Goal: Browse casually: Explore the website without a specific task or goal

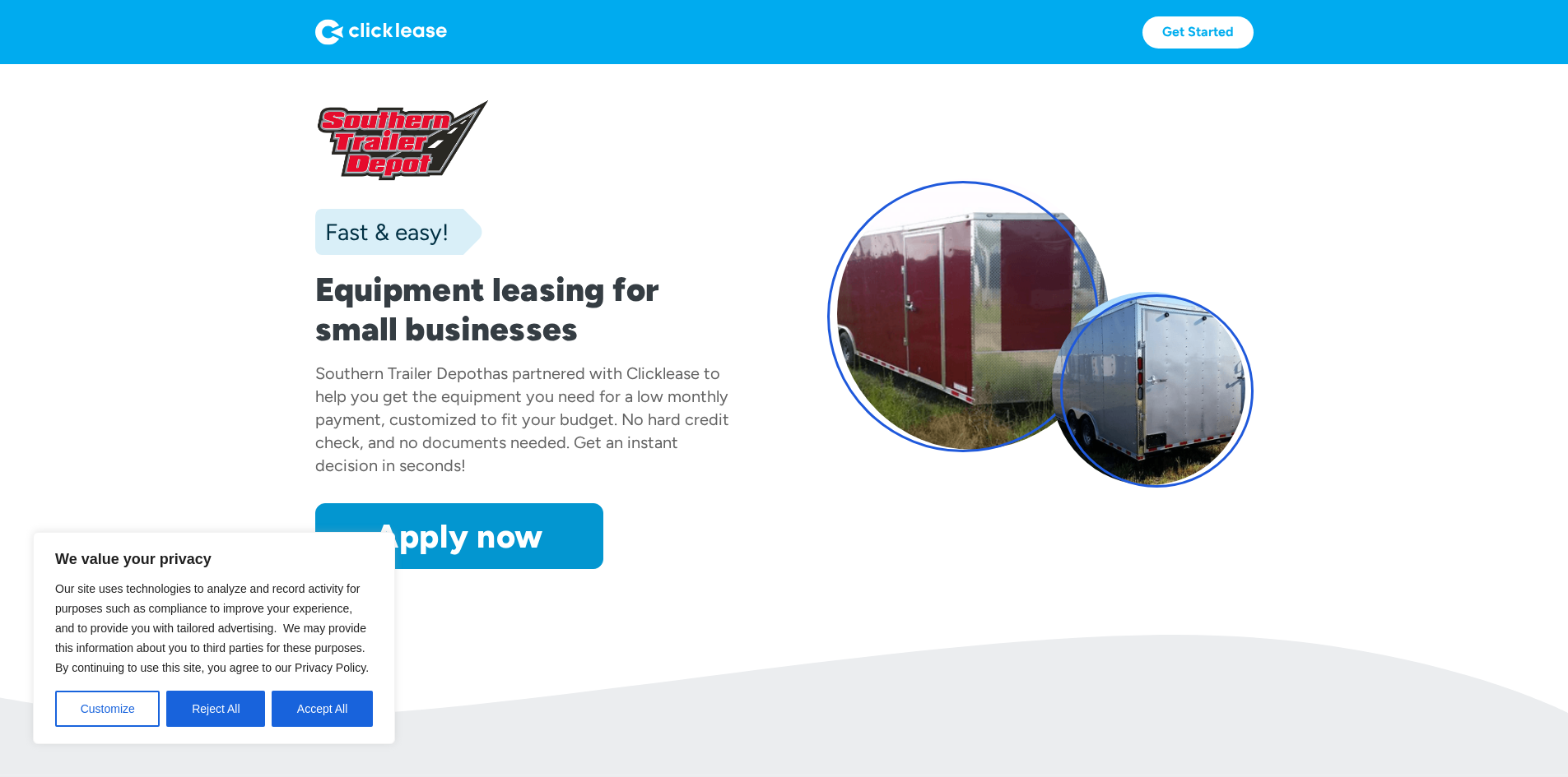
click at [315, 22] on img at bounding box center [381, 32] width 132 height 27
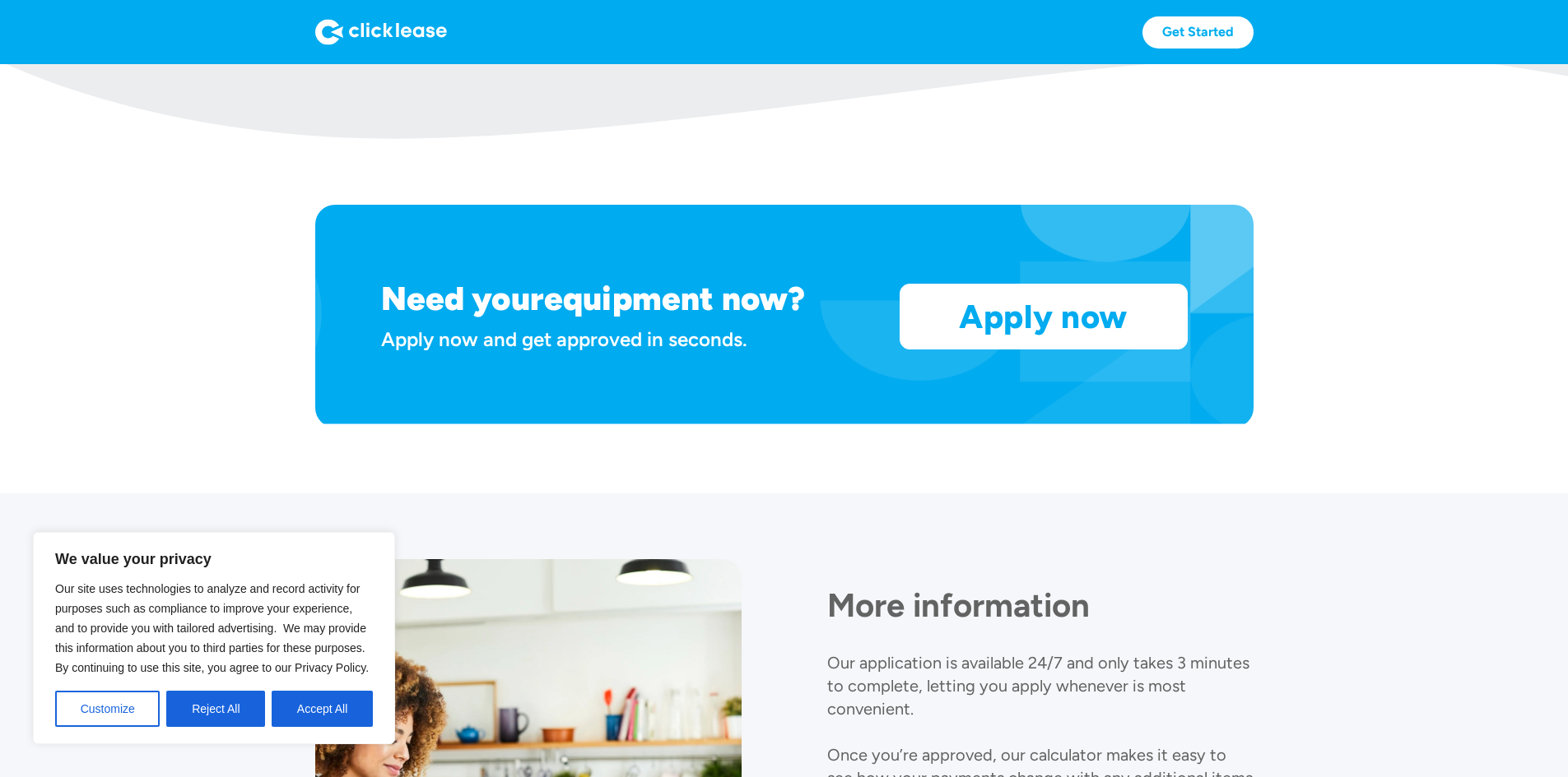
scroll to position [1806, 0]
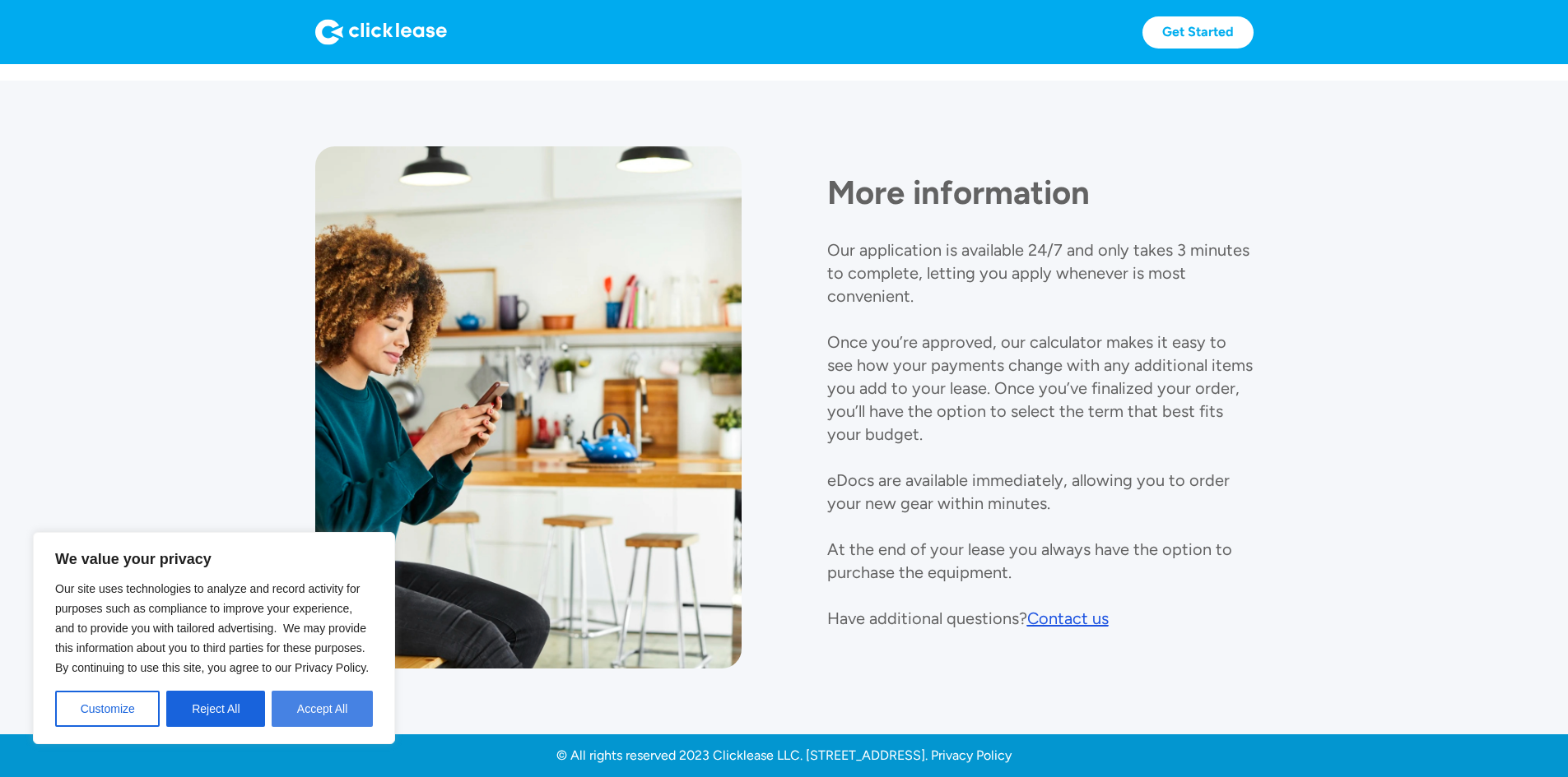
click at [328, 725] on button "Accept All" at bounding box center [321, 709] width 101 height 37
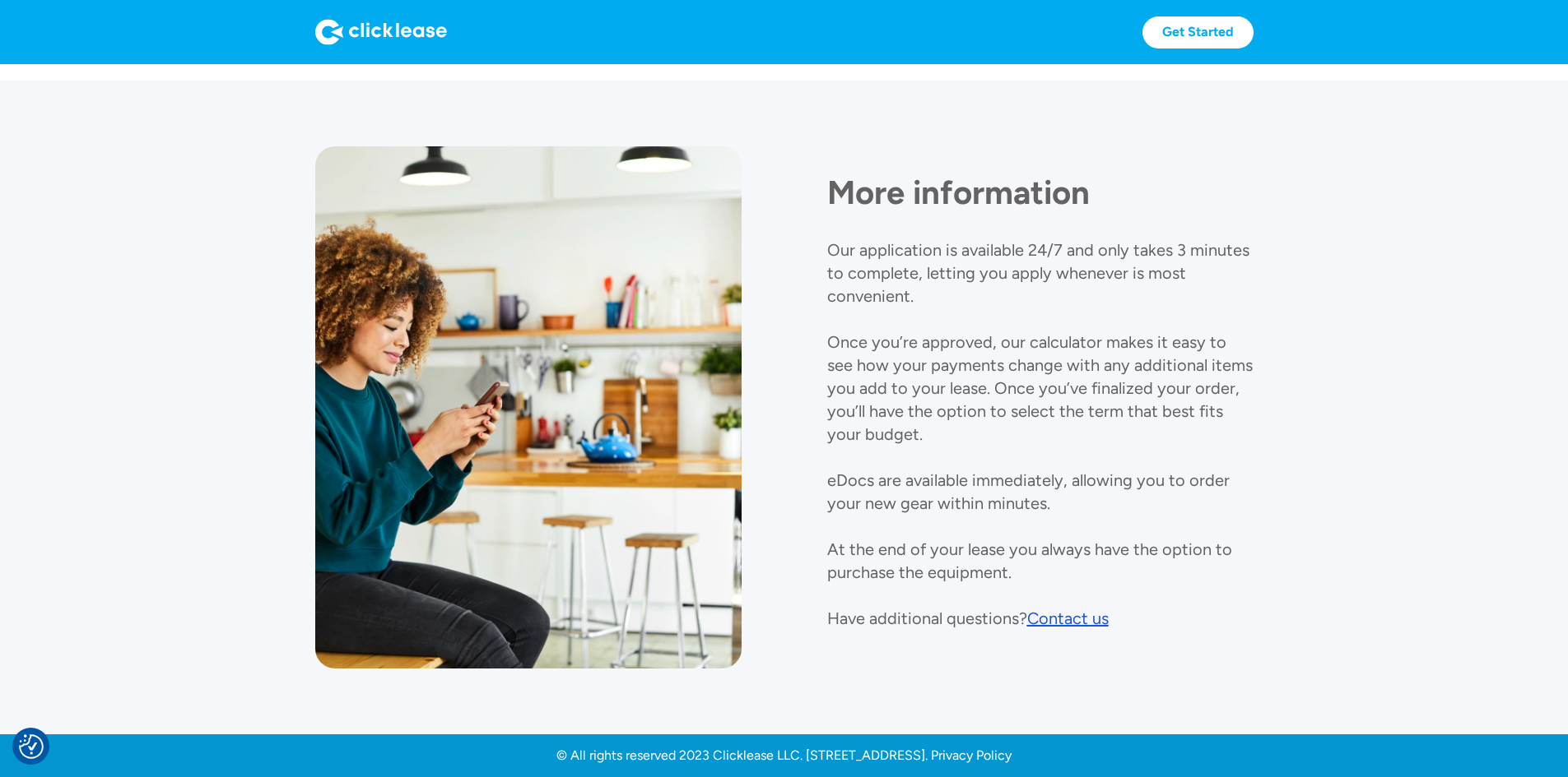
click at [1061, 608] on div "Contact us" at bounding box center [1067, 618] width 81 height 20
click at [1189, 310] on p "Our application is available 24/7 and only takes 3 minutes to complete, letting…" at bounding box center [1040, 434] width 426 height 388
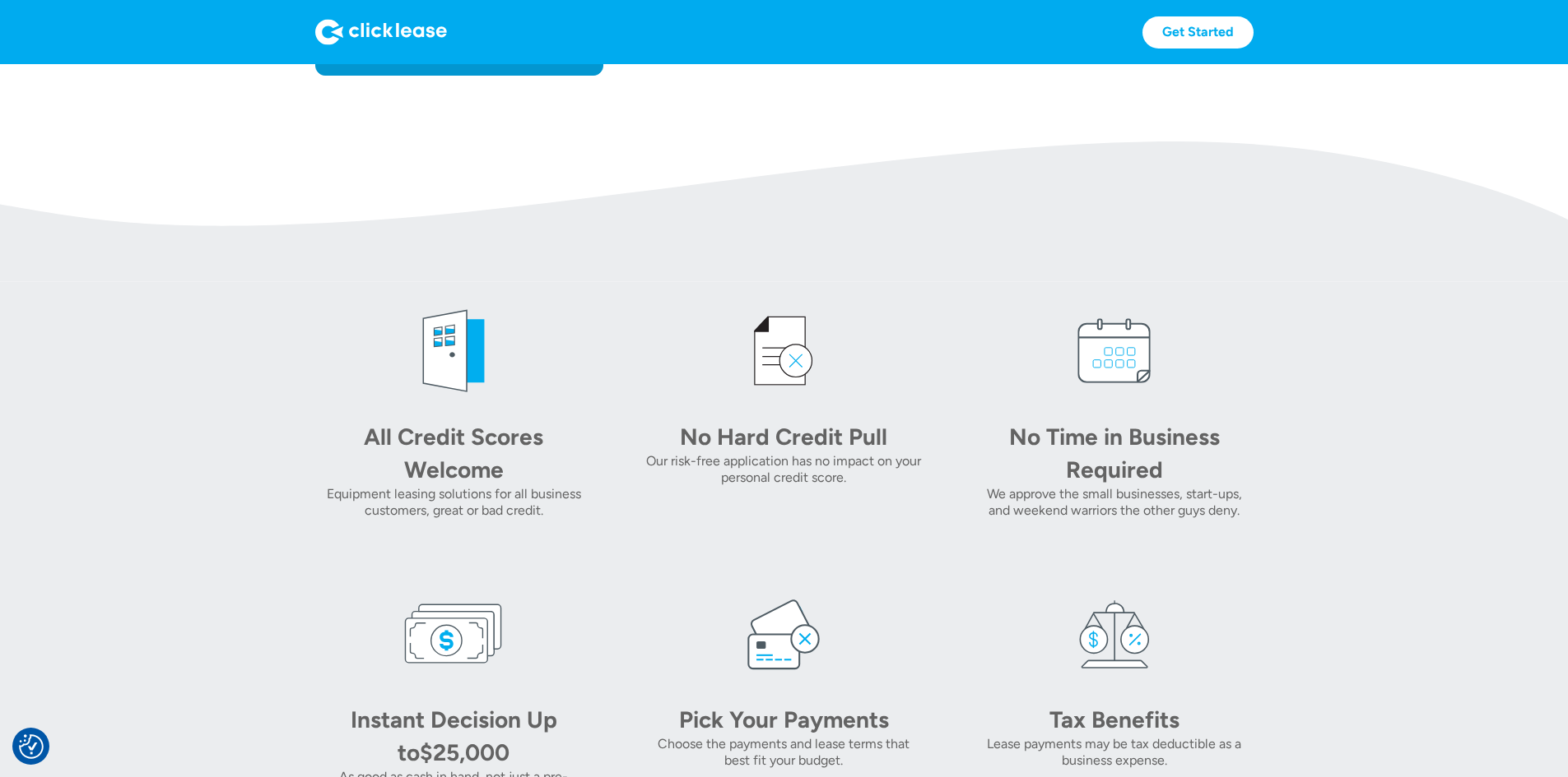
scroll to position [658, 0]
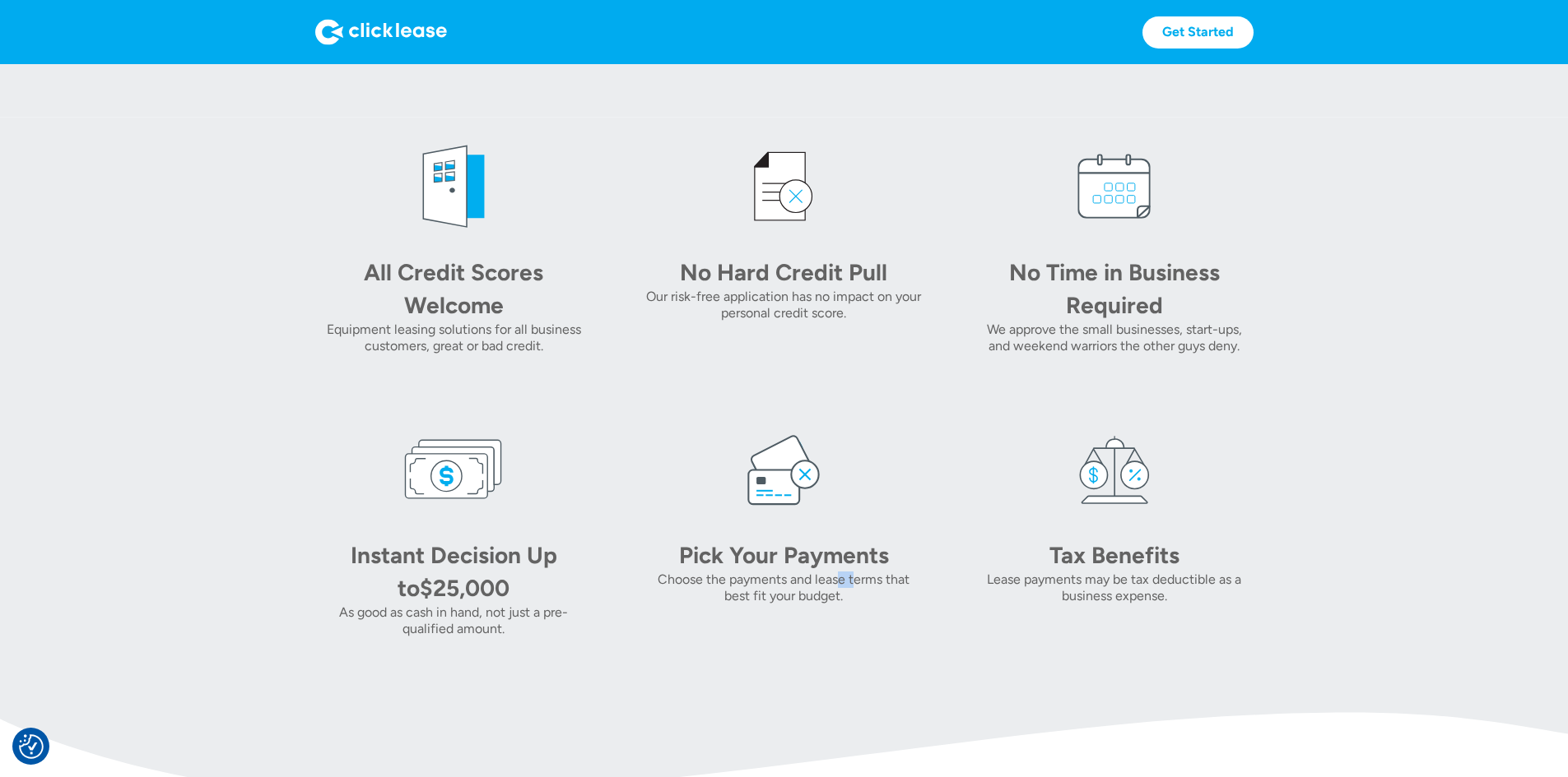
drag, startPoint x: 817, startPoint y: 662, endPoint x: 802, endPoint y: 654, distance: 17.0
click at [802, 605] on div "Choose the payments and lease terms that best fit your budget." at bounding box center [784, 588] width 278 height 33
click at [816, 605] on div "Choose the payments and lease terms that best fit your budget." at bounding box center [784, 588] width 278 height 33
drag, startPoint x: 808, startPoint y: 673, endPoint x: 619, endPoint y: 611, distance: 198.9
click at [645, 611] on div "Pick Your Payments Choose the payments and lease terms that best fit your budge…" at bounding box center [784, 528] width 278 height 217
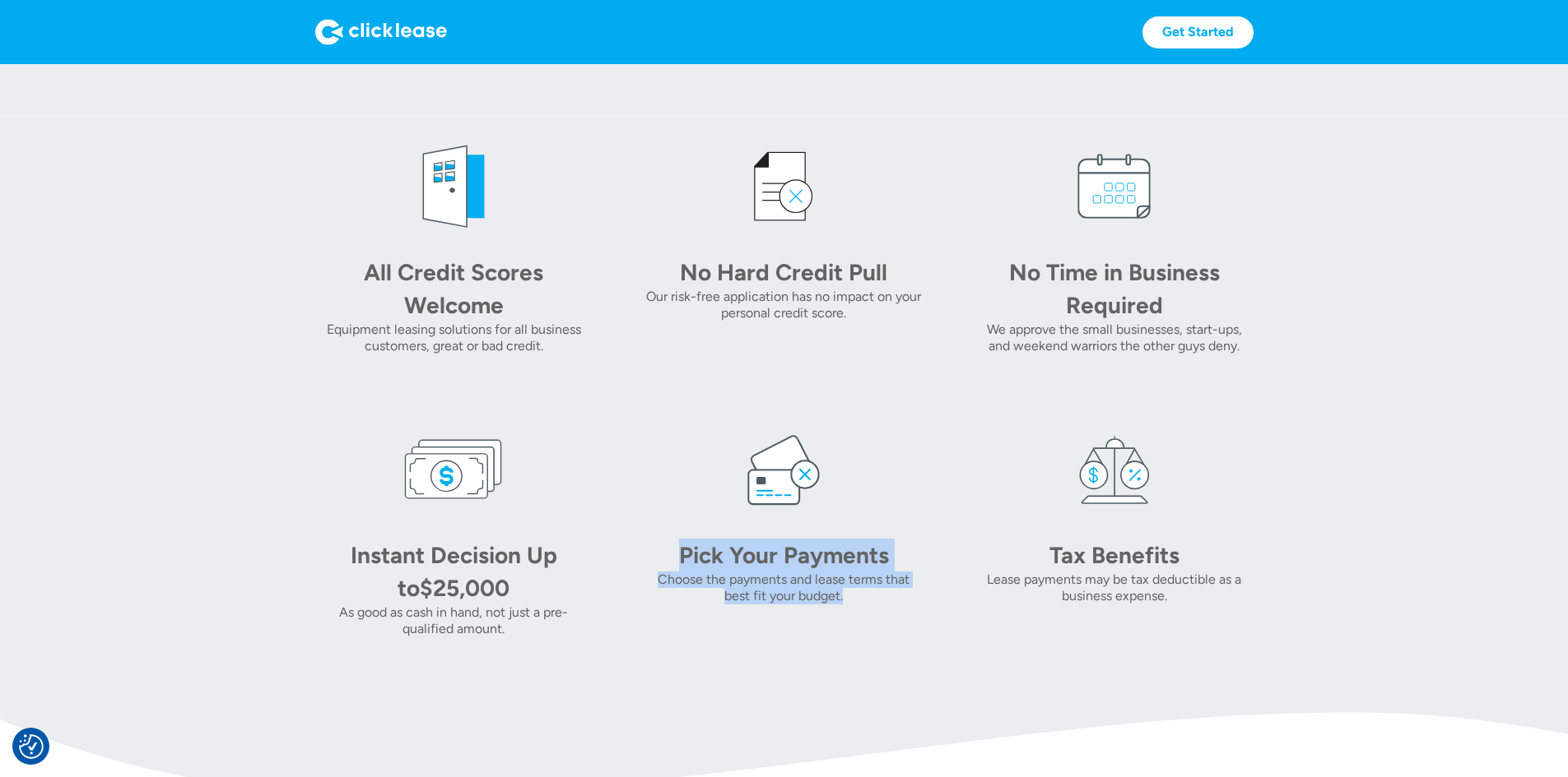
click at [645, 611] on div "Pick Your Payments Choose the payments and lease terms that best fit your budge…" at bounding box center [784, 528] width 278 height 217
drag, startPoint x: 619, startPoint y: 611, endPoint x: 876, endPoint y: 682, distance: 266.6
click at [876, 638] on div "Pick Your Payments Choose the payments and lease terms that best fit your budge…" at bounding box center [784, 528] width 278 height 217
drag, startPoint x: 876, startPoint y: 682, endPoint x: 643, endPoint y: 616, distance: 242.2
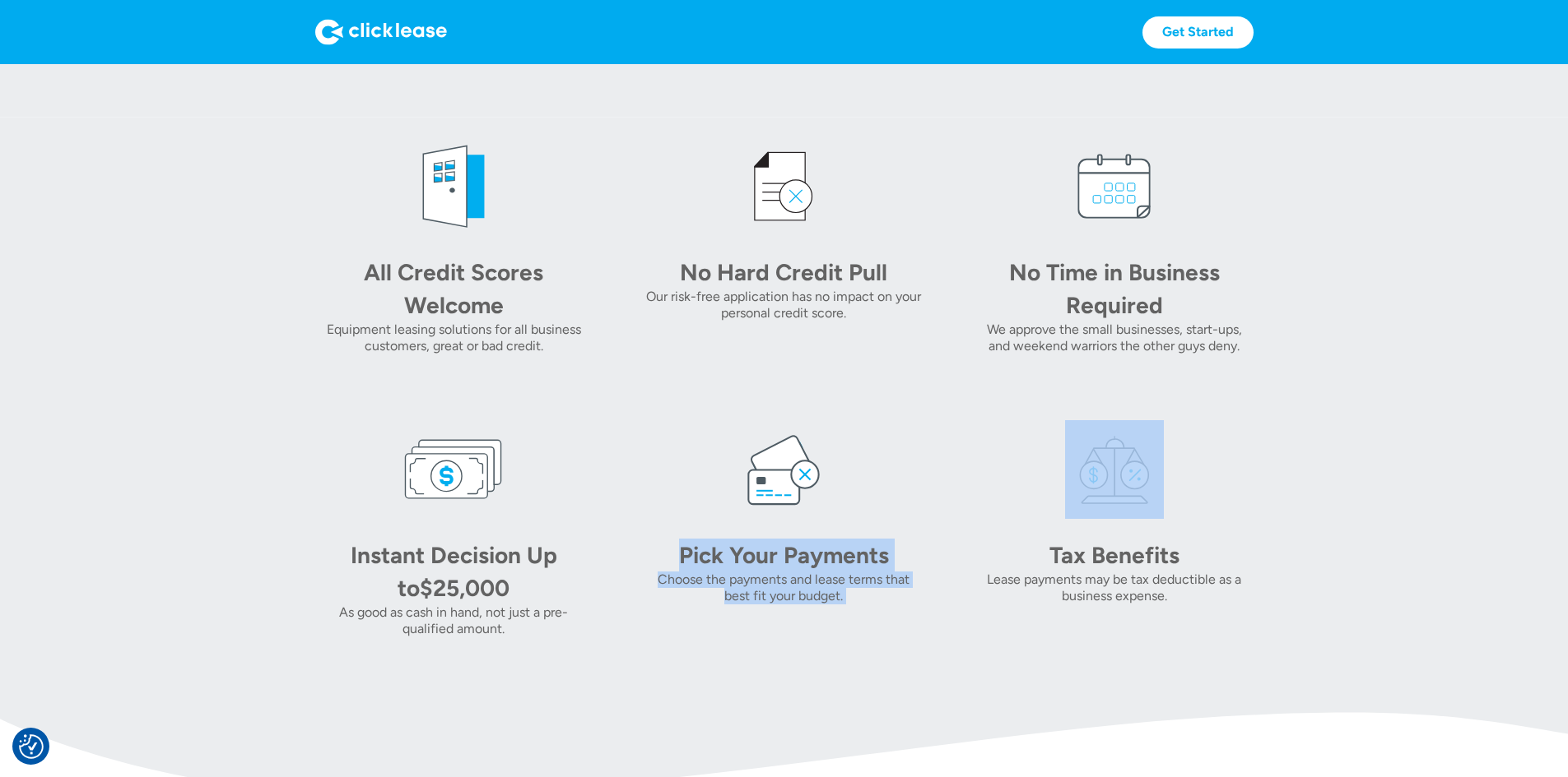
click at [645, 616] on div "Pick Your Payments Choose the payments and lease terms that best fit your budge…" at bounding box center [784, 528] width 278 height 217
click at [668, 572] on div "Pick Your Payments" at bounding box center [784, 555] width 230 height 33
drag, startPoint x: 643, startPoint y: 616, endPoint x: 823, endPoint y: 674, distance: 189.1
click at [823, 605] on div "Pick Your Payments Choose the payments and lease terms that best fit your budge…" at bounding box center [784, 572] width 278 height 66
click at [823, 605] on div "Choose the payments and lease terms that best fit your budget." at bounding box center [784, 588] width 278 height 33
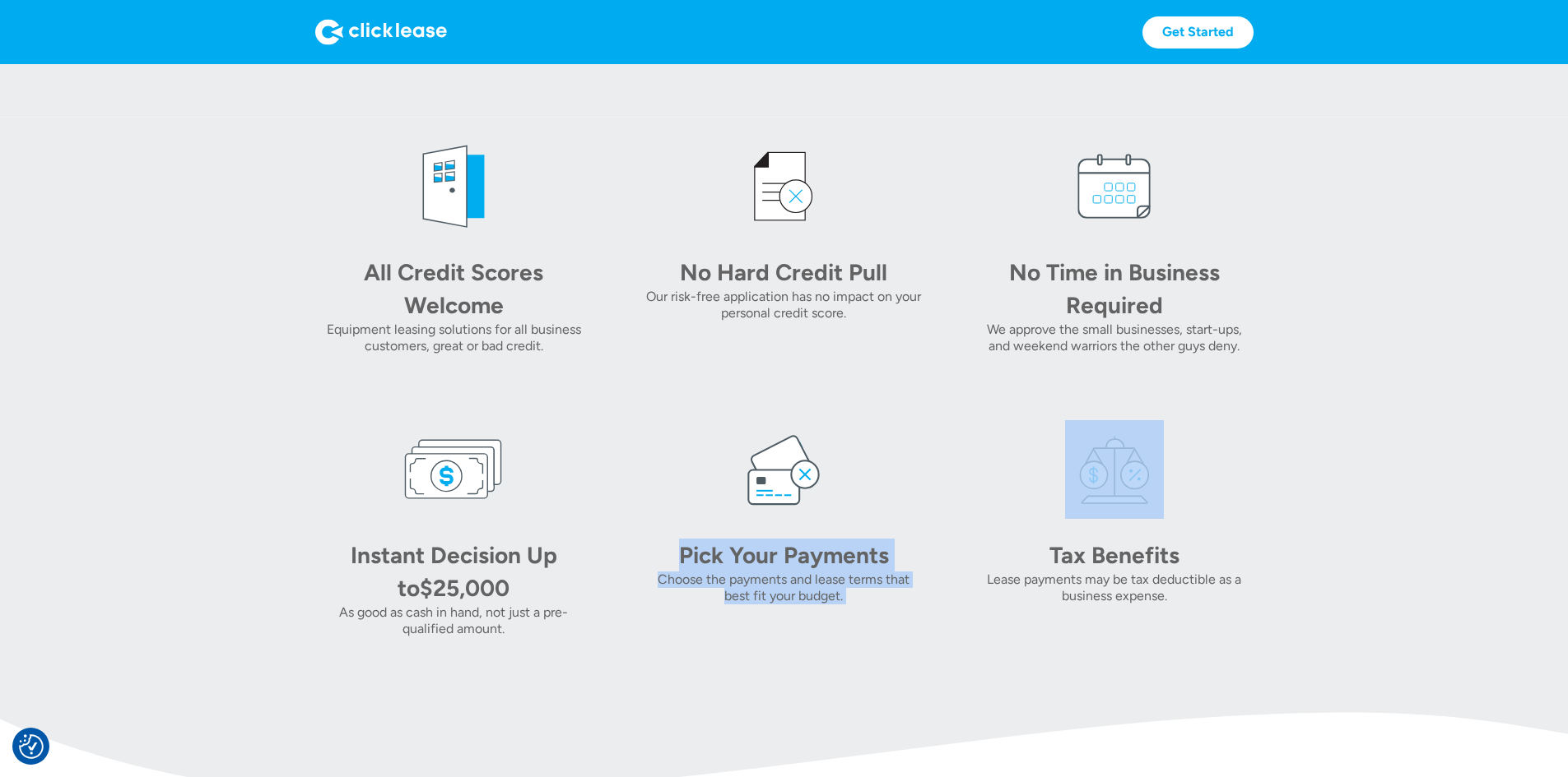
drag, startPoint x: 823, startPoint y: 674, endPoint x: 623, endPoint y: 621, distance: 206.9
click at [645, 605] on div "Pick Your Payments Choose the payments and lease terms that best fit your budge…" at bounding box center [784, 572] width 278 height 66
drag, startPoint x: 625, startPoint y: 618, endPoint x: 869, endPoint y: 693, distance: 255.3
click at [869, 638] on div "Pick Your Payments Choose the payments and lease terms that best fit your budge…" at bounding box center [784, 528] width 278 height 217
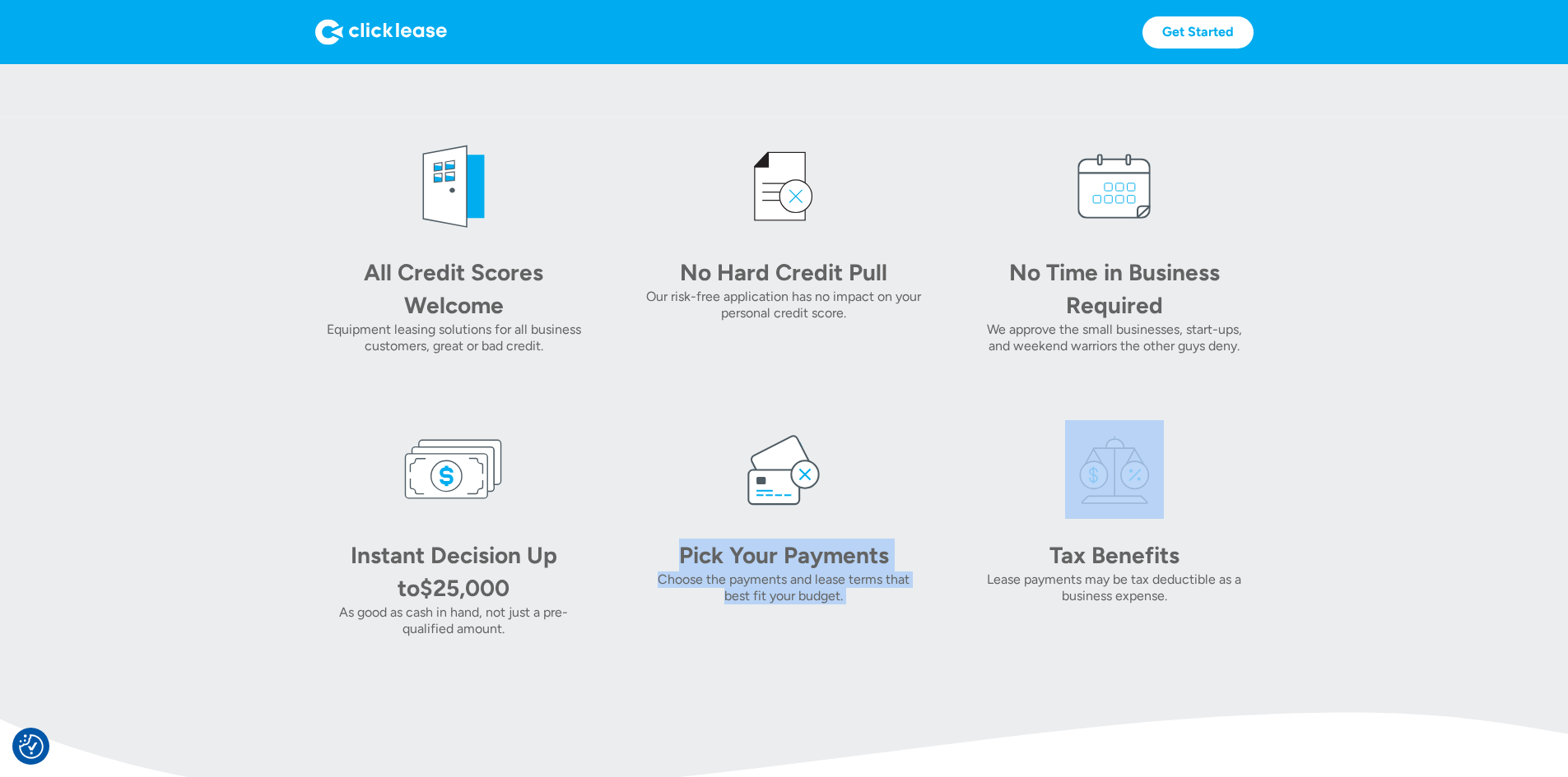
click at [842, 605] on div "Choose the payments and lease terms that best fit your budget." at bounding box center [784, 588] width 278 height 33
drag, startPoint x: 841, startPoint y: 674, endPoint x: 592, endPoint y: 578, distance: 266.9
click at [592, 578] on div "All Credit Scores Welcome Equipment leasing solutions for all business customer…" at bounding box center [784, 387] width 938 height 500
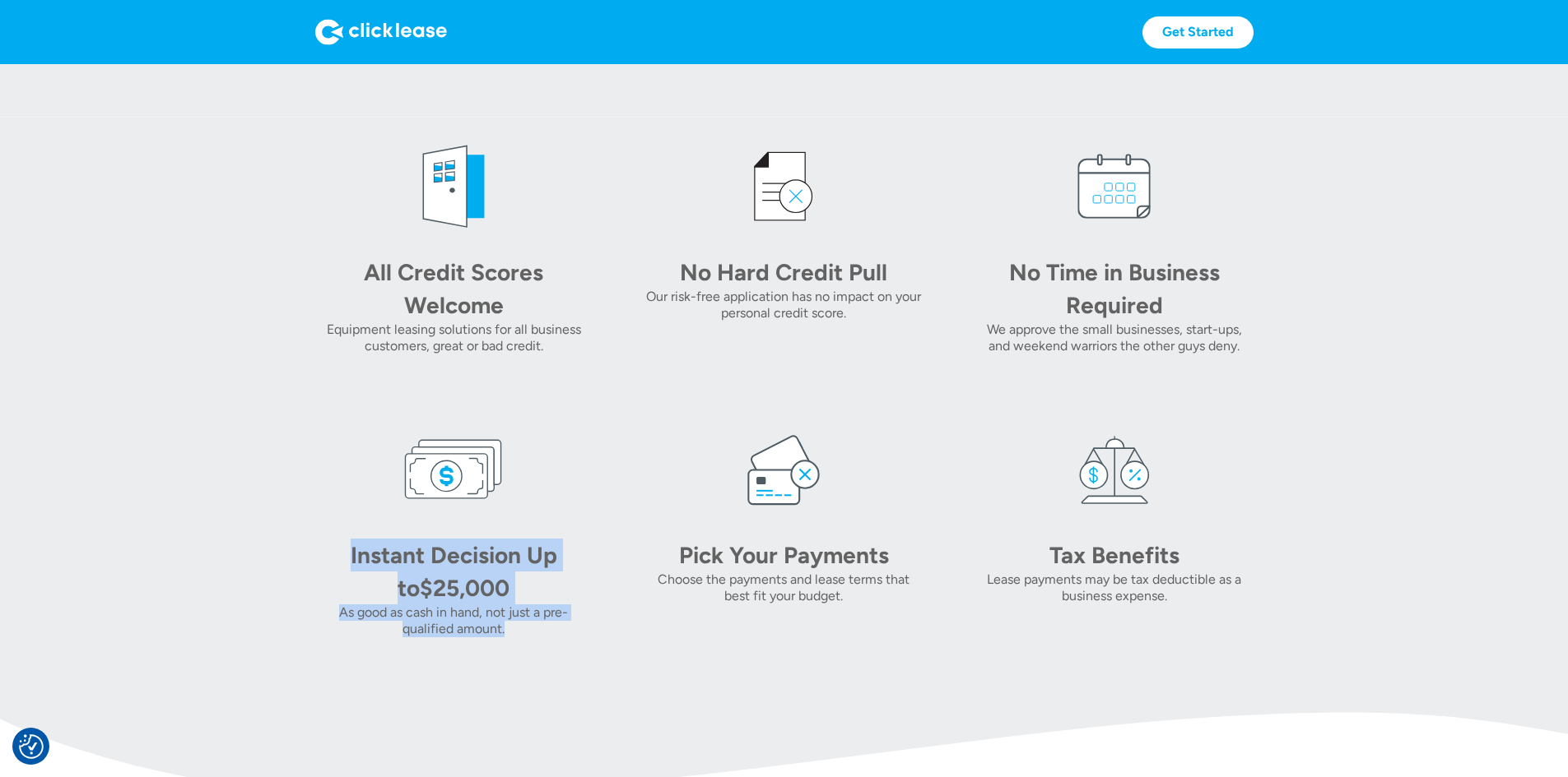
drag, startPoint x: 427, startPoint y: 718, endPoint x: 160, endPoint y: 581, distance: 300.1
click at [160, 581] on section "All Credit Scores Welcome Equipment leasing solutions for all business customer…" at bounding box center [784, 387] width 1568 height 540
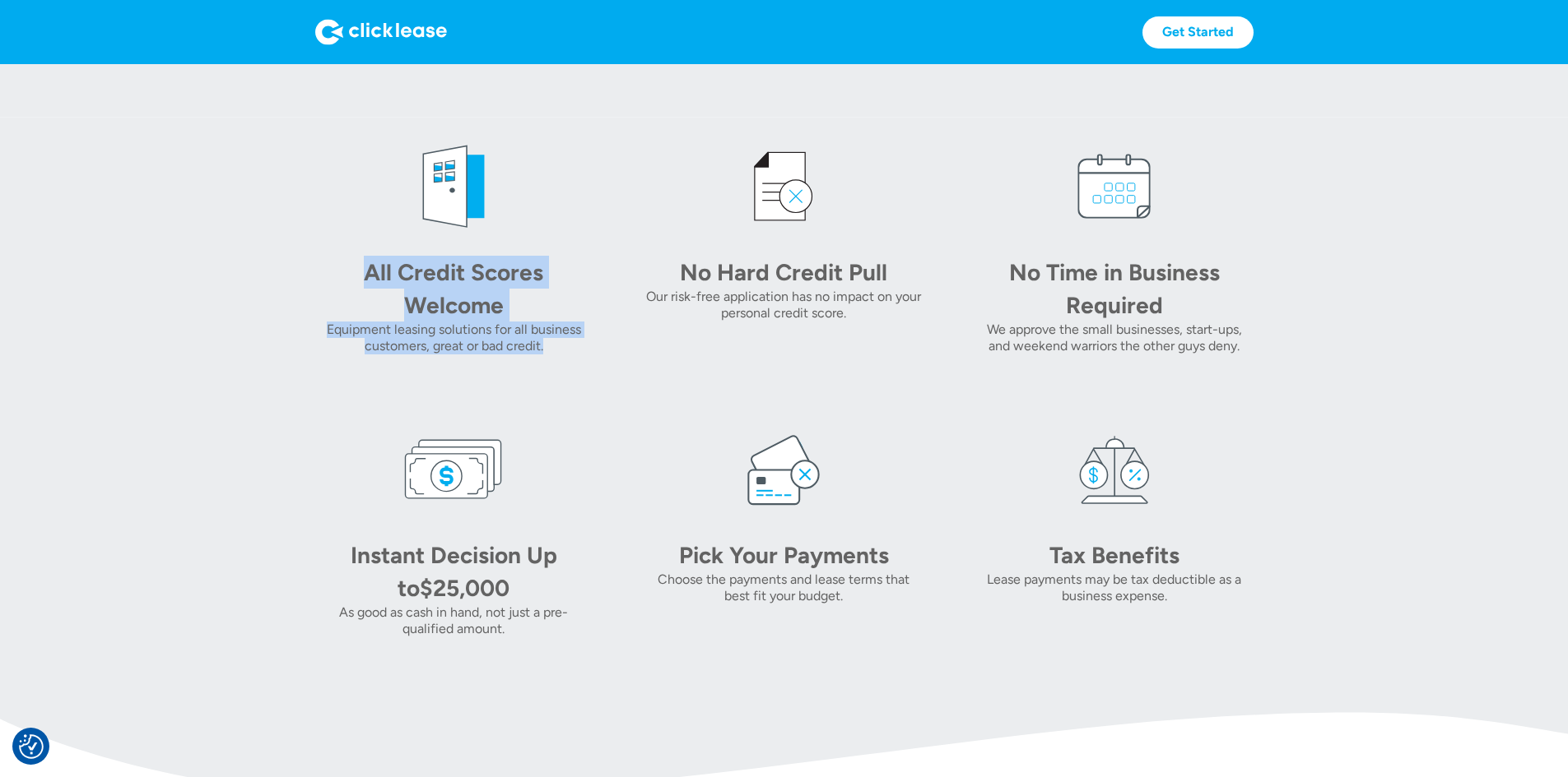
drag, startPoint x: 417, startPoint y: 442, endPoint x: 603, endPoint y: 350, distance: 207.5
click at [44, 213] on section "All Credit Scores Welcome Equipment leasing solutions for all business customer…" at bounding box center [784, 387] width 1568 height 540
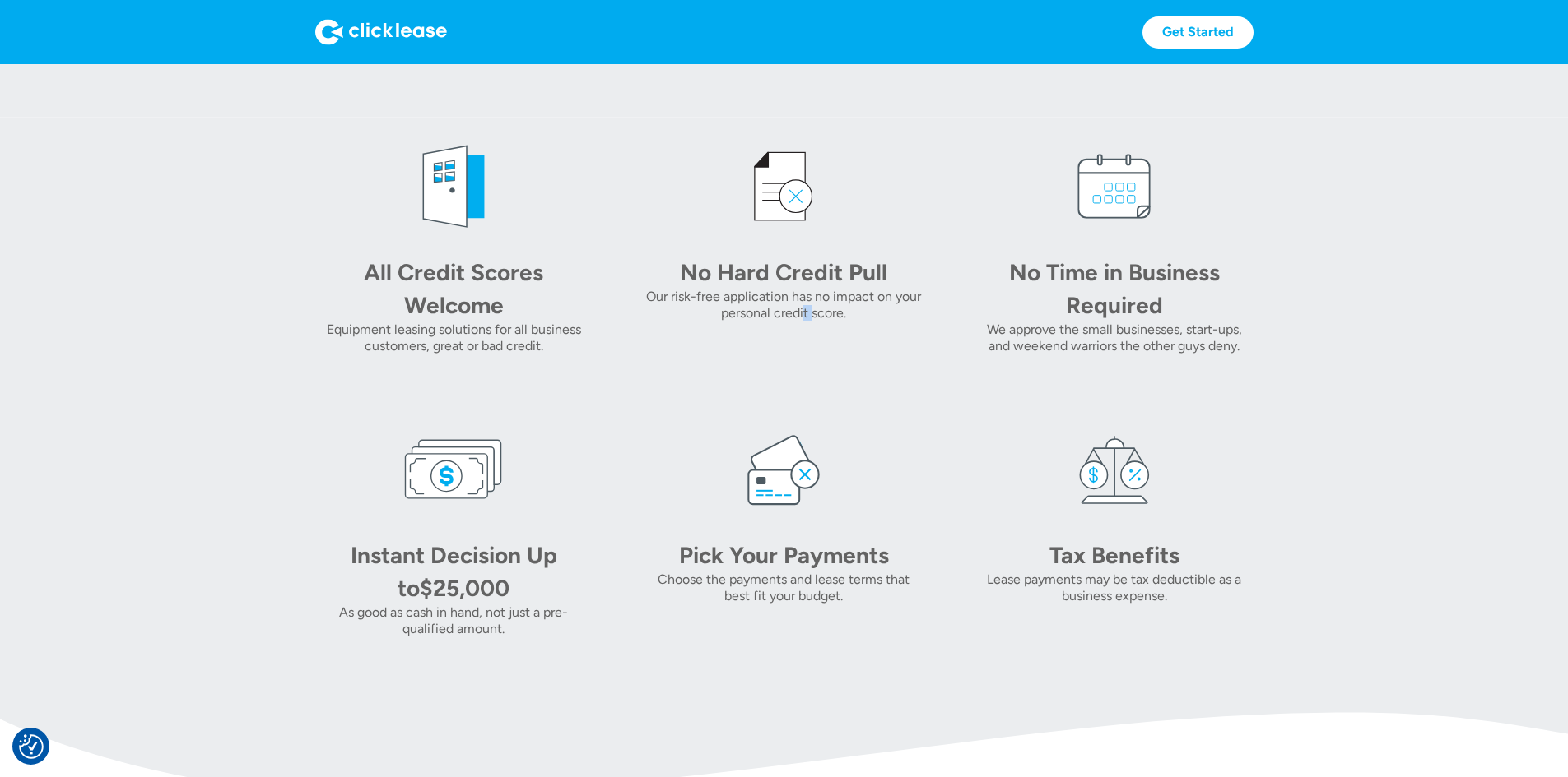
click at [765, 322] on div "Our risk-free application has no impact on your personal credit score." at bounding box center [784, 305] width 278 height 33
drag, startPoint x: 803, startPoint y: 393, endPoint x: 894, endPoint y: 391, distance: 91.0
click at [801, 322] on div "Our risk-free application has no impact on your personal credit score." at bounding box center [784, 305] width 278 height 33
click at [892, 396] on div "All Credit Scores Welcome Equipment leasing solutions for all business customer…" at bounding box center [784, 387] width 938 height 500
drag, startPoint x: 867, startPoint y: 401, endPoint x: 647, endPoint y: 348, distance: 226.3
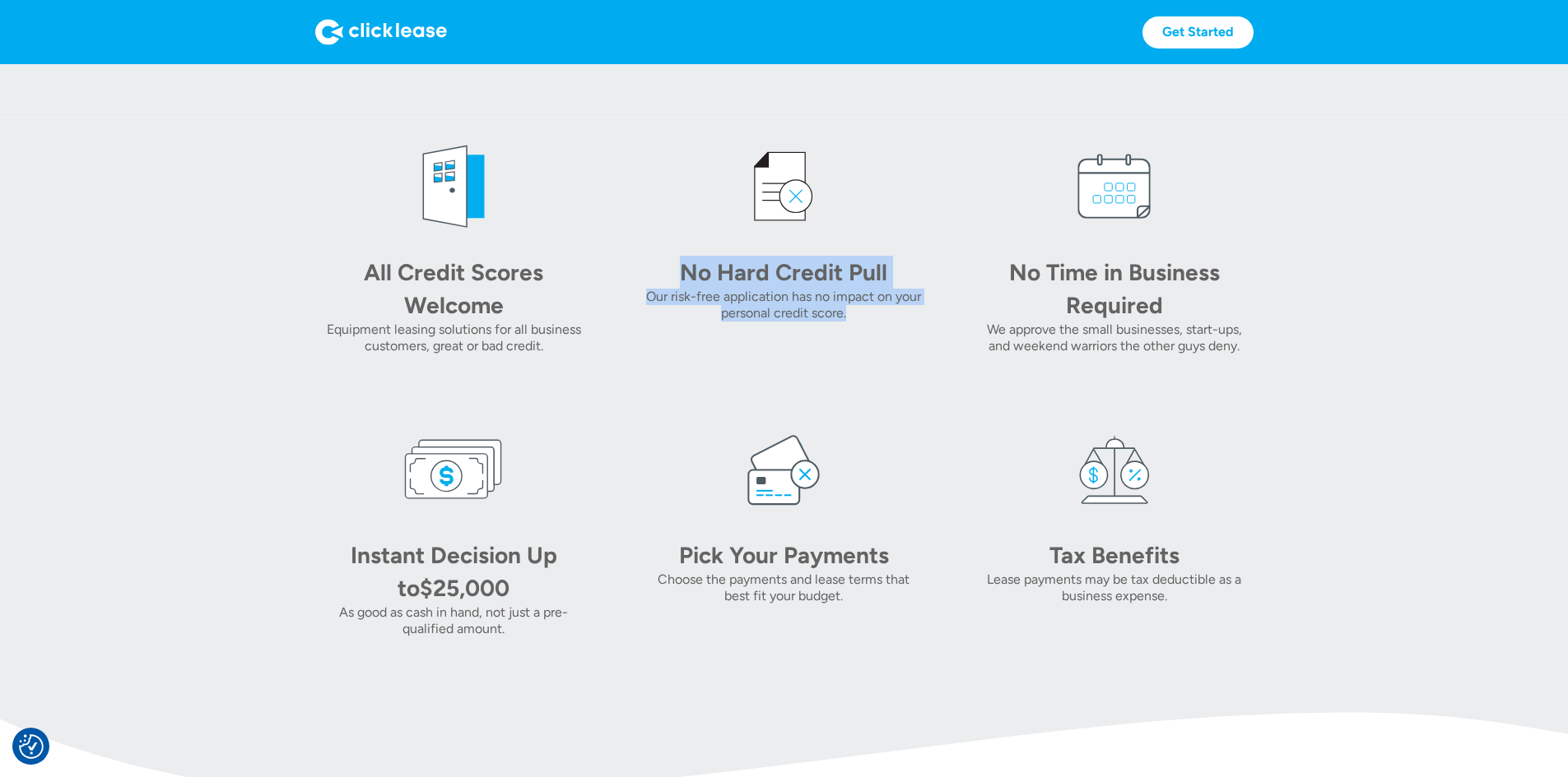
click at [647, 348] on div "No Hard Credit Pull Our risk-free application has no impact on your personal cr…" at bounding box center [784, 245] width 278 height 217
click at [1024, 354] on div "No Time in Business Required We approve the small businesses, start-ups, and we…" at bounding box center [1114, 305] width 278 height 99
drag, startPoint x: 1057, startPoint y: 357, endPoint x: 1042, endPoint y: 347, distance: 18.0
click at [1055, 322] on div "No Time in Business Required" at bounding box center [1114, 289] width 230 height 66
click at [1199, 354] on div "We approve the small businesses, start-ups, and weekend warriors the other guys…" at bounding box center [1114, 338] width 278 height 33
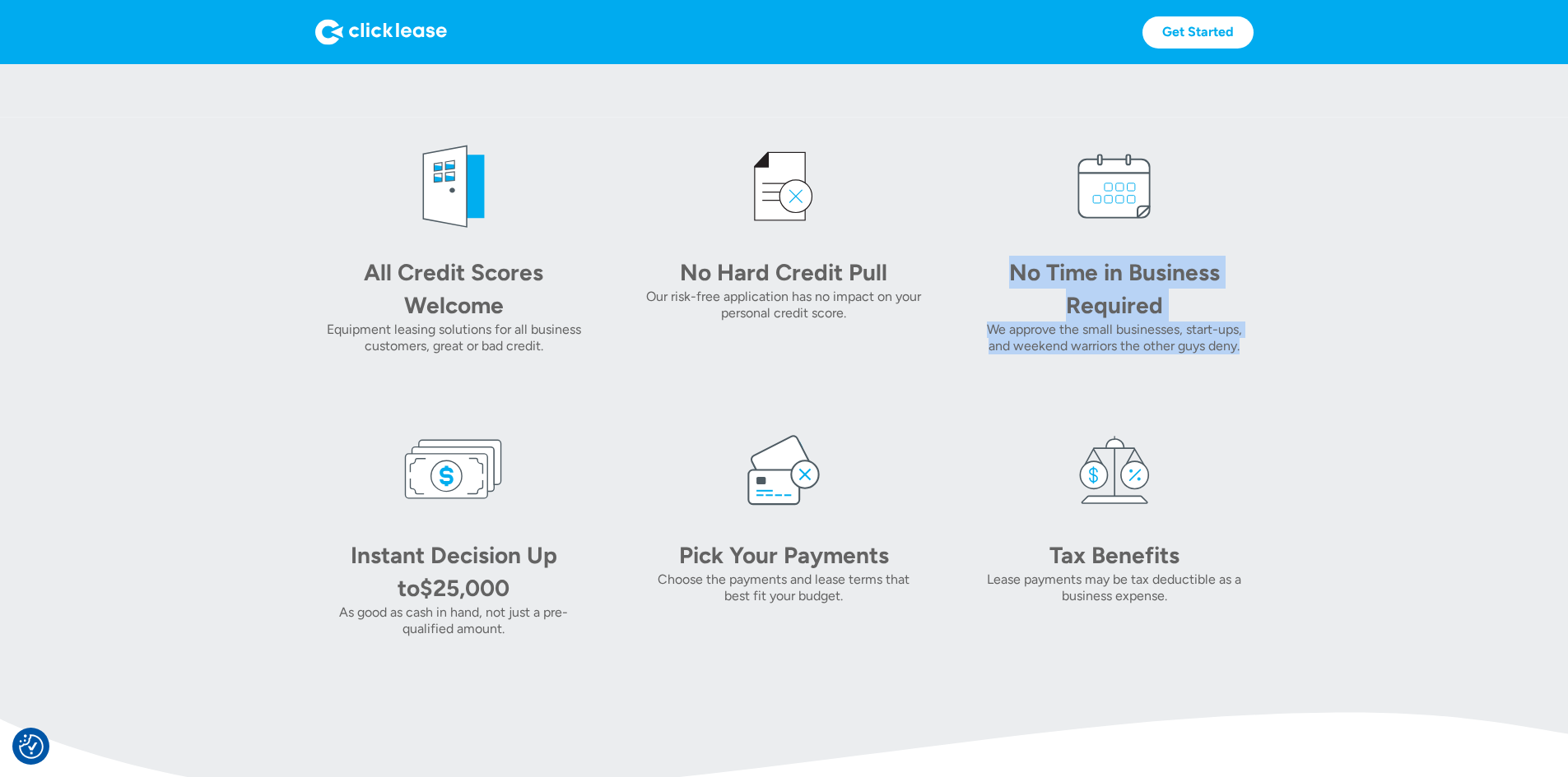
drag, startPoint x: 1307, startPoint y: 436, endPoint x: 1036, endPoint y: 343, distance: 286.5
click at [1036, 343] on div "All Credit Scores Welcome Equipment leasing solutions for all business customer…" at bounding box center [784, 387] width 938 height 500
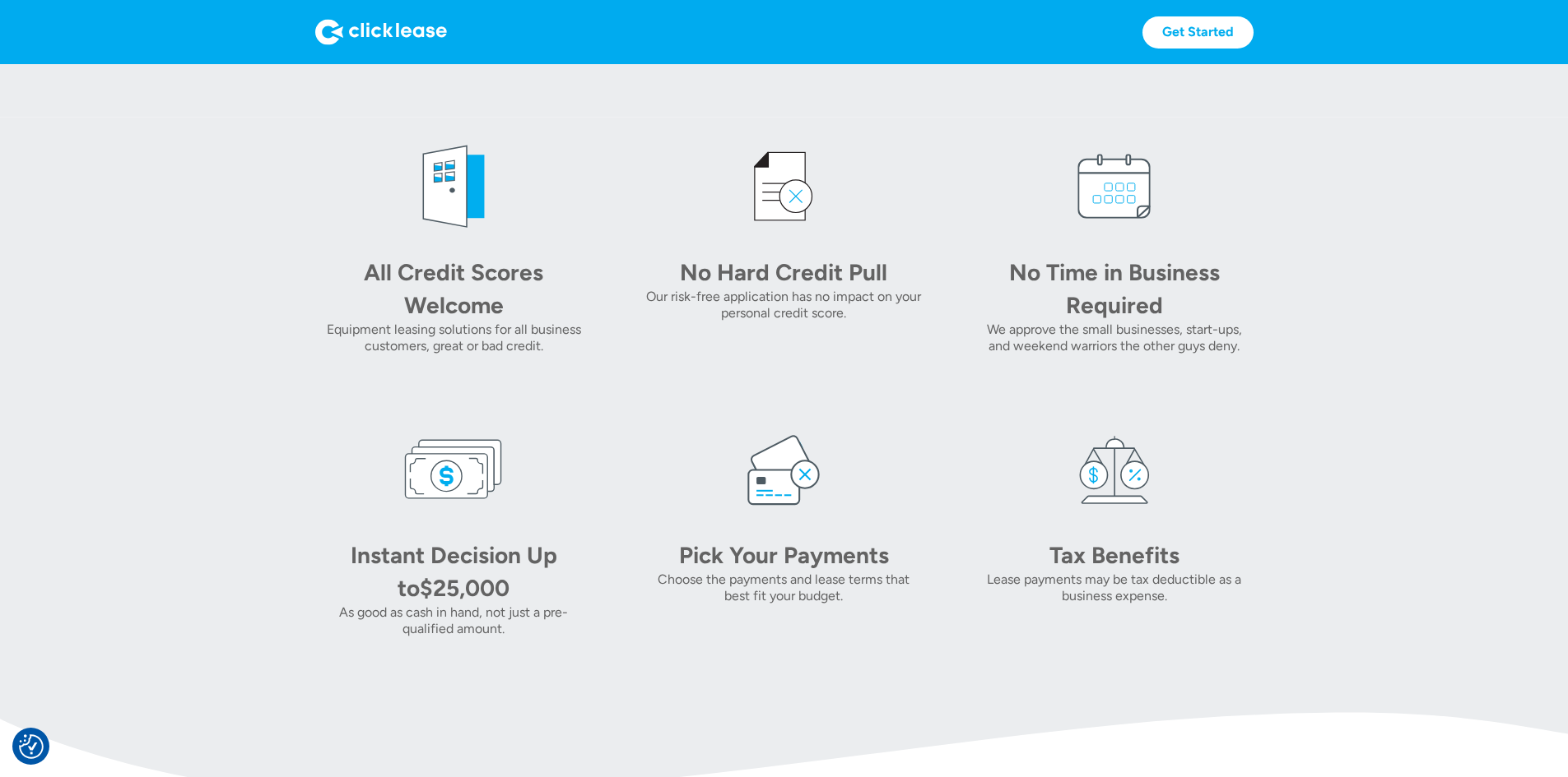
click at [1074, 246] on div "No Time in Business Required We approve the small businesses, start-ups, and we…" at bounding box center [1114, 245] width 278 height 217
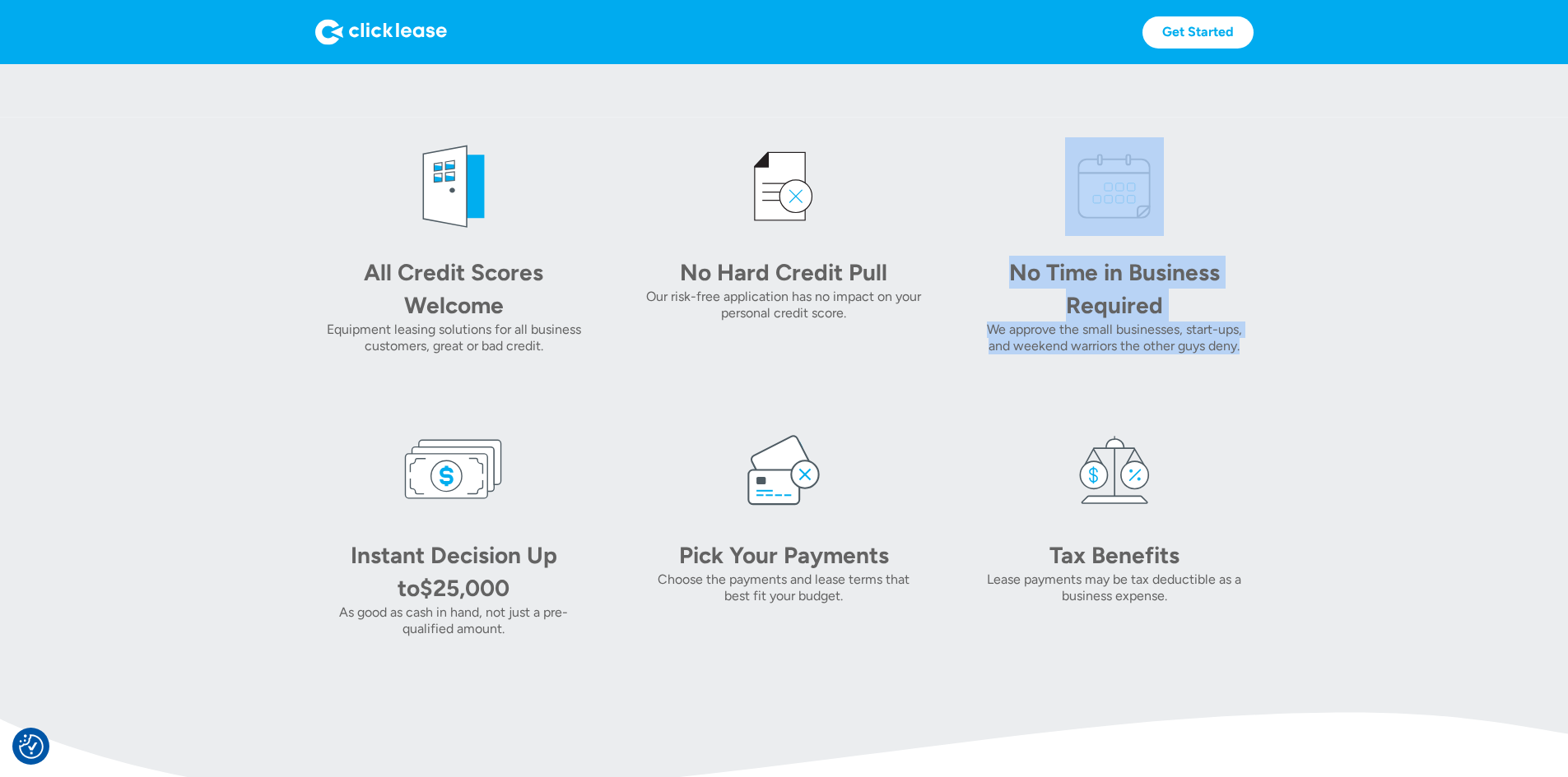
drag, startPoint x: 1074, startPoint y: 246, endPoint x: 1439, endPoint y: 458, distance: 422.1
click at [1439, 458] on section "All Credit Scores Welcome Equipment leasing solutions for all business customer…" at bounding box center [784, 387] width 1568 height 540
click at [1436, 459] on section "All Credit Scores Welcome Equipment leasing solutions for all business customer…" at bounding box center [784, 387] width 1568 height 540
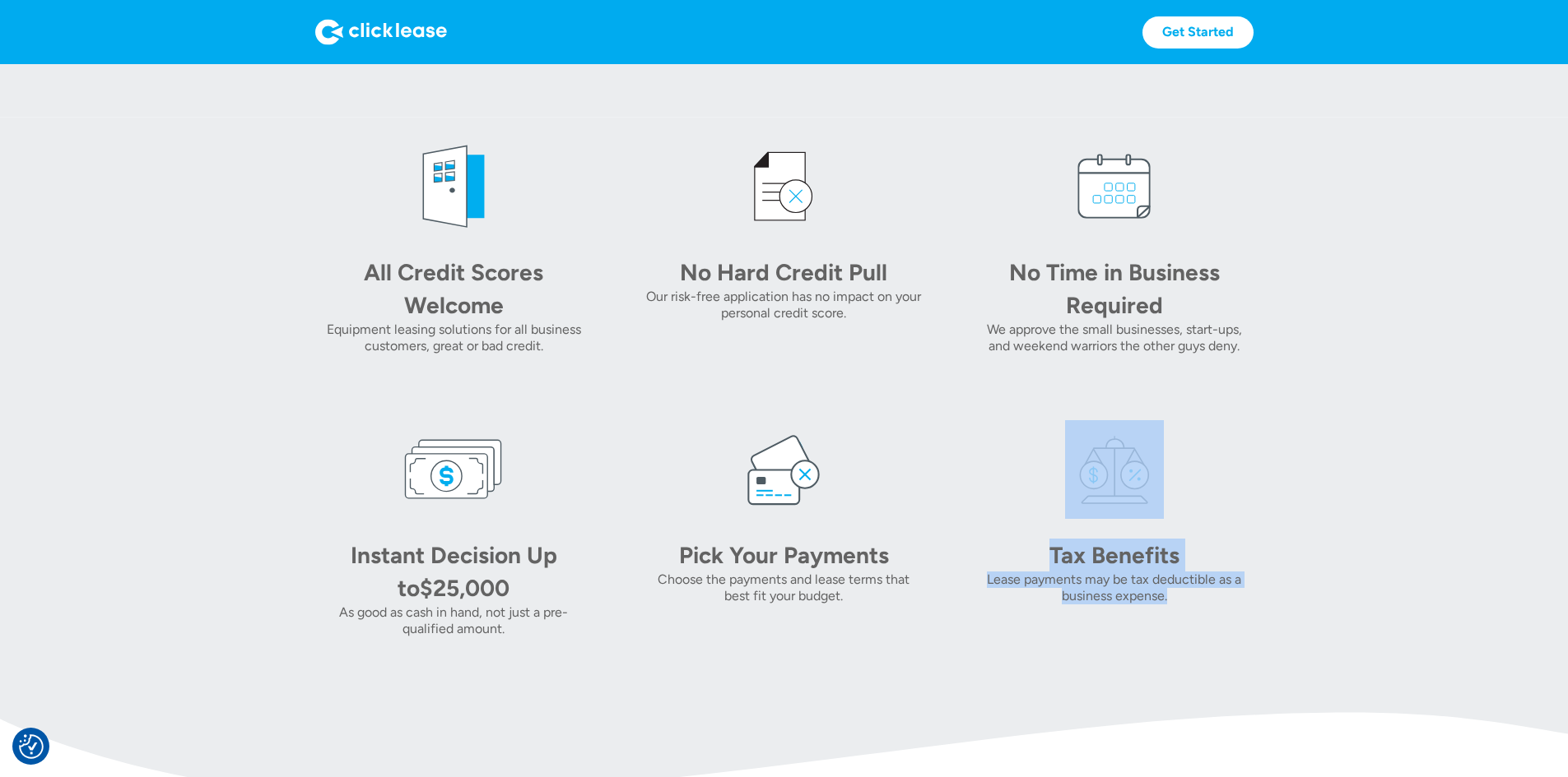
drag, startPoint x: 1249, startPoint y: 671, endPoint x: 1067, endPoint y: 505, distance: 246.3
click at [1067, 505] on div "Tax Benefits Lease payments may be tax deductible as a business expense." at bounding box center [1114, 528] width 278 height 217
click at [1044, 531] on div "Tax Benefits Lease payments may be tax deductible as a business expense." at bounding box center [1114, 528] width 278 height 217
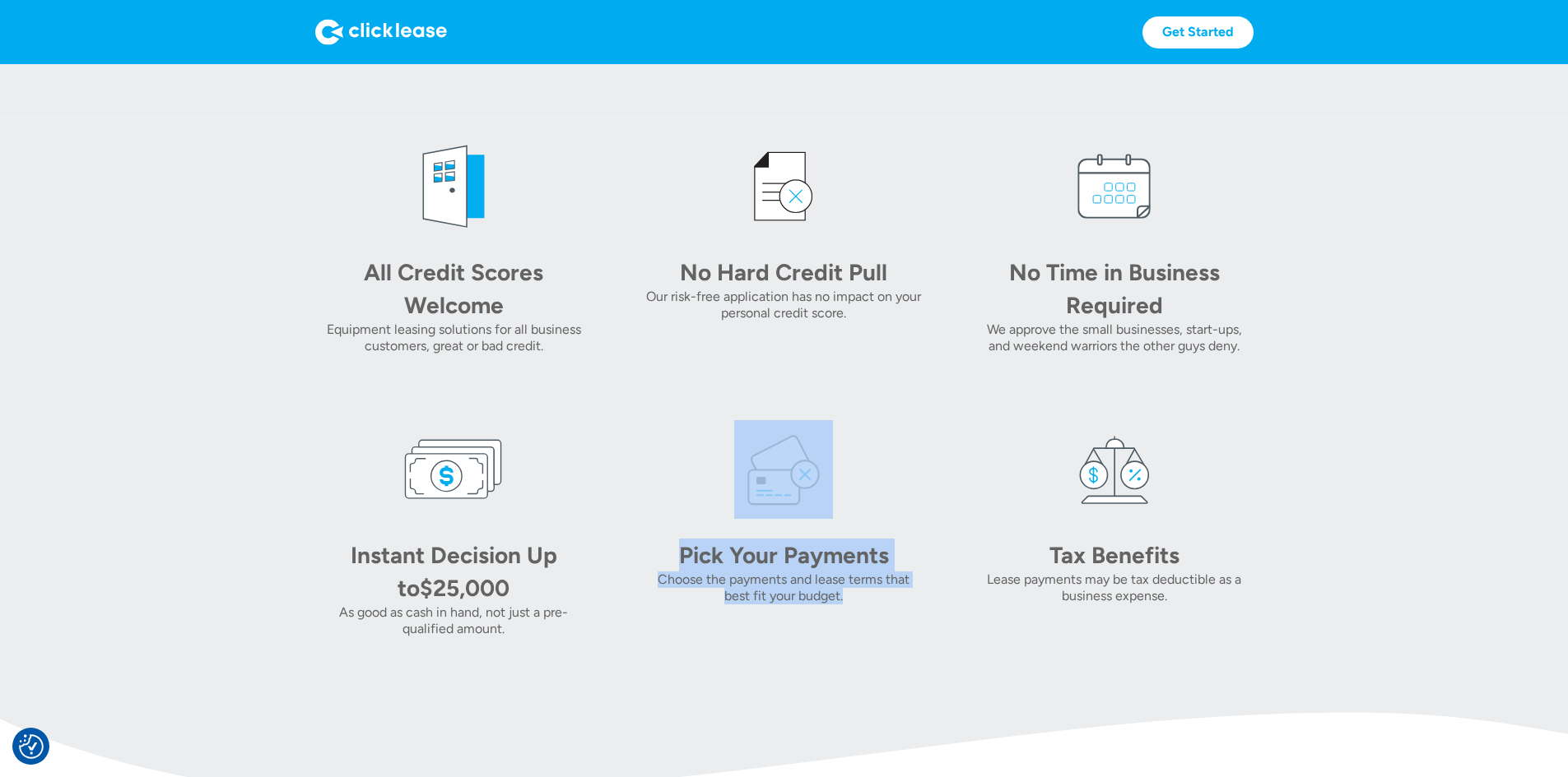
drag, startPoint x: 842, startPoint y: 668, endPoint x: 670, endPoint y: 498, distance: 241.8
click at [670, 498] on div "Pick Your Payments Choose the payments and lease terms that best fit your budge…" at bounding box center [784, 528] width 278 height 217
click at [734, 519] on img at bounding box center [783, 469] width 99 height 99
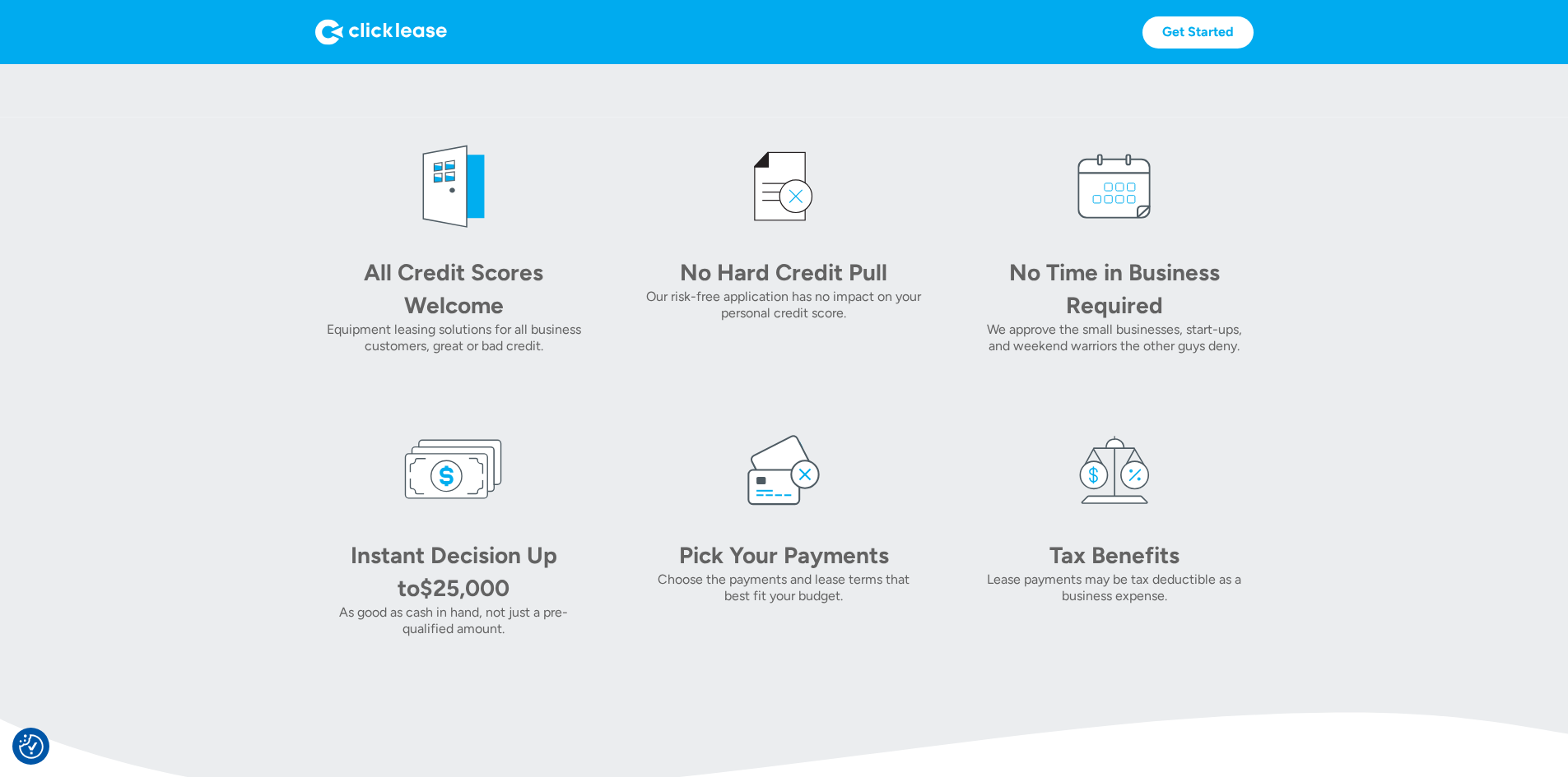
click at [519, 638] on div "All Credit Scores Welcome Equipment leasing solutions for all business customer…" at bounding box center [784, 387] width 938 height 500
click at [388, 657] on section "All Credit Scores Welcome Equipment leasing solutions for all business customer…" at bounding box center [784, 387] width 1568 height 540
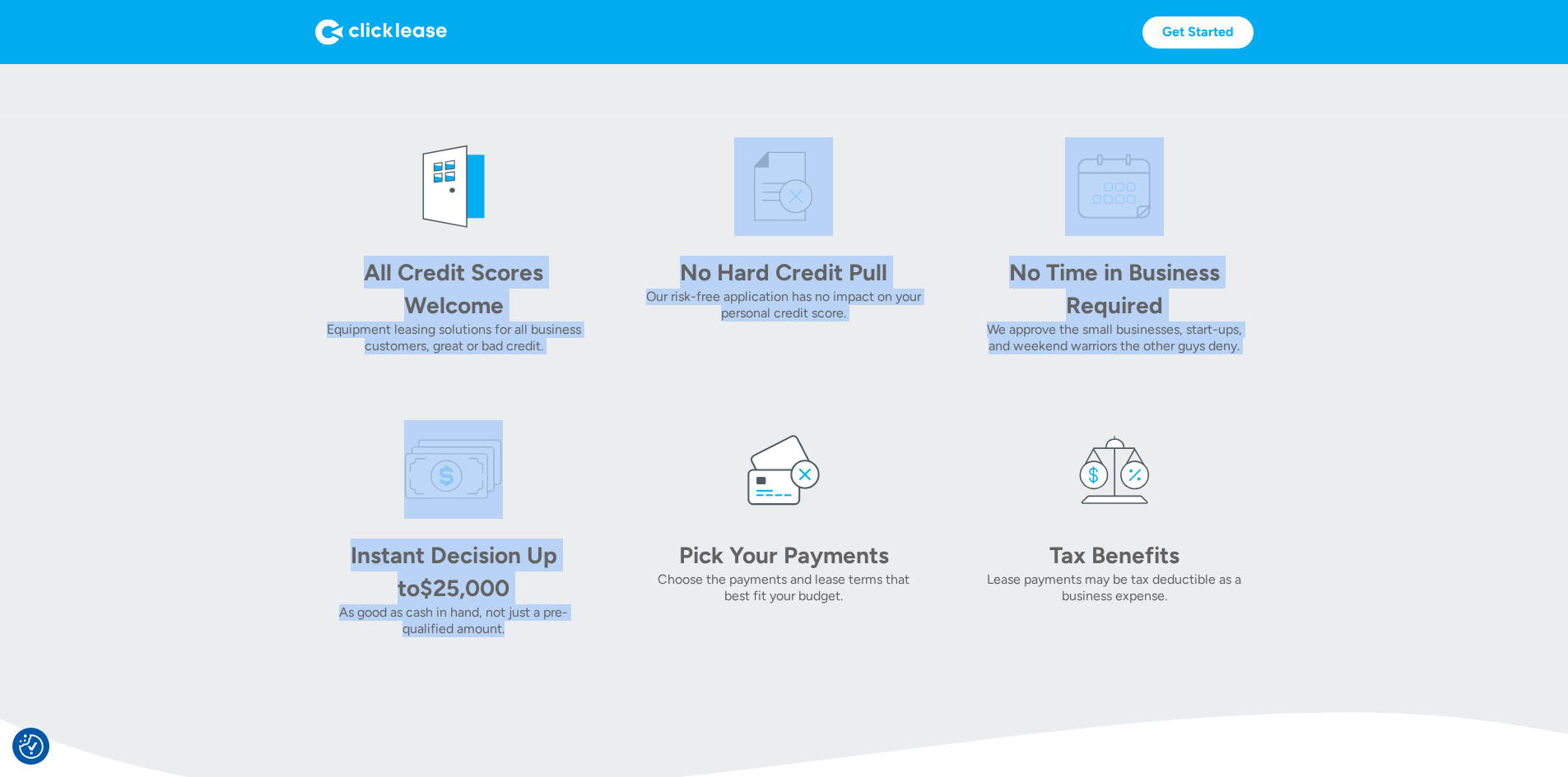
drag, startPoint x: 419, startPoint y: 702, endPoint x: 199, endPoint y: 301, distance: 457.4
click at [195, 302] on section "All Credit Scores Welcome Equipment leasing solutions for all business customer…" at bounding box center [784, 387] width 1568 height 540
click at [315, 301] on div "All Credit Scores Welcome Equipment leasing solutions for all business customer…" at bounding box center [453, 245] width 278 height 217
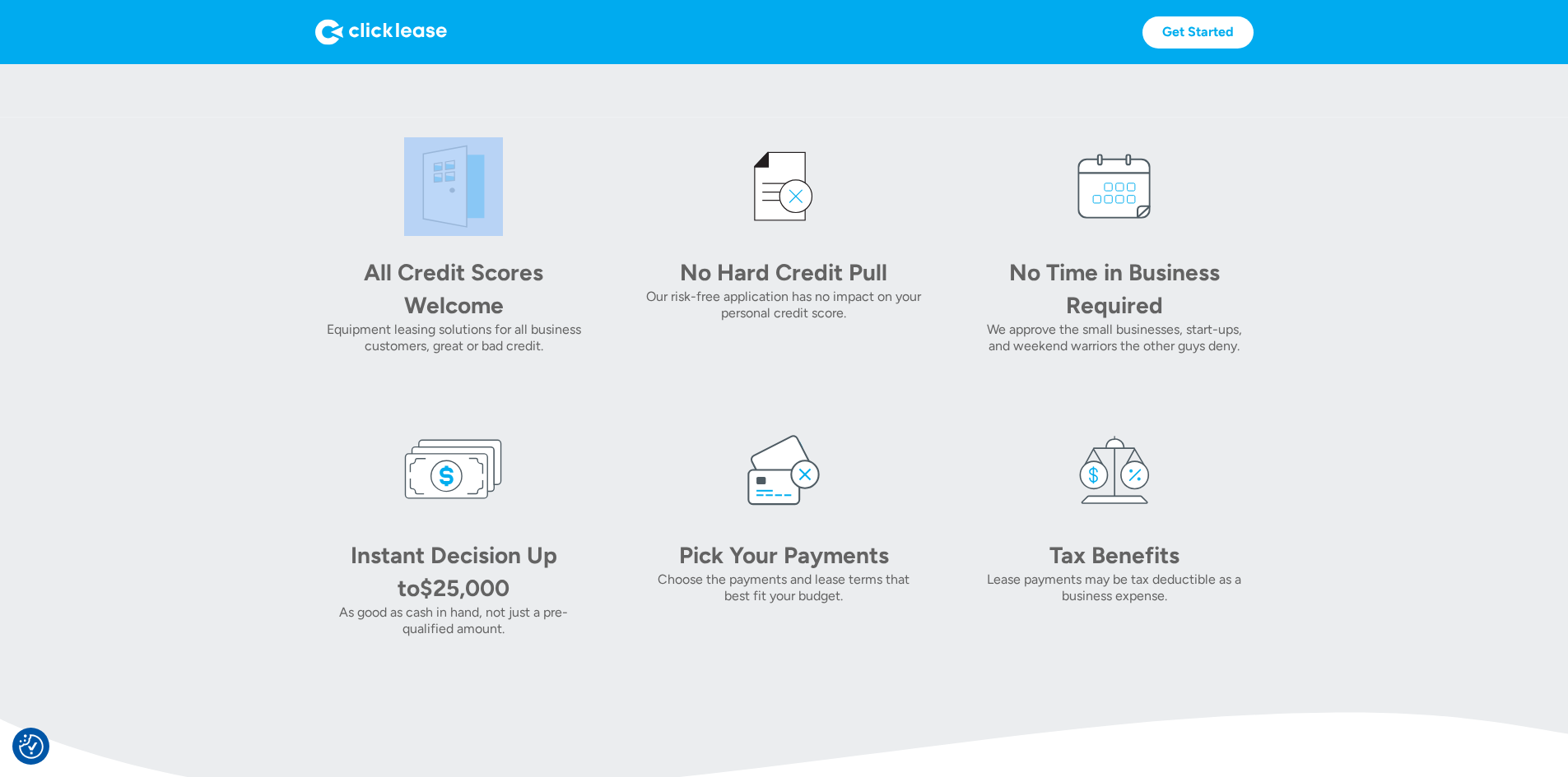
drag, startPoint x: 199, startPoint y: 301, endPoint x: 1432, endPoint y: 704, distance: 1297.2
click at [1432, 657] on section "All Credit Scores Welcome Equipment leasing solutions for all business customer…" at bounding box center [784, 387] width 1568 height 540
click at [1425, 657] on section "All Credit Scores Welcome Equipment leasing solutions for all business customer…" at bounding box center [784, 387] width 1568 height 540
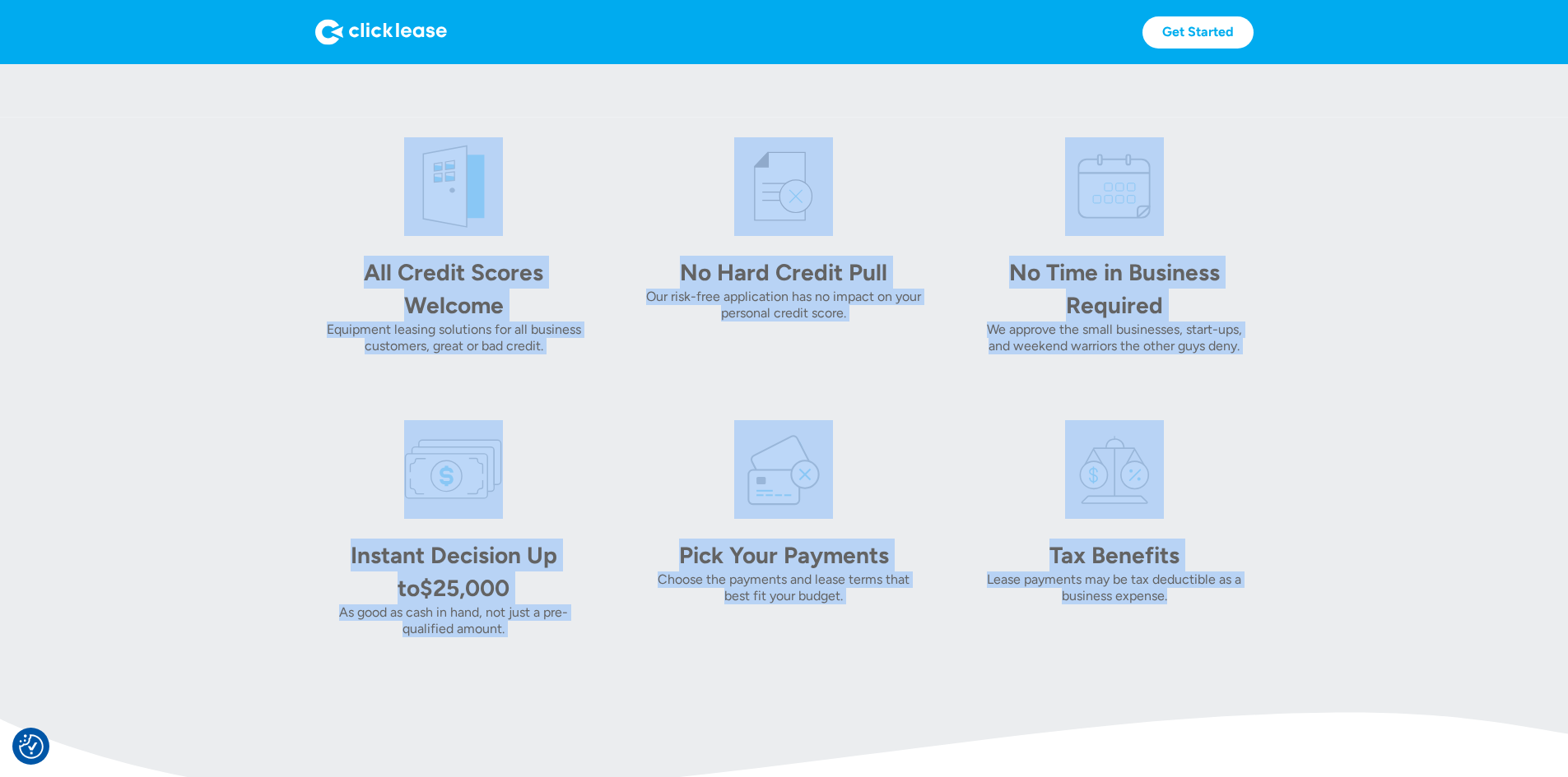
drag, startPoint x: 225, startPoint y: 217, endPoint x: 1315, endPoint y: 694, distance: 1189.8
click at [1253, 638] on div "All Credit Scores Welcome Equipment leasing solutions for all business customer…" at bounding box center [784, 387] width 938 height 500
drag, startPoint x: 1315, startPoint y: 694, endPoint x: 1220, endPoint y: 675, distance: 96.9
click at [1253, 638] on div "All Credit Scores Welcome Equipment leasing solutions for all business customer…" at bounding box center [784, 387] width 938 height 500
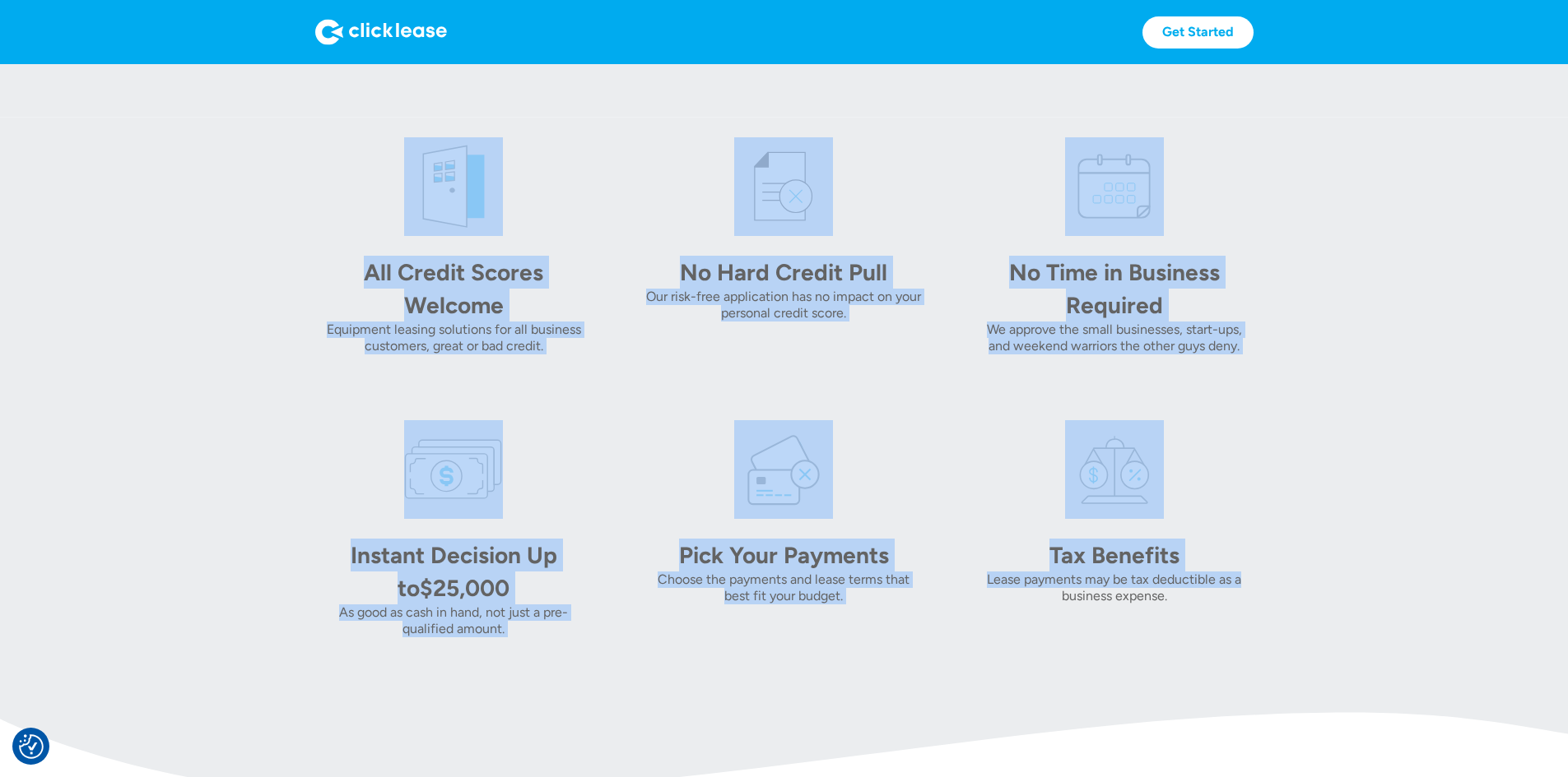
drag, startPoint x: 201, startPoint y: 209, endPoint x: 1335, endPoint y: 662, distance: 1221.1
click at [1335, 657] on section "All Credit Scores Welcome Equipment leasing solutions for all business customer…" at bounding box center [784, 387] width 1568 height 540
drag, startPoint x: 434, startPoint y: 401, endPoint x: 387, endPoint y: 395, distance: 47.4
click at [432, 354] on div "Equipment leasing solutions for all business customers, great or bad credit." at bounding box center [453, 338] width 278 height 33
click at [120, 277] on section "All Credit Scores Welcome Equipment leasing solutions for all business customer…" at bounding box center [784, 387] width 1568 height 540
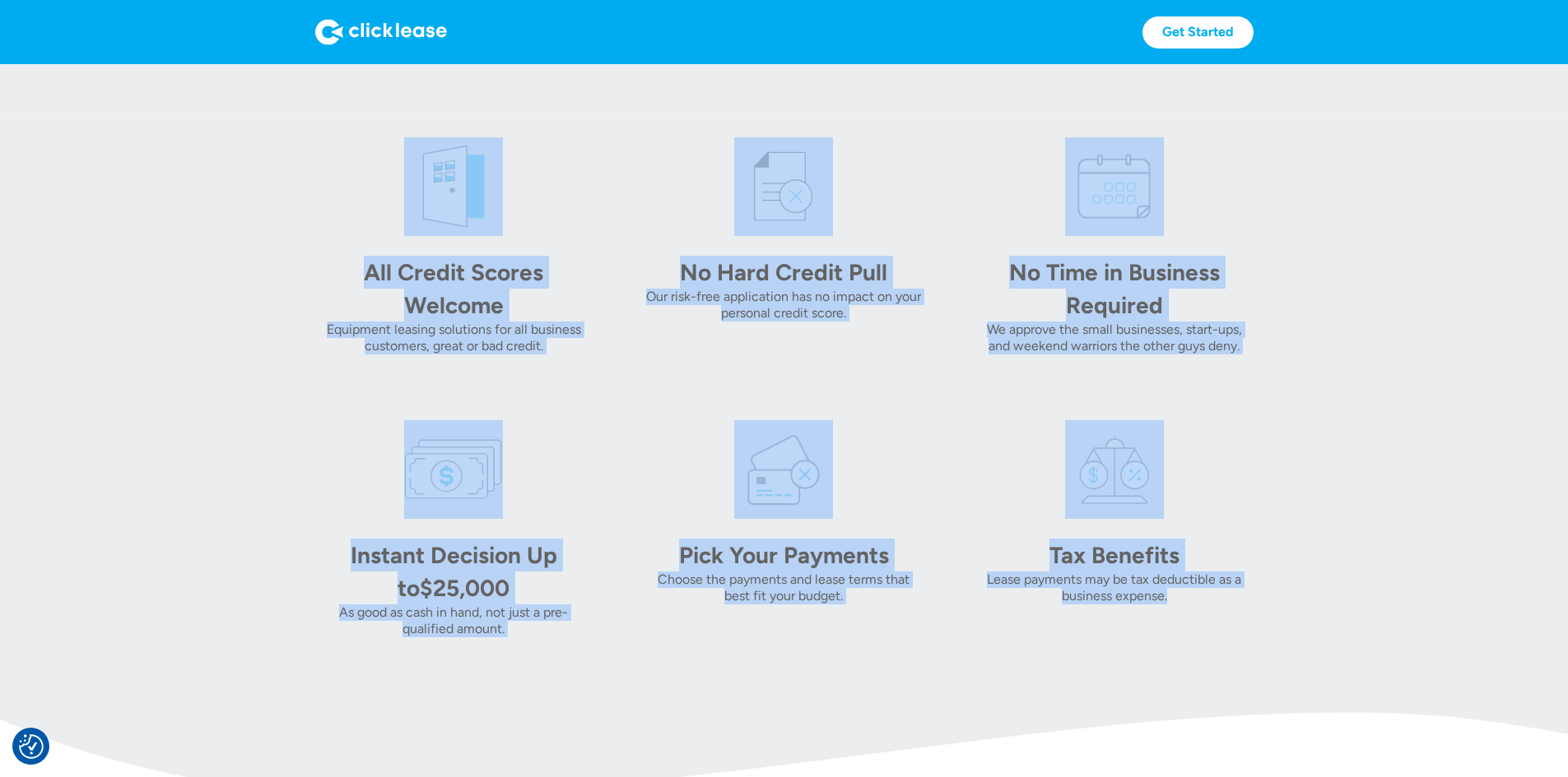
drag, startPoint x: 290, startPoint y: 216, endPoint x: 1296, endPoint y: 686, distance: 1110.4
click at [1253, 638] on div "All Credit Scores Welcome Equipment leasing solutions for all business customer…" at bounding box center [784, 387] width 938 height 500
click at [404, 225] on img at bounding box center [453, 186] width 99 height 99
click at [237, 198] on section "All Credit Scores Welcome Equipment leasing solutions for all business customer…" at bounding box center [784, 387] width 1568 height 540
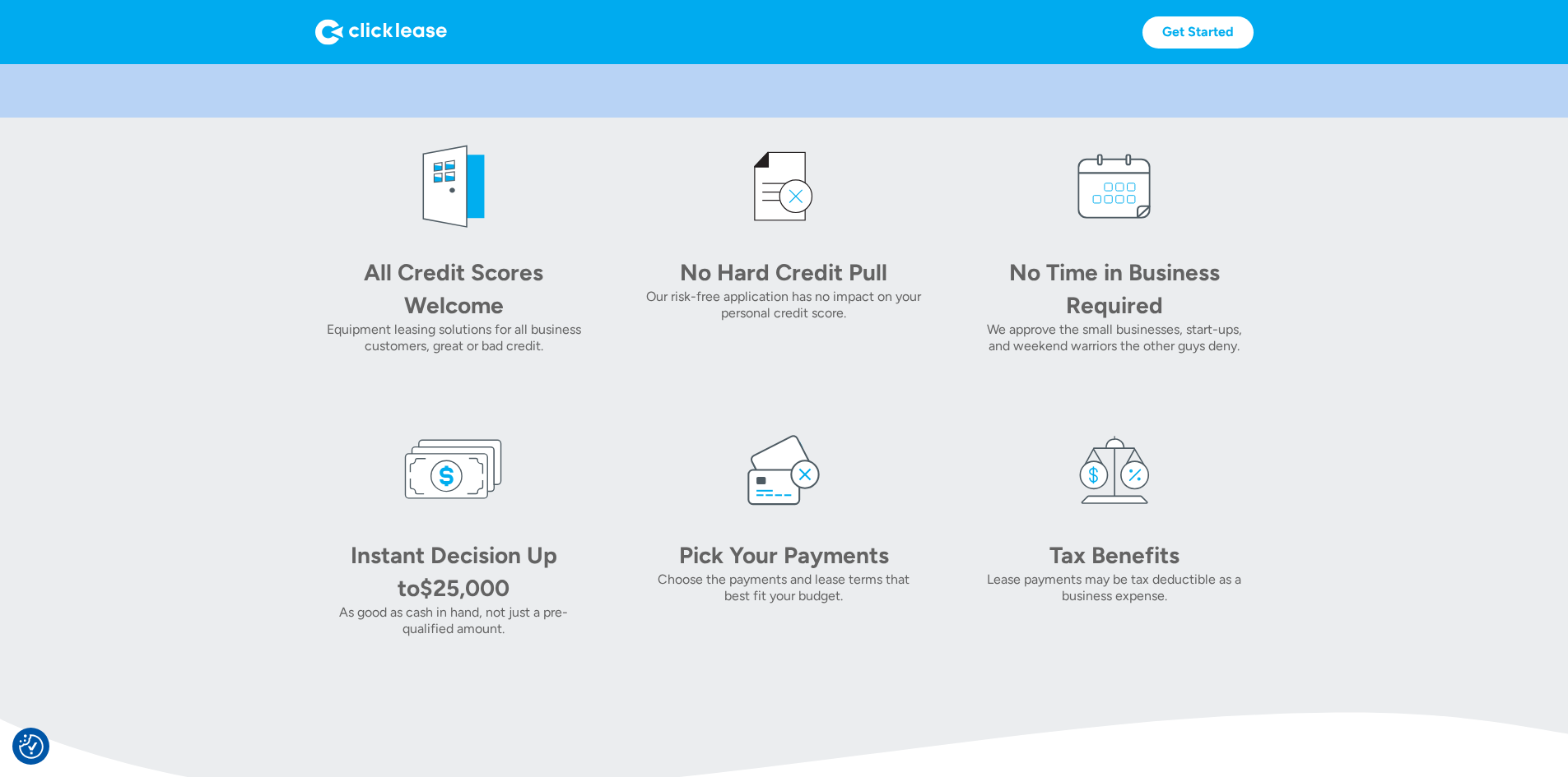
drag, startPoint x: 237, startPoint y: 198, endPoint x: 1272, endPoint y: 680, distance: 1141.7
click at [1272, 657] on section "All Credit Scores Welcome Equipment leasing solutions for all business customer…" at bounding box center [784, 387] width 1568 height 540
click at [315, 232] on div "All Credit Scores Welcome Equipment leasing solutions for all business customer…" at bounding box center [453, 245] width 278 height 217
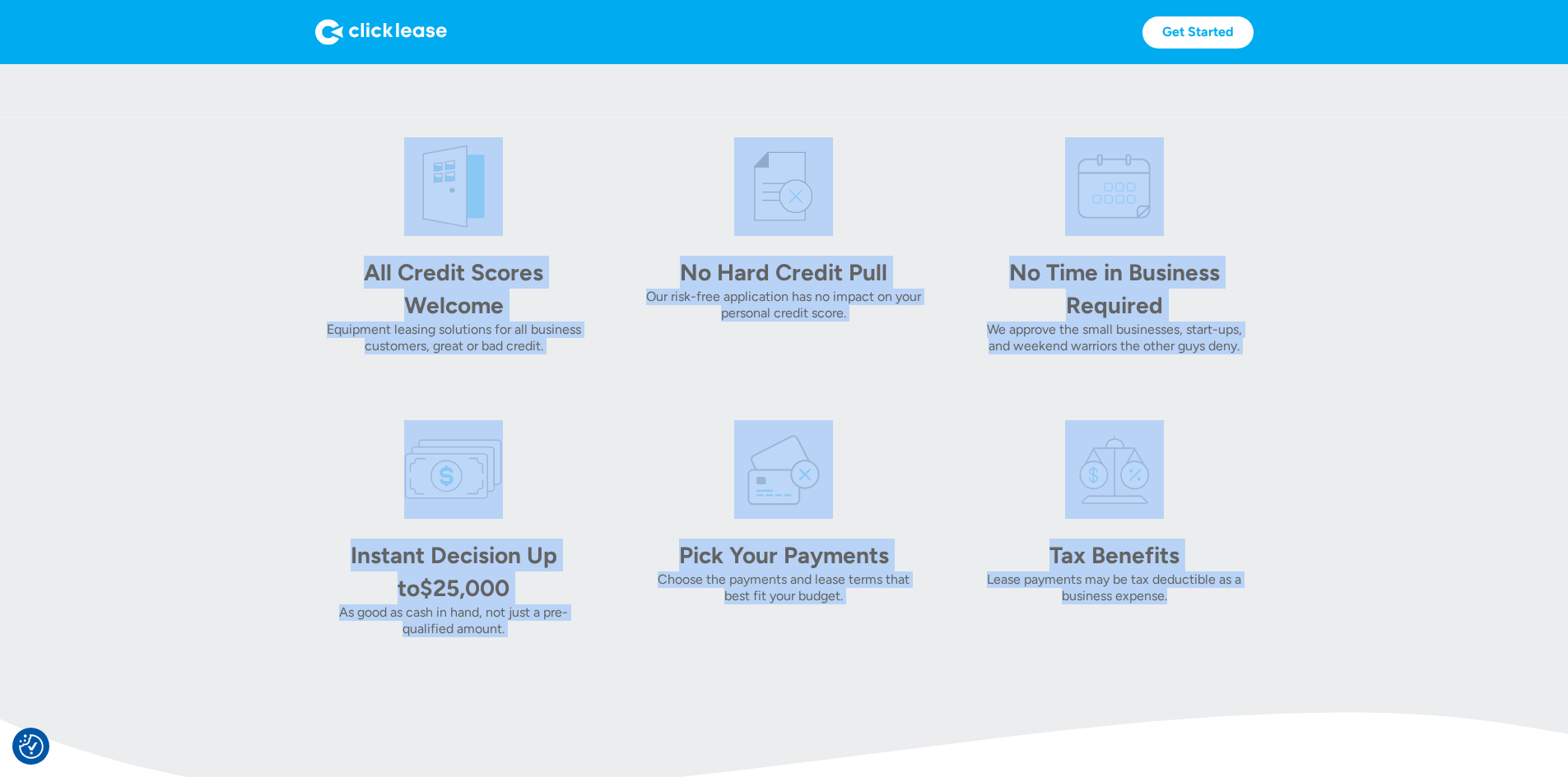
drag, startPoint x: 257, startPoint y: 218, endPoint x: 1212, endPoint y: 684, distance: 1062.6
click at [1212, 638] on div "All Credit Scores Welcome Equipment leasing solutions for all business customer…" at bounding box center [784, 387] width 938 height 500
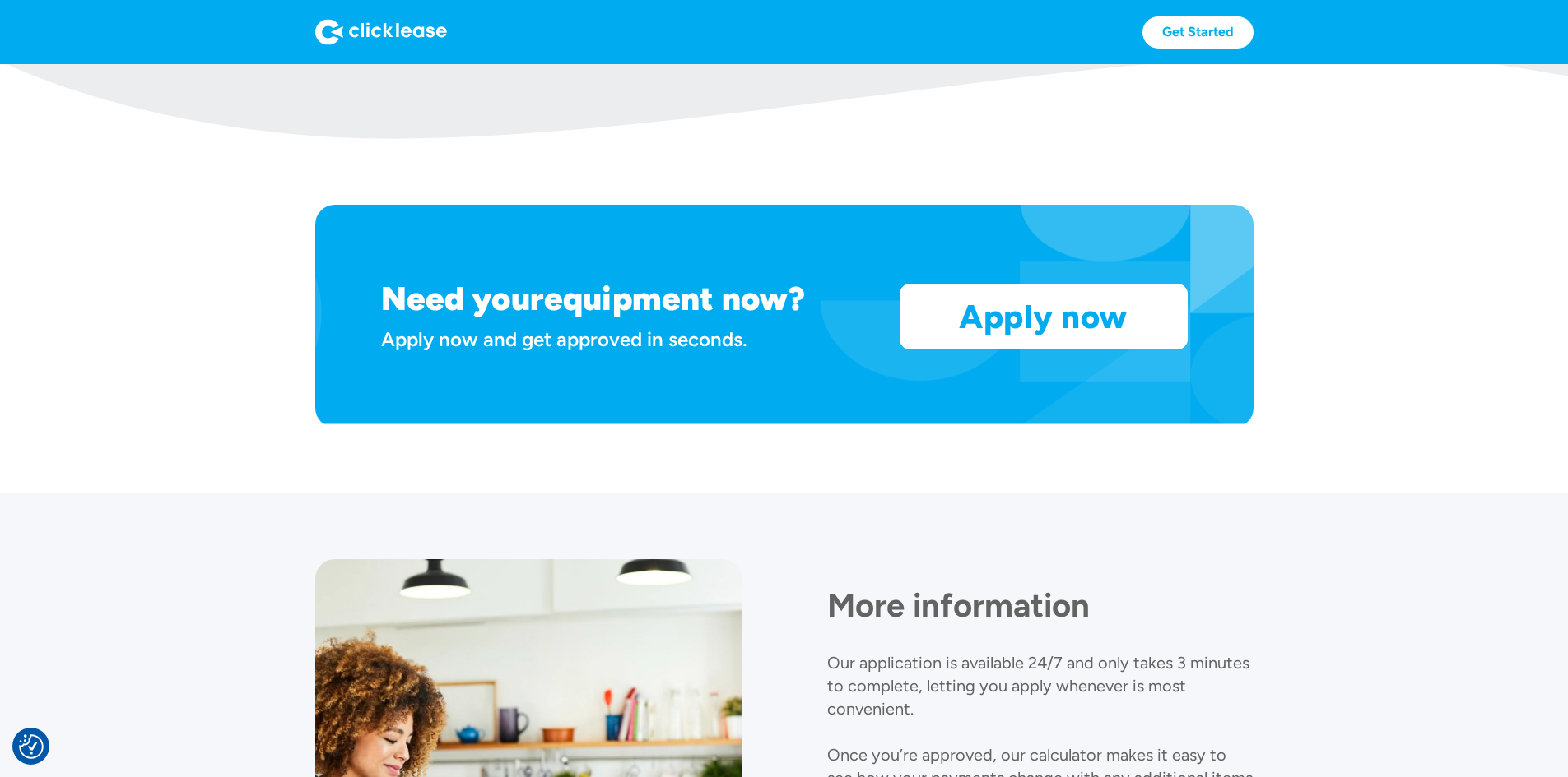
click at [813, 317] on div "Need your equipment now? Apply now and get approved in seconds. Apply now Apply…" at bounding box center [784, 317] width 938 height 223
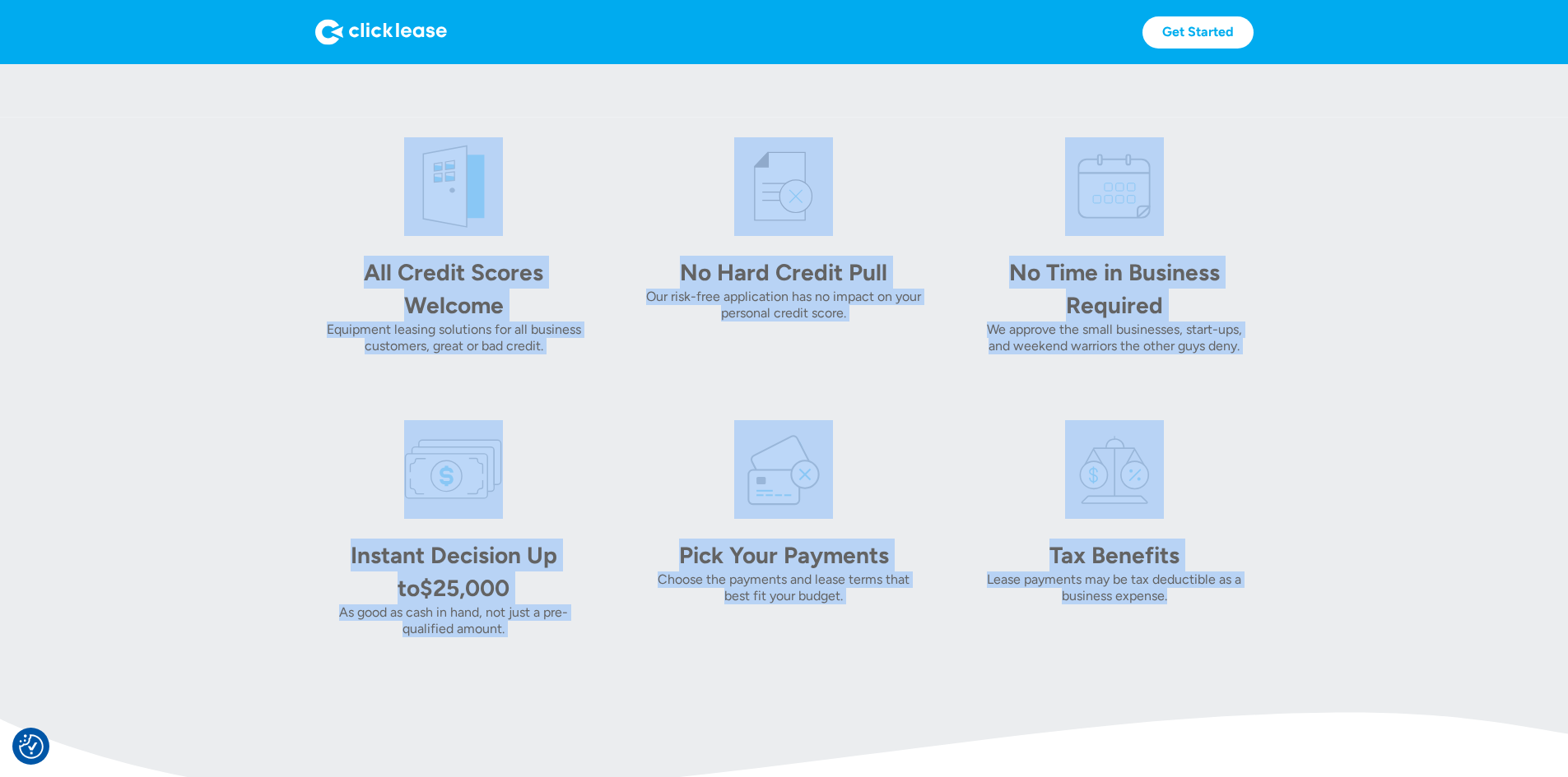
drag, startPoint x: 257, startPoint y: 225, endPoint x: 1296, endPoint y: 687, distance: 1137.1
click at [1253, 638] on div "All Credit Scores Welcome Equipment leasing solutions for all business customer…" at bounding box center [784, 387] width 938 height 500
drag, startPoint x: 275, startPoint y: 221, endPoint x: 1219, endPoint y: 707, distance: 1061.8
click at [1219, 638] on div "All Credit Scores Welcome Equipment leasing solutions for all business customer…" at bounding box center [784, 387] width 938 height 500
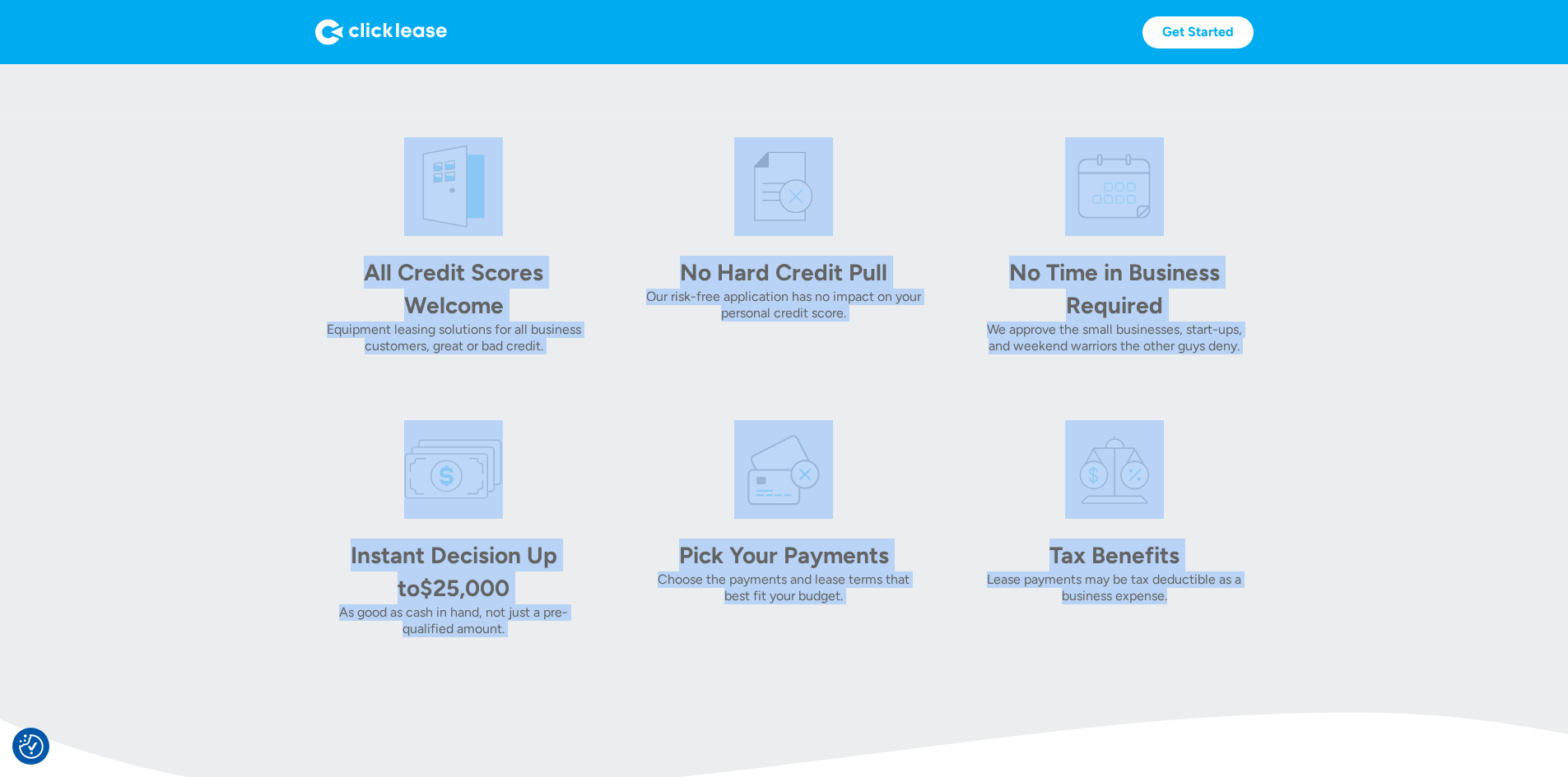
click at [1219, 638] on div "Tax Benefits Lease payments may be tax deductible as a business expense." at bounding box center [1114, 528] width 278 height 217
drag, startPoint x: 1218, startPoint y: 672, endPoint x: 276, endPoint y: 250, distance: 1032.2
click at [315, 250] on div "All Credit Scores Welcome Equipment leasing solutions for all business customer…" at bounding box center [784, 387] width 938 height 500
click at [315, 217] on div "All Credit Scores Welcome Equipment leasing solutions for all business customer…" at bounding box center [453, 245] width 278 height 217
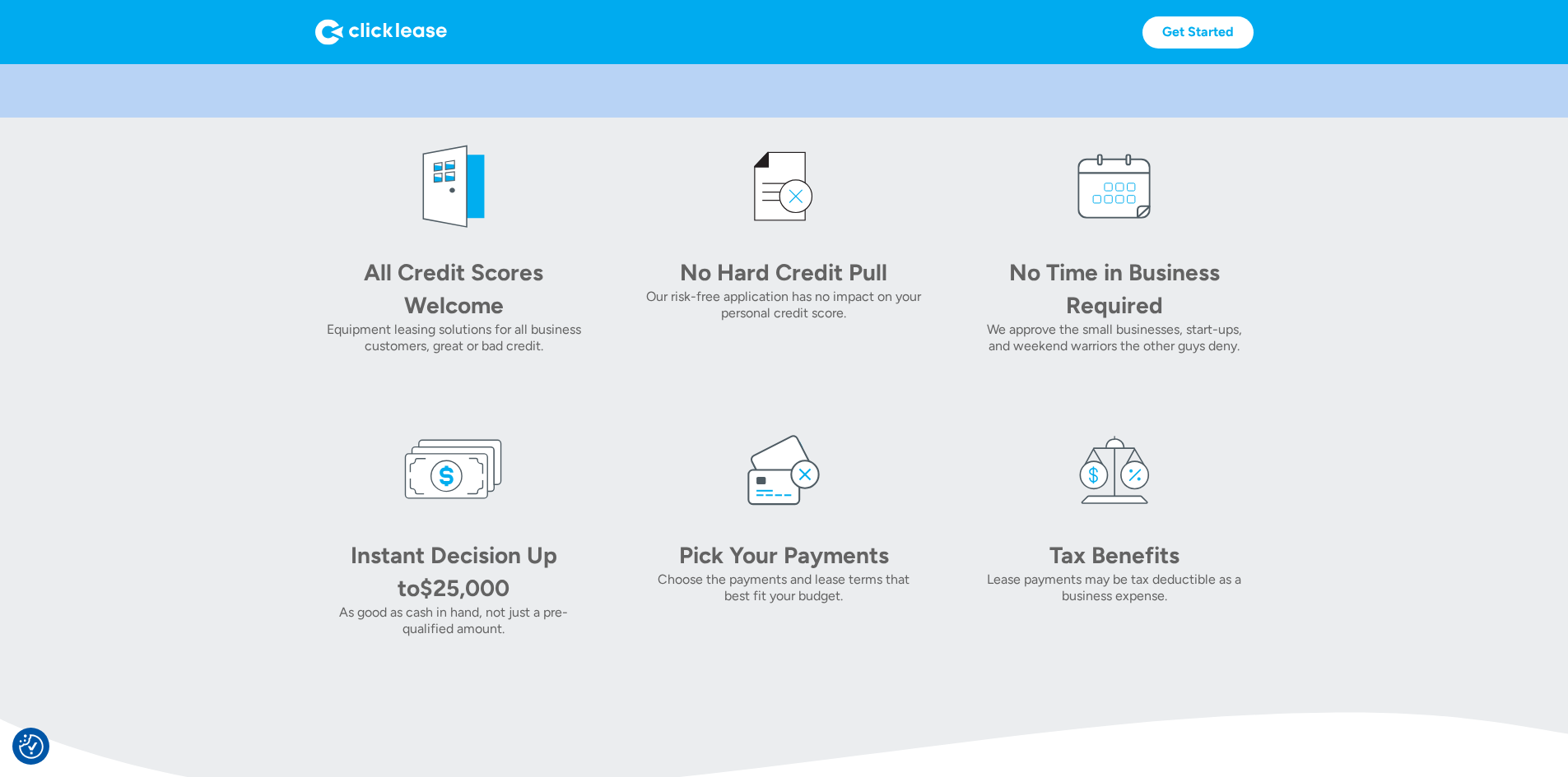
drag, startPoint x: 257, startPoint y: 216, endPoint x: 1281, endPoint y: 687, distance: 1127.1
click at [1253, 638] on div "All Credit Scores Welcome Equipment leasing solutions for all business customer…" at bounding box center [784, 387] width 938 height 500
click at [1252, 638] on div "Tax Benefits Lease payments may be tax deductible as a business expense." at bounding box center [1114, 528] width 278 height 217
drag, startPoint x: 1280, startPoint y: 684, endPoint x: 289, endPoint y: 250, distance: 1081.9
click at [315, 250] on div "All Credit Scores Welcome Equipment leasing solutions for all business customer…" at bounding box center [784, 387] width 938 height 500
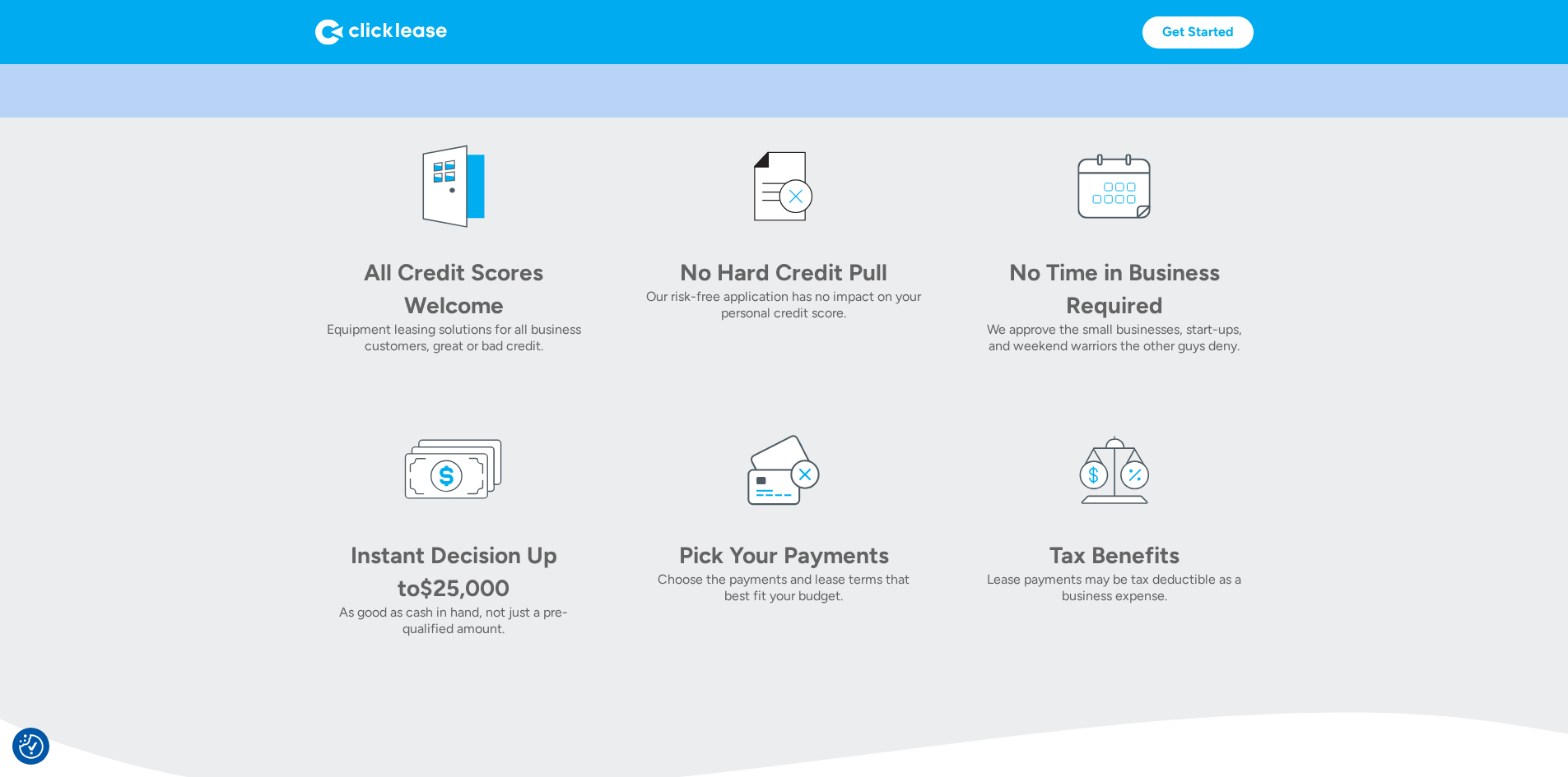
click at [258, 208] on section "All Credit Scores Welcome Equipment leasing solutions for all business customer…" at bounding box center [784, 387] width 1568 height 540
drag, startPoint x: 258, startPoint y: 208, endPoint x: 326, endPoint y: 230, distance: 71.5
click at [323, 228] on section "All Credit Scores Welcome Equipment leasing solutions for all business customer…" at bounding box center [784, 387] width 1568 height 540
click at [315, 216] on div "All Credit Scores Welcome Equipment leasing solutions for all business customer…" at bounding box center [453, 245] width 278 height 217
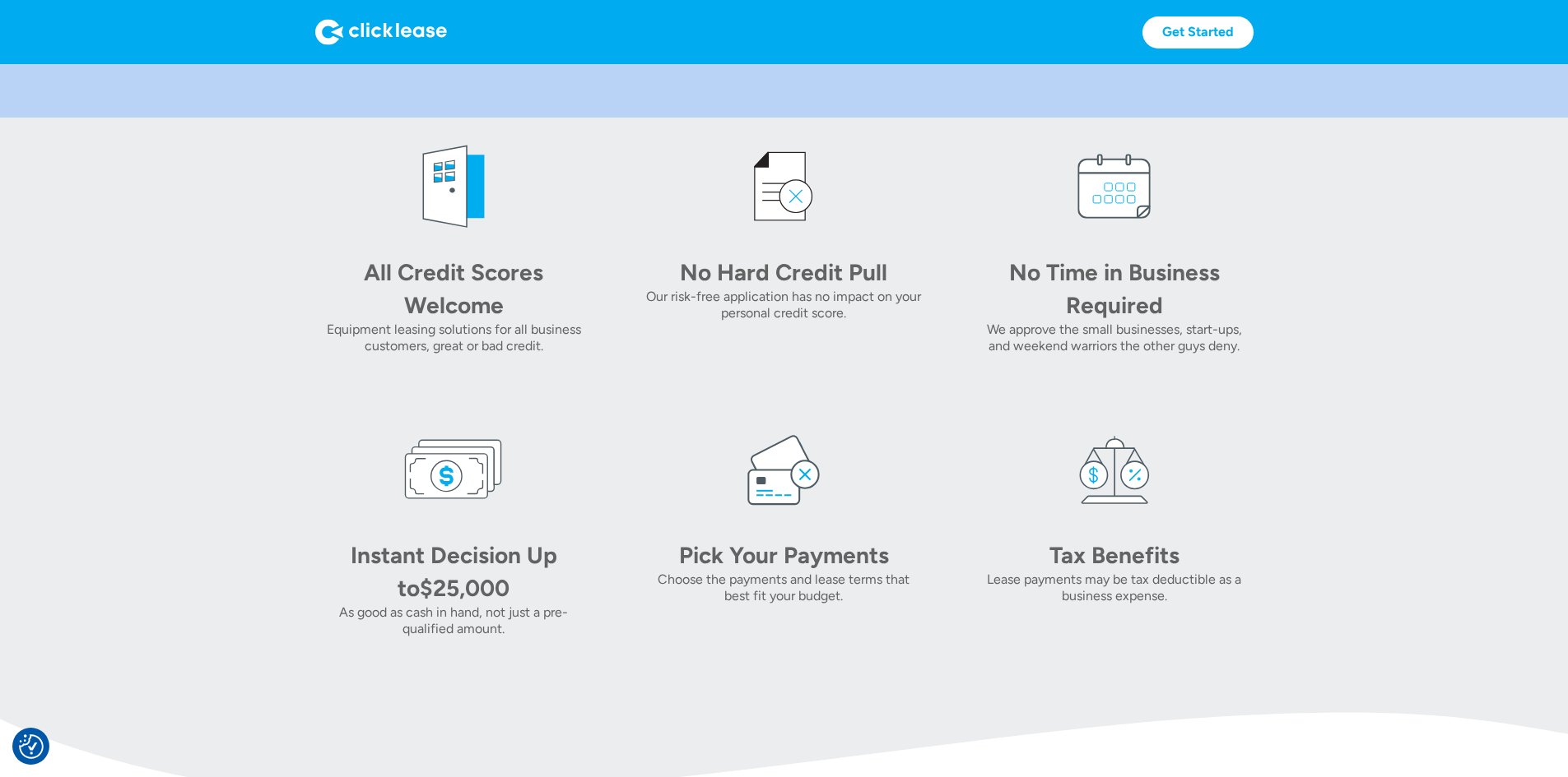
drag, startPoint x: 274, startPoint y: 216, endPoint x: 1269, endPoint y: 691, distance: 1102.6
click at [1253, 638] on div "All Credit Scores Welcome Equipment leasing solutions for all business customer…" at bounding box center [784, 387] width 938 height 500
click at [1252, 638] on div "Tax Benefits Lease payments may be tax deductible as a business expense." at bounding box center [1114, 528] width 278 height 217
drag, startPoint x: 1269, startPoint y: 691, endPoint x: 288, endPoint y: 285, distance: 1061.7
click at [315, 285] on div "All Credit Scores Welcome Equipment leasing solutions for all business customer…" at bounding box center [784, 387] width 938 height 500
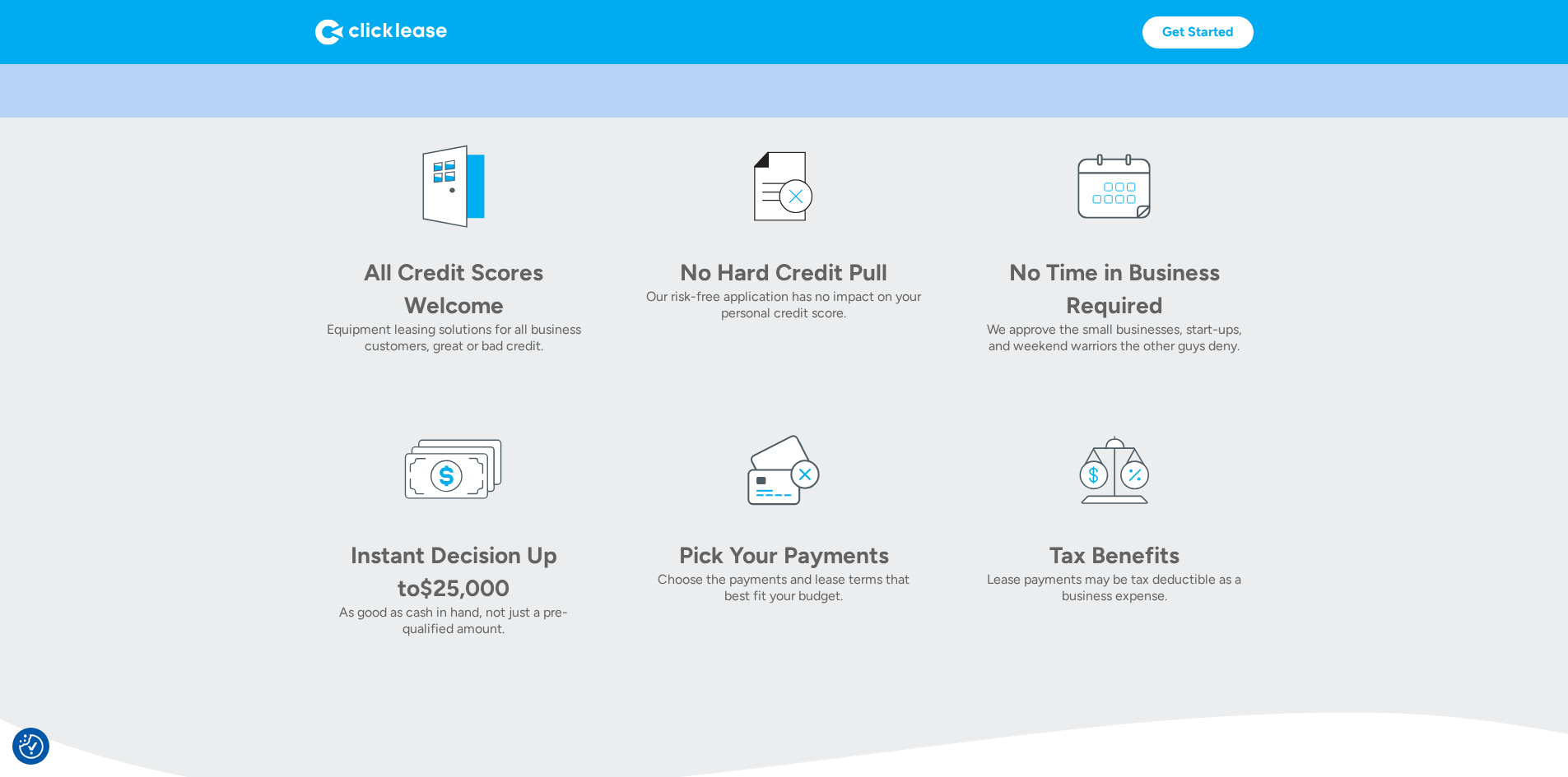
click at [315, 261] on div "All Credit Scores Welcome Equipment leasing solutions for all business customer…" at bounding box center [453, 245] width 278 height 217
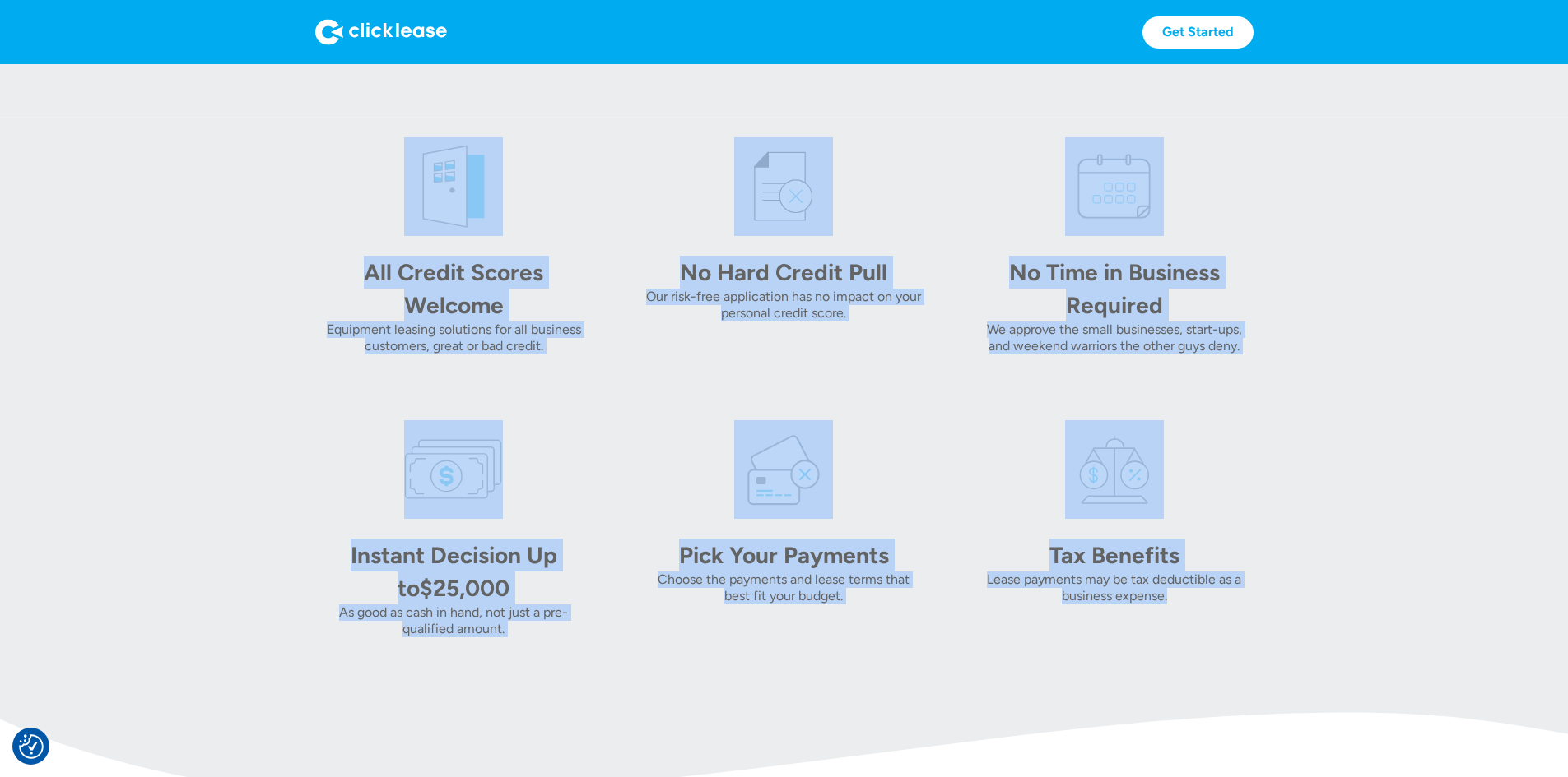
drag, startPoint x: 253, startPoint y: 235, endPoint x: 1362, endPoint y: 698, distance: 1201.8
click at [1253, 638] on div "All Credit Scores Welcome Equipment leasing solutions for all business customer…" at bounding box center [784, 387] width 938 height 500
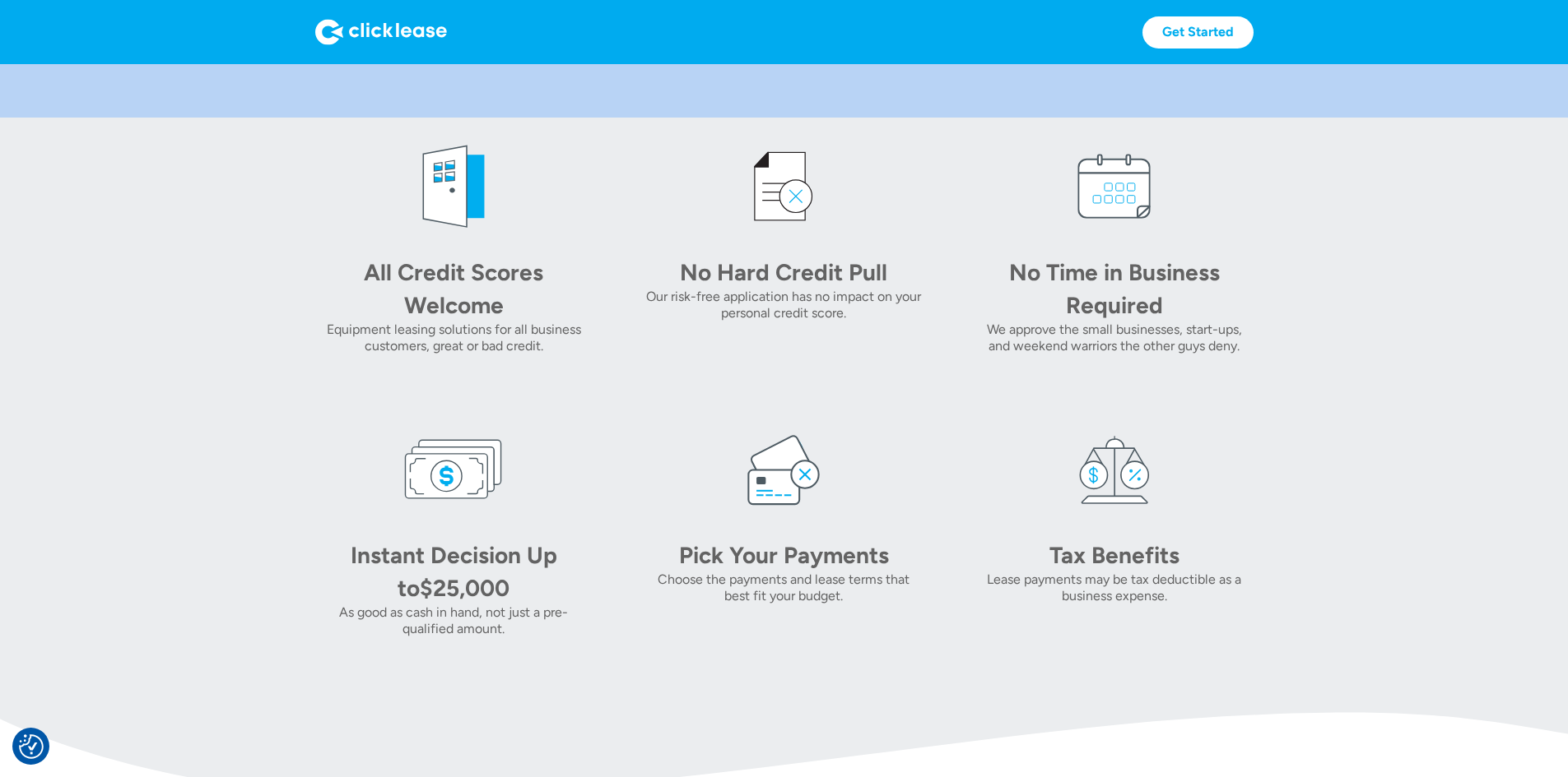
drag, startPoint x: 1362, startPoint y: 698, endPoint x: 254, endPoint y: 249, distance: 1195.5
click at [315, 255] on div "All Credit Scores Welcome Equipment leasing solutions for all business customer…" at bounding box center [784, 387] width 938 height 500
click at [315, 242] on div "All Credit Scores Welcome Equipment leasing solutions for all business customer…" at bounding box center [453, 245] width 278 height 217
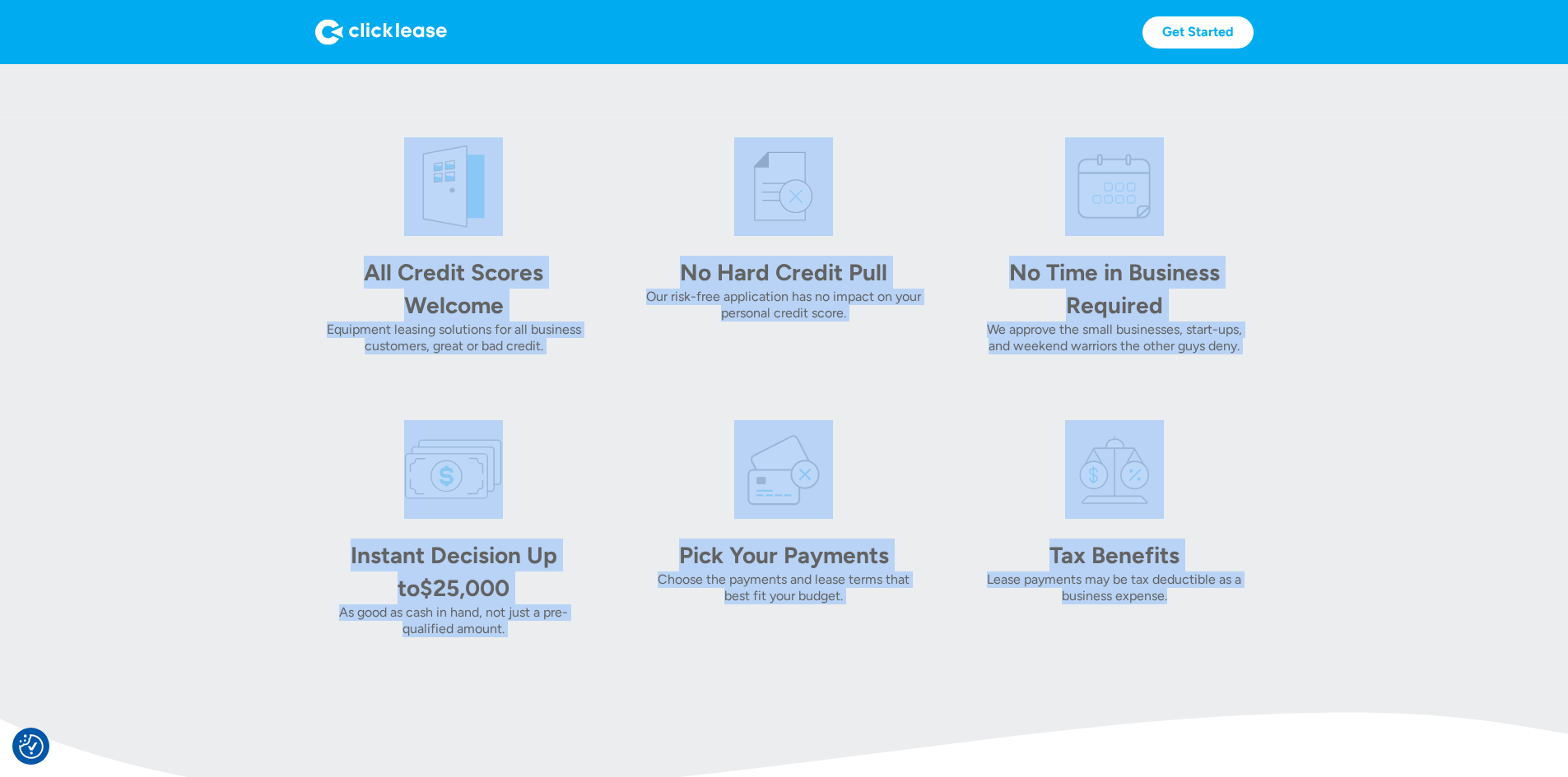
drag, startPoint x: 248, startPoint y: 242, endPoint x: 1514, endPoint y: 725, distance: 1355.0
click at [1527, 657] on section "All Credit Scores Welcome Equipment leasing solutions for all business customer…" at bounding box center [784, 387] width 1568 height 540
drag, startPoint x: 1307, startPoint y: 653, endPoint x: 1294, endPoint y: 668, distance: 19.8
click at [1253, 638] on div "All Credit Scores Welcome Equipment leasing solutions for all business customer…" at bounding box center [784, 387] width 938 height 500
click at [1252, 605] on div "Lease payments may be tax deductible as a business expense." at bounding box center [1114, 588] width 278 height 33
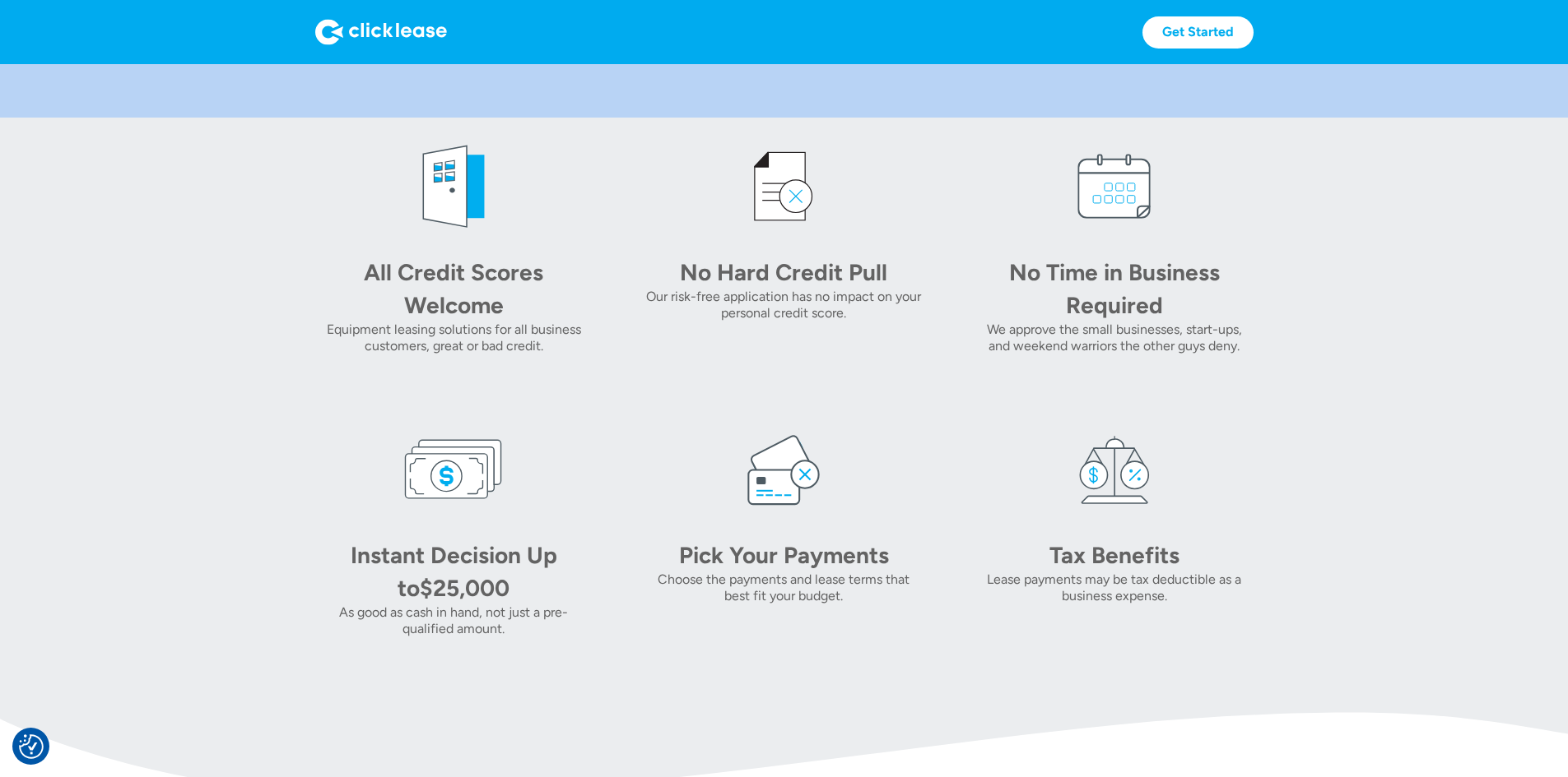
drag, startPoint x: 1263, startPoint y: 675, endPoint x: 311, endPoint y: 227, distance: 1052.1
click at [315, 227] on div "All Credit Scores Welcome Equipment leasing solutions for all business customer…" at bounding box center [784, 387] width 938 height 500
click at [241, 201] on section "All Credit Scores Welcome Equipment leasing solutions for all business customer…" at bounding box center [784, 387] width 1568 height 540
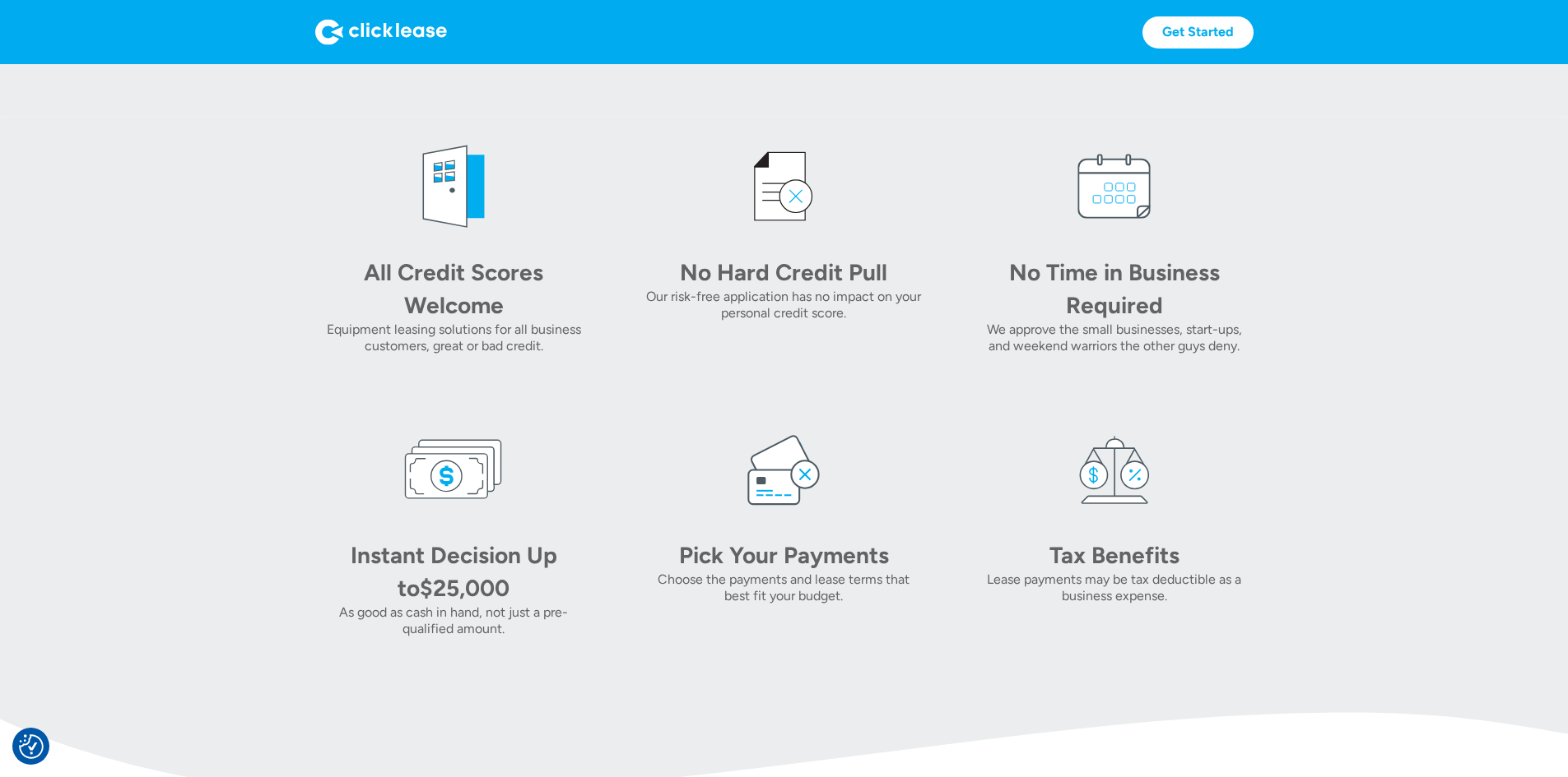
drag, startPoint x: 238, startPoint y: 202, endPoint x: 96, endPoint y: 184, distance: 143.1
click at [96, 118] on img at bounding box center [784, 47] width 1568 height 141
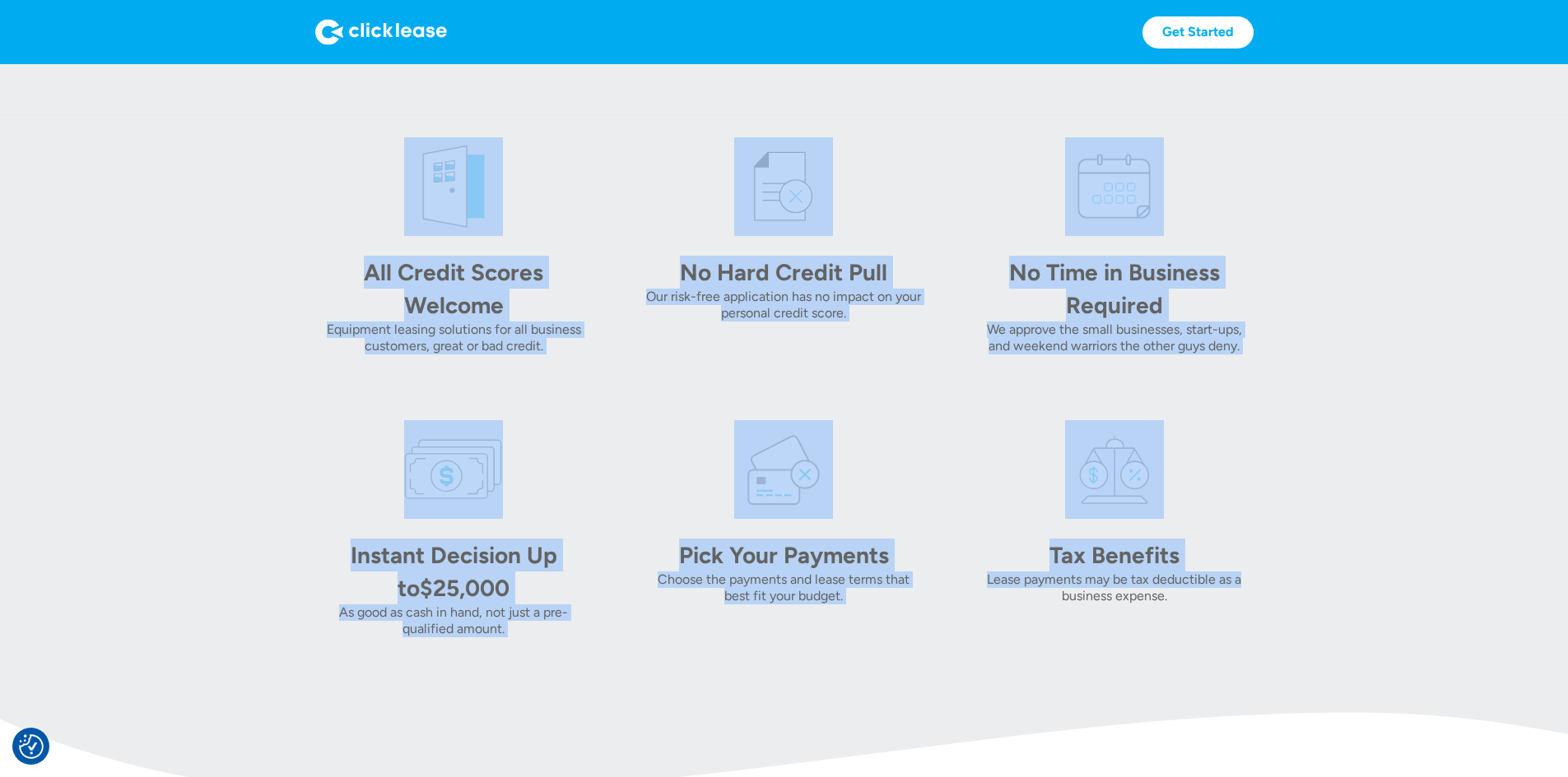
drag, startPoint x: 249, startPoint y: 219, endPoint x: 1323, endPoint y: 610, distance: 1143.0
click at [1253, 610] on div "All Credit Scores Welcome Equipment leasing solutions for all business customer…" at bounding box center [784, 387] width 938 height 500
drag, startPoint x: 1285, startPoint y: 659, endPoint x: 1262, endPoint y: 658, distance: 23.0
click at [1252, 605] on div "Lease payments may be tax deductible as a business expense." at bounding box center [1114, 588] width 278 height 33
click at [208, 212] on section "All Credit Scores Welcome Equipment leasing solutions for all business customer…" at bounding box center [784, 387] width 1568 height 540
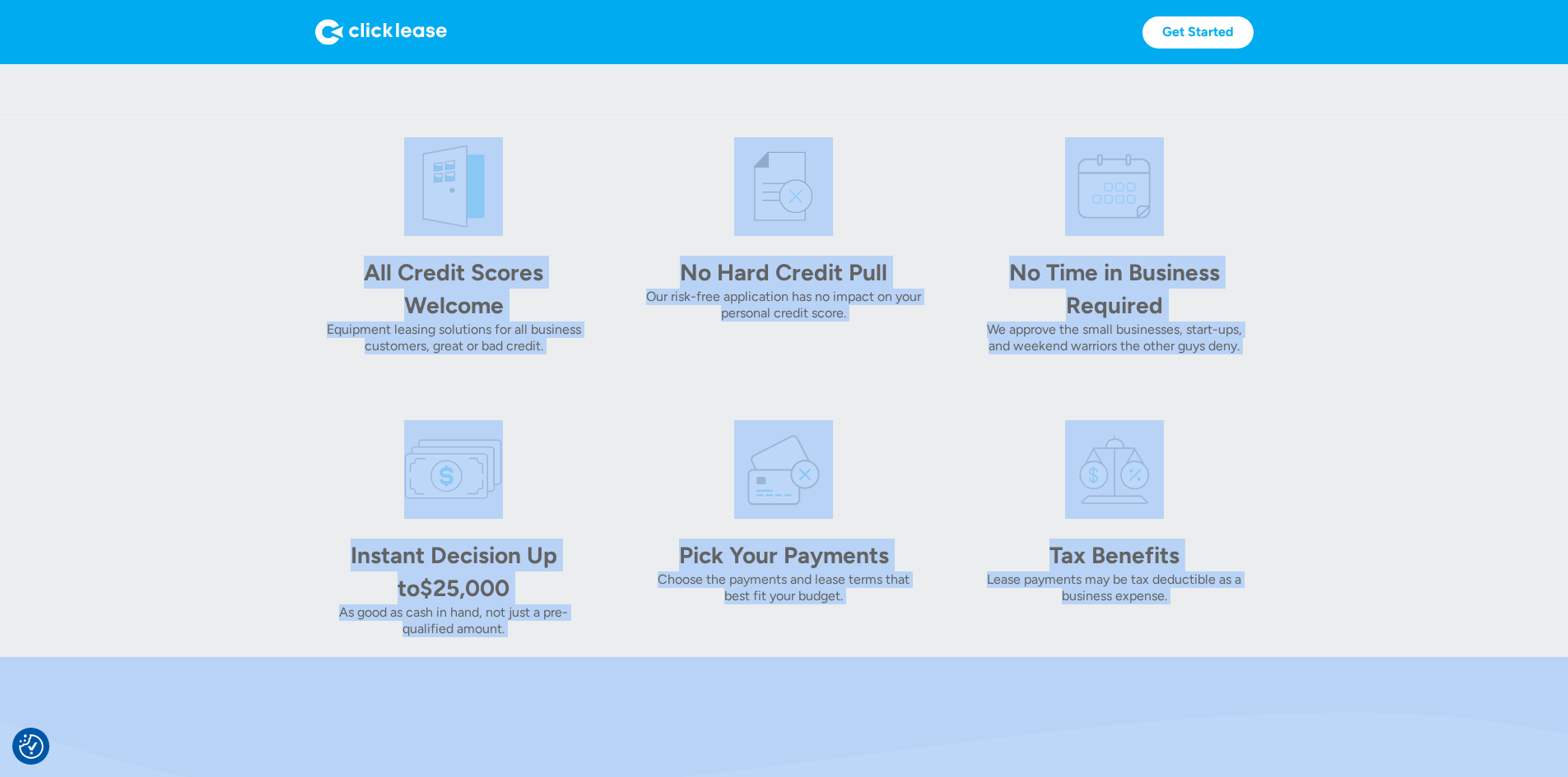
drag, startPoint x: 246, startPoint y: 224, endPoint x: 1535, endPoint y: 737, distance: 1387.3
click at [1535, 737] on body "We value your privacy Our site uses technologies to analyze and record activity…" at bounding box center [784, 627] width 1568 height 2443
click at [987, 543] on div "All Credit Scores Welcome Equipment leasing solutions for all business customer…" at bounding box center [784, 387] width 938 height 500
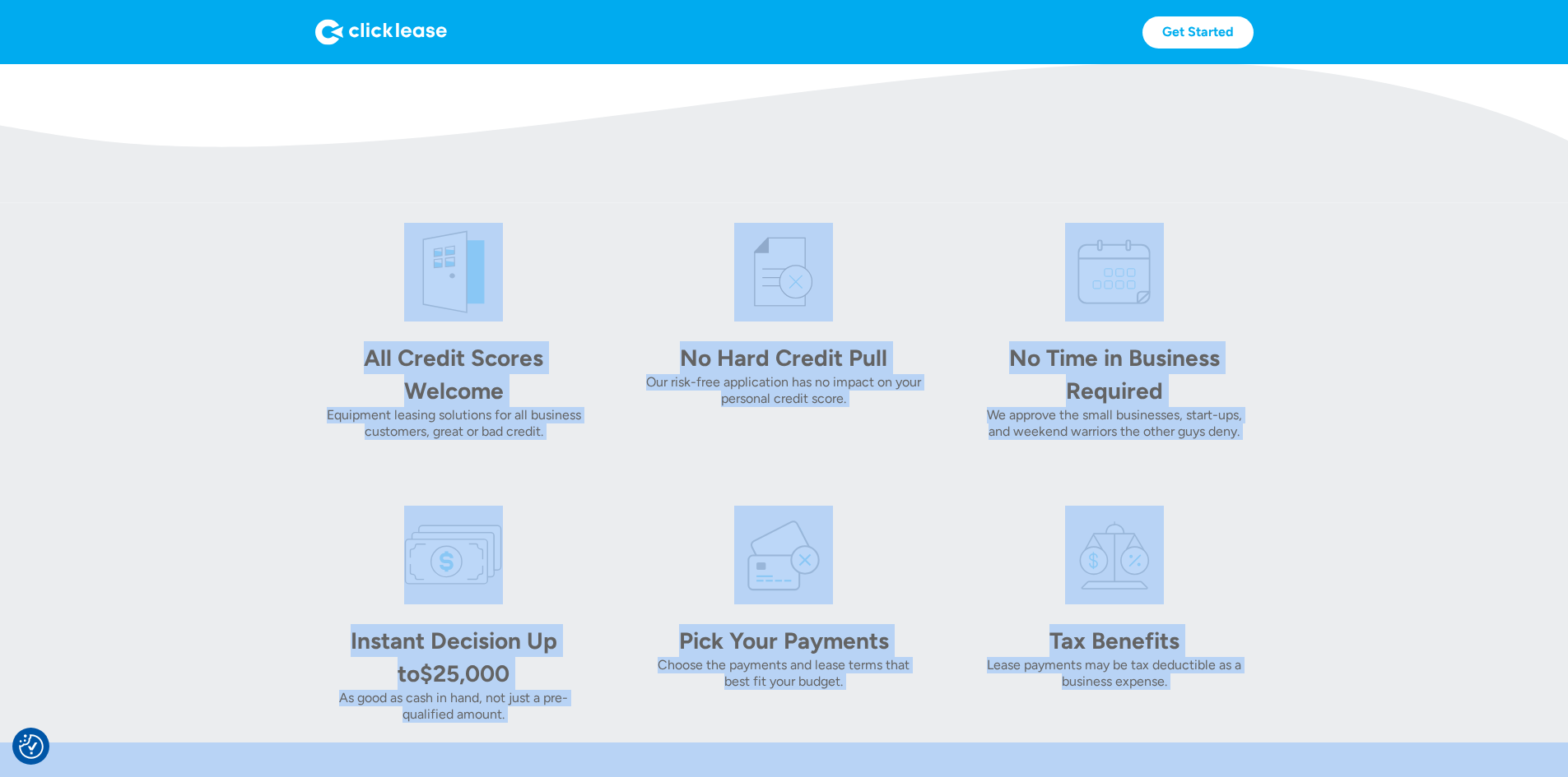
click at [915, 516] on div "All Credit Scores Welcome Equipment leasing solutions for all business customer…" at bounding box center [784, 473] width 938 height 500
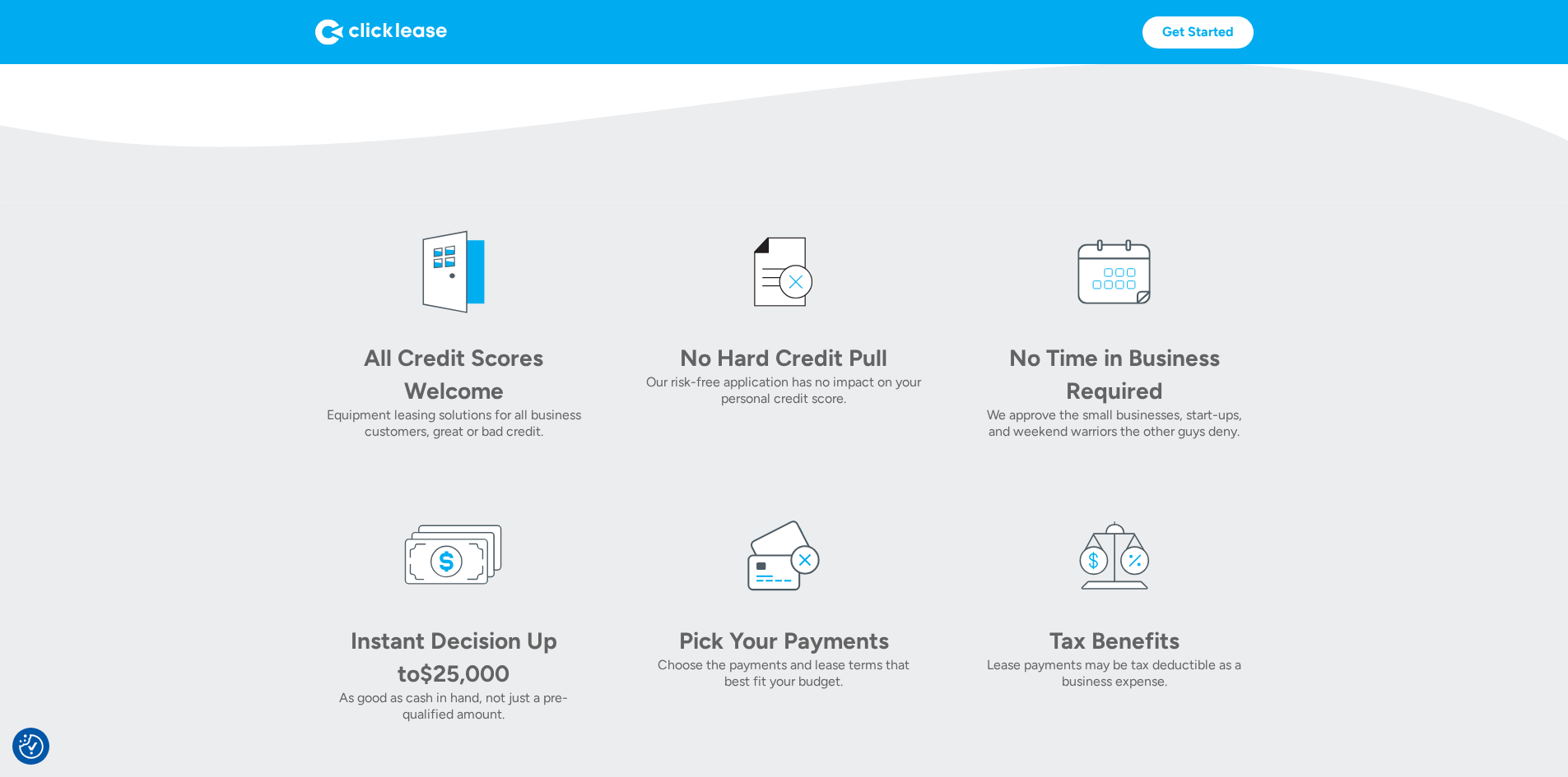
scroll to position [737, 0]
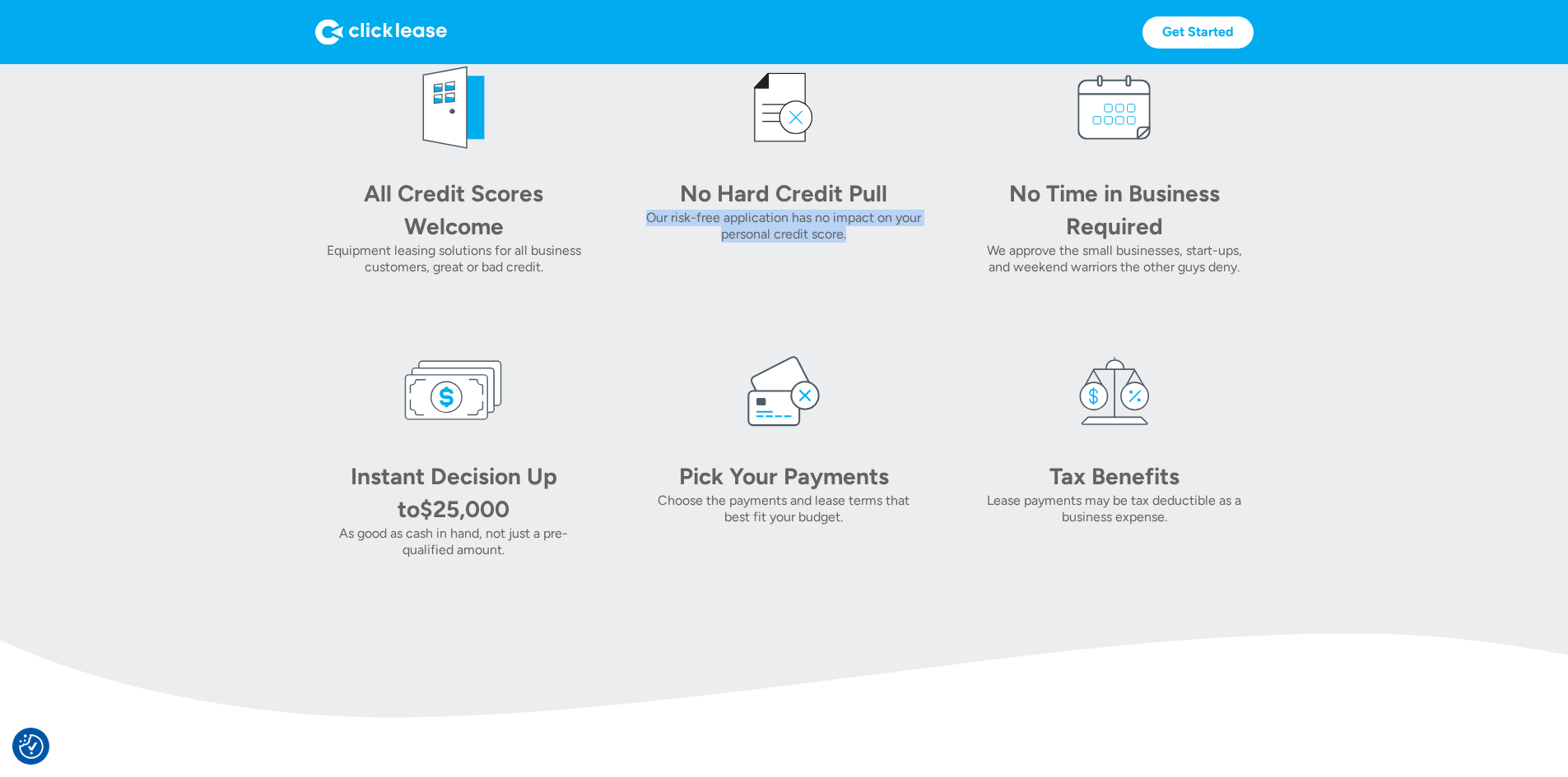
drag, startPoint x: 815, startPoint y: 318, endPoint x: 606, endPoint y: 277, distance: 213.0
click at [606, 277] on div "All Credit Scores Welcome Equipment leasing solutions for all business customer…" at bounding box center [784, 308] width 938 height 500
click at [605, 277] on div "All Credit Scores Welcome Equipment leasing solutions for all business customer…" at bounding box center [784, 308] width 938 height 500
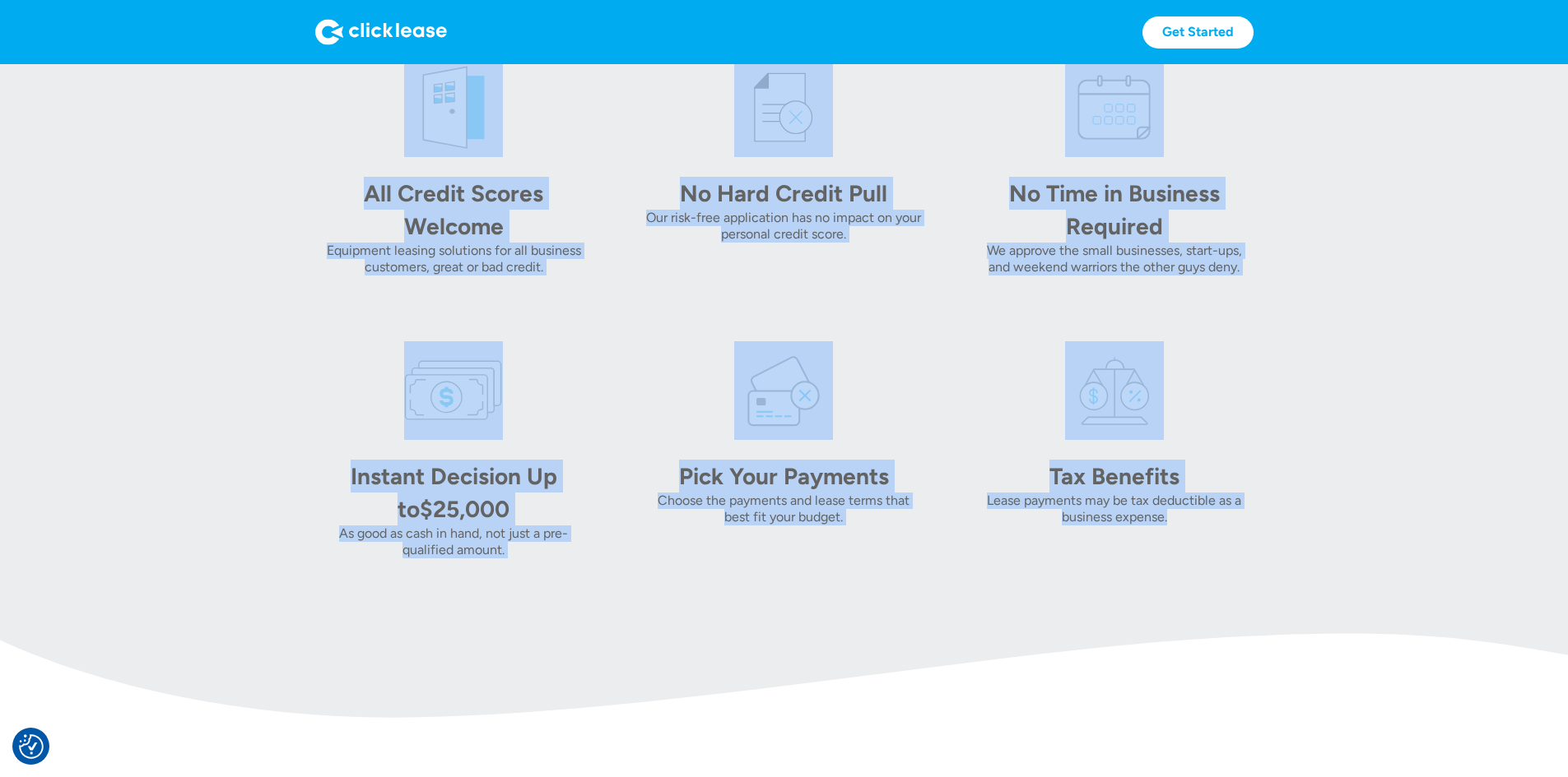
drag, startPoint x: 245, startPoint y: 168, endPoint x: 1468, endPoint y: 648, distance: 1313.8
click at [1459, 578] on section "All Credit Scores Welcome Equipment leasing solutions for all business customer…" at bounding box center [784, 308] width 1568 height 540
click at [303, 122] on section "All Credit Scores Welcome Equipment leasing solutions for all business customer…" at bounding box center [784, 308] width 1568 height 540
drag, startPoint x: 274, startPoint y: 154, endPoint x: 1319, endPoint y: 631, distance: 1148.7
click at [1253, 558] on div "All Credit Scores Welcome Equipment leasing solutions for all business customer…" at bounding box center [784, 308] width 938 height 500
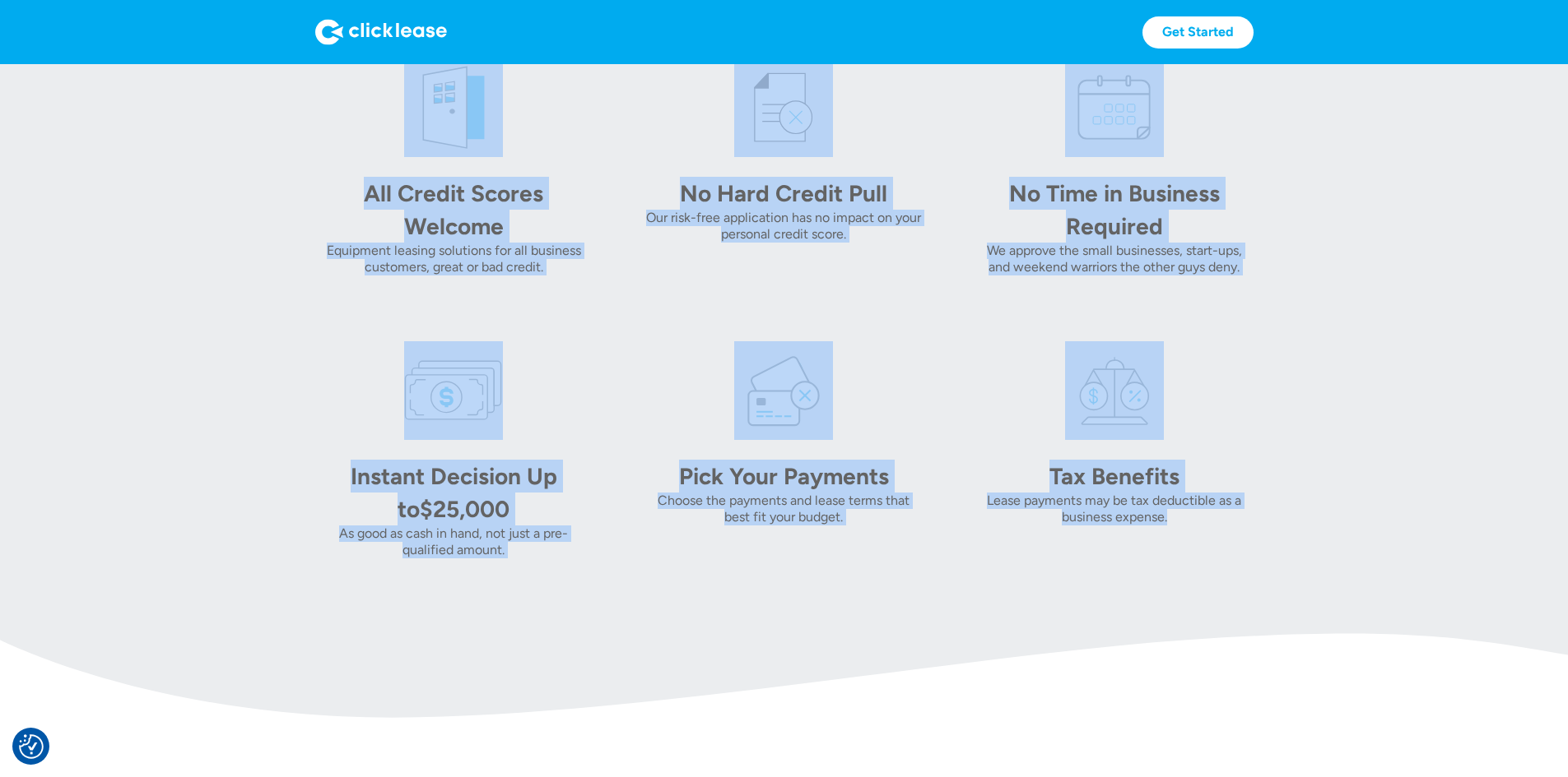
click at [1322, 578] on section "All Credit Scores Welcome Equipment leasing solutions for all business customer…" at bounding box center [784, 308] width 1568 height 540
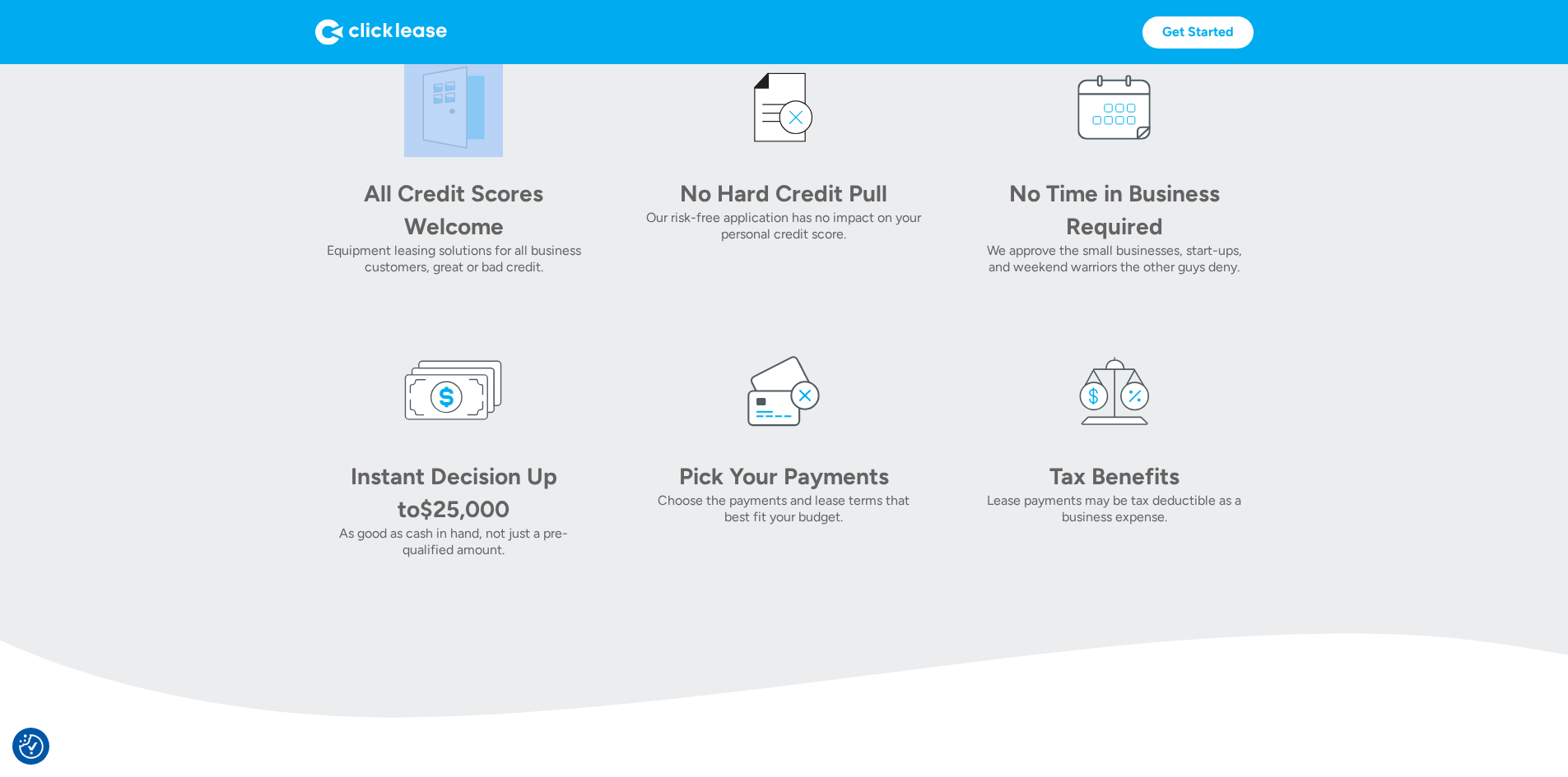
drag, startPoint x: 1322, startPoint y: 645, endPoint x: 239, endPoint y: 173, distance: 1181.4
click at [255, 227] on section "All Credit Scores Welcome Equipment leasing solutions for all business customer…" at bounding box center [784, 308] width 1568 height 540
click at [315, 166] on div "All Credit Scores Welcome Equipment leasing solutions for all business customer…" at bounding box center [453, 166] width 278 height 217
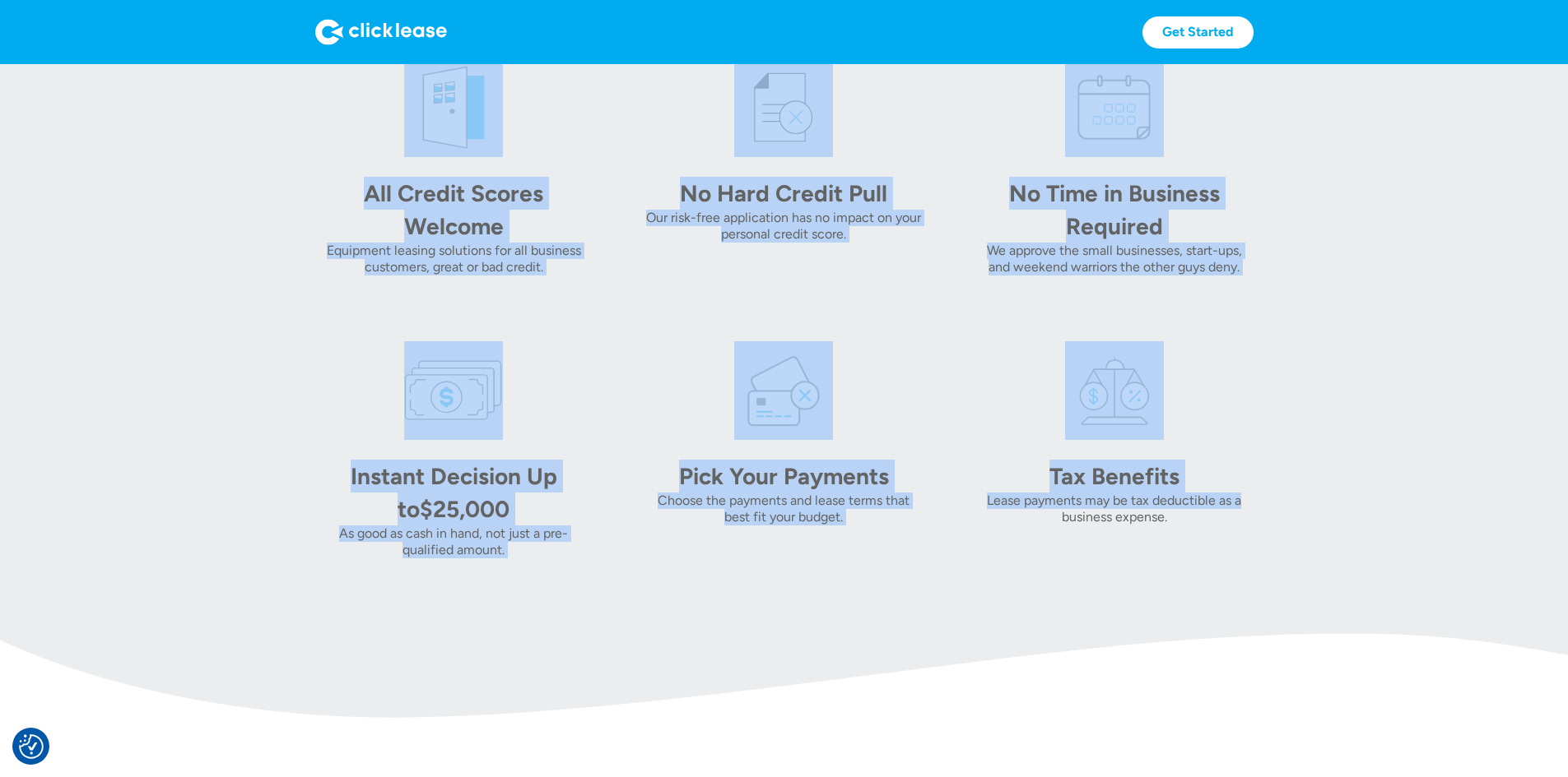
drag, startPoint x: 246, startPoint y: 128, endPoint x: 1369, endPoint y: 562, distance: 1203.9
click at [1372, 560] on section "All Credit Scores Welcome Equipment leasing solutions for all business customer…" at bounding box center [784, 308] width 1568 height 540
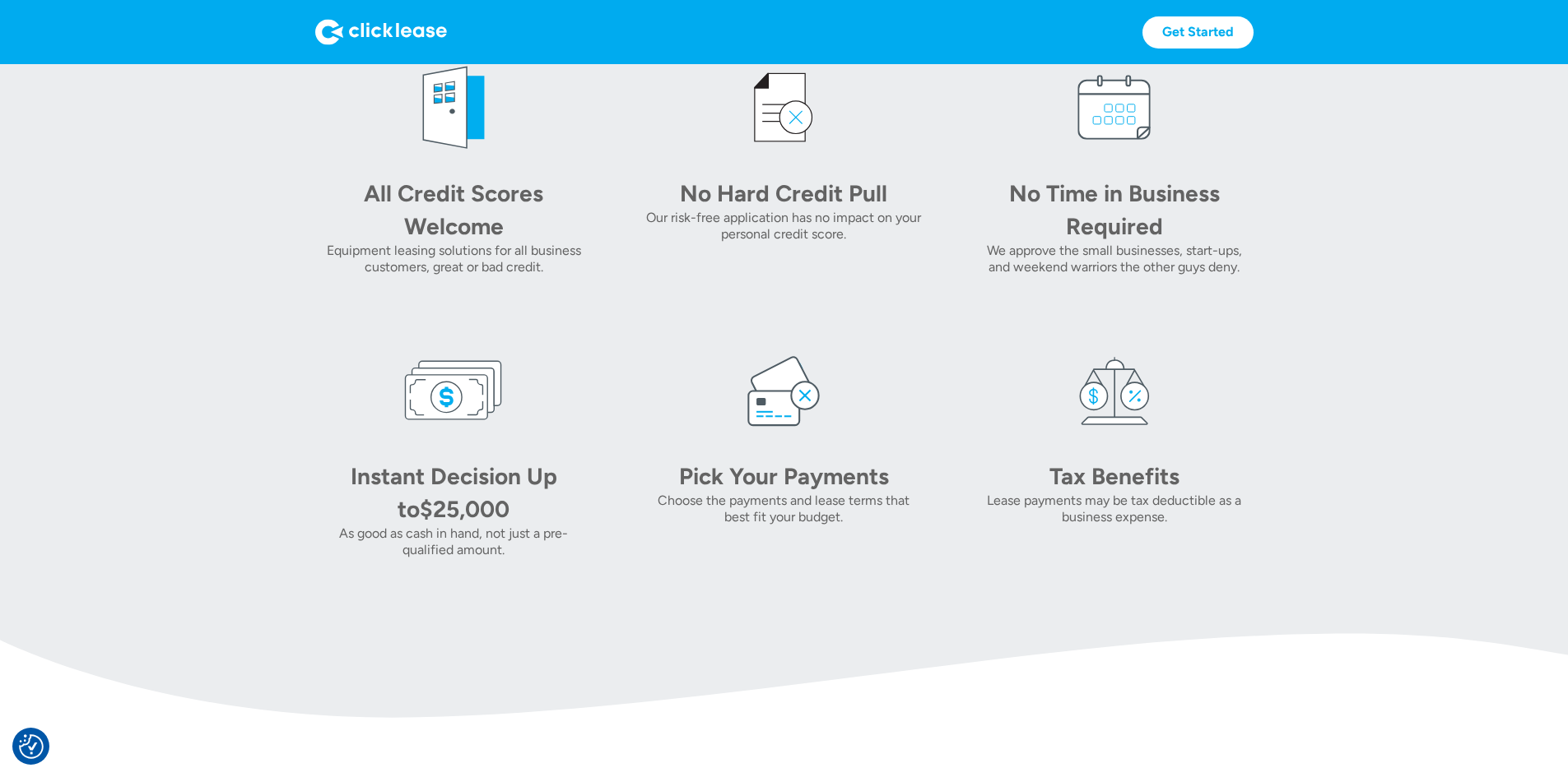
click at [1253, 558] on div "All Credit Scores Welcome Equipment leasing solutions for all business customer…" at bounding box center [784, 308] width 938 height 500
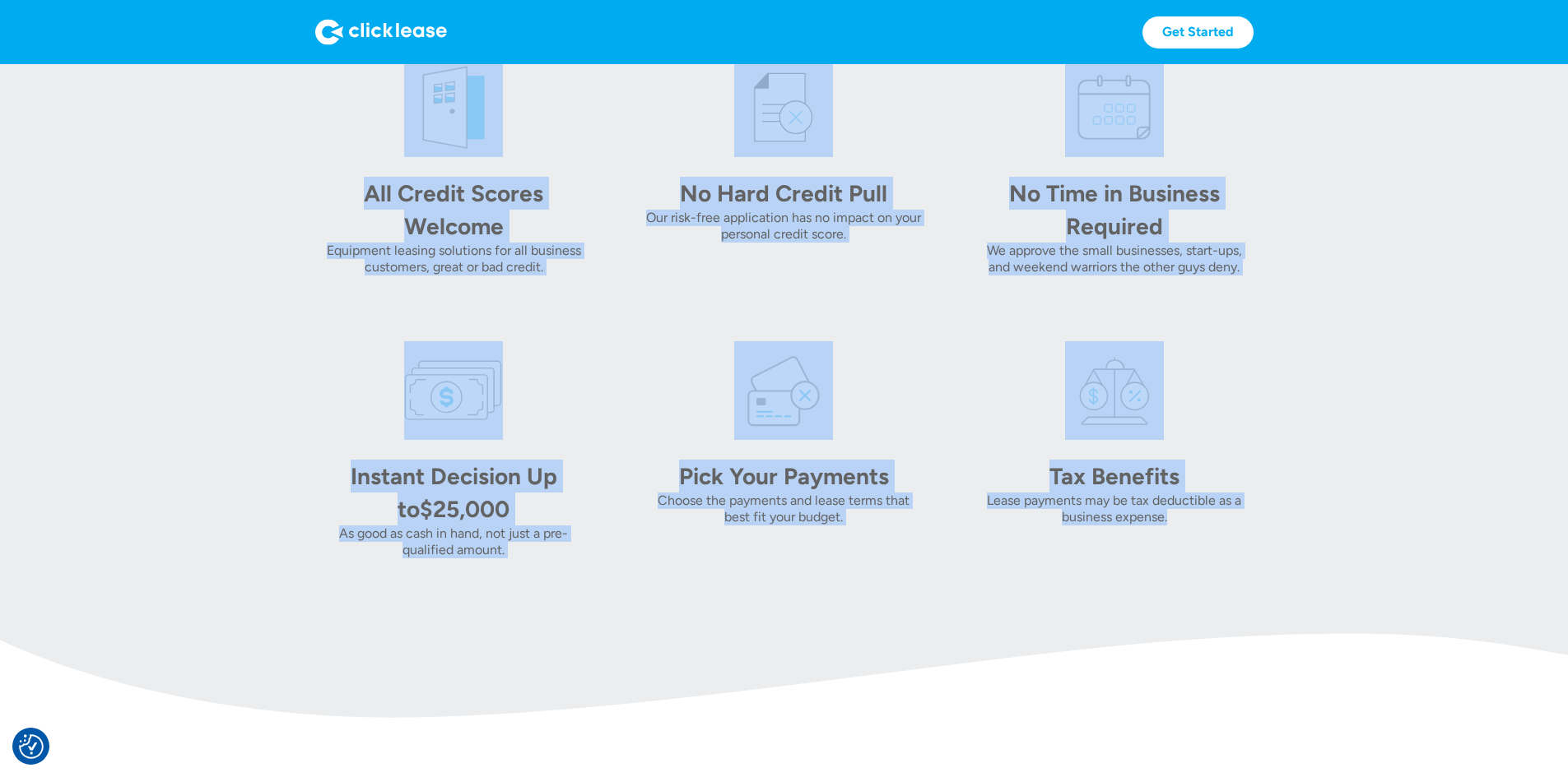
drag, startPoint x: 1272, startPoint y: 600, endPoint x: 274, endPoint y: 95, distance: 1118.5
click at [274, 95] on body "We value your privacy Our site uses technologies to analyze and record activity…" at bounding box center [784, 549] width 1568 height 2443
click at [315, 159] on div "All Credit Scores Welcome Equipment leasing solutions for all business customer…" at bounding box center [453, 166] width 278 height 217
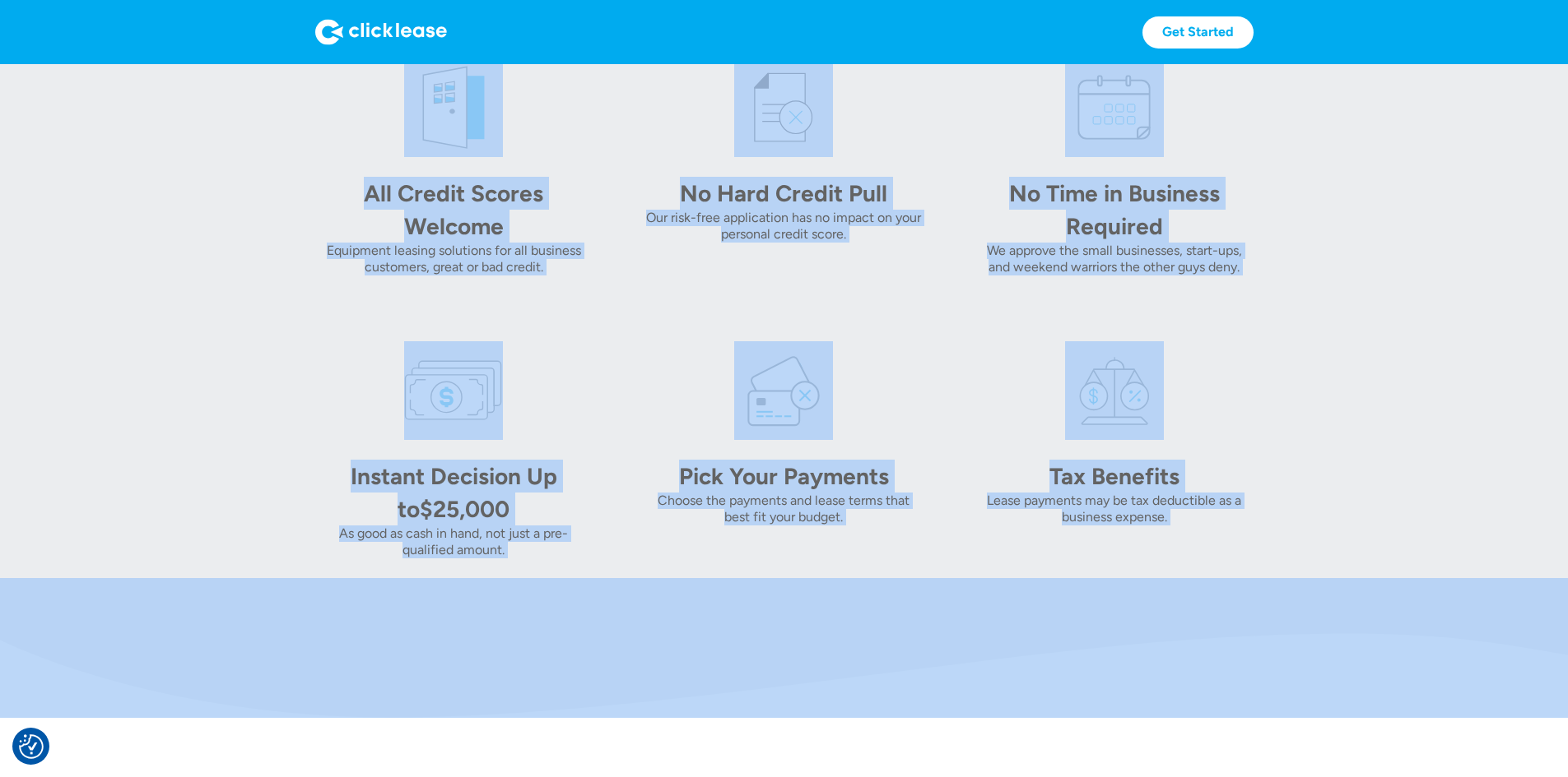
drag, startPoint x: 270, startPoint y: 131, endPoint x: 1429, endPoint y: 665, distance: 1276.1
click at [1429, 665] on body "We value your privacy Our site uses technologies to analyze and record activity…" at bounding box center [784, 549] width 1568 height 2443
click at [1253, 558] on div "All Credit Scores Welcome Equipment leasing solutions for all business customer…" at bounding box center [784, 308] width 938 height 500
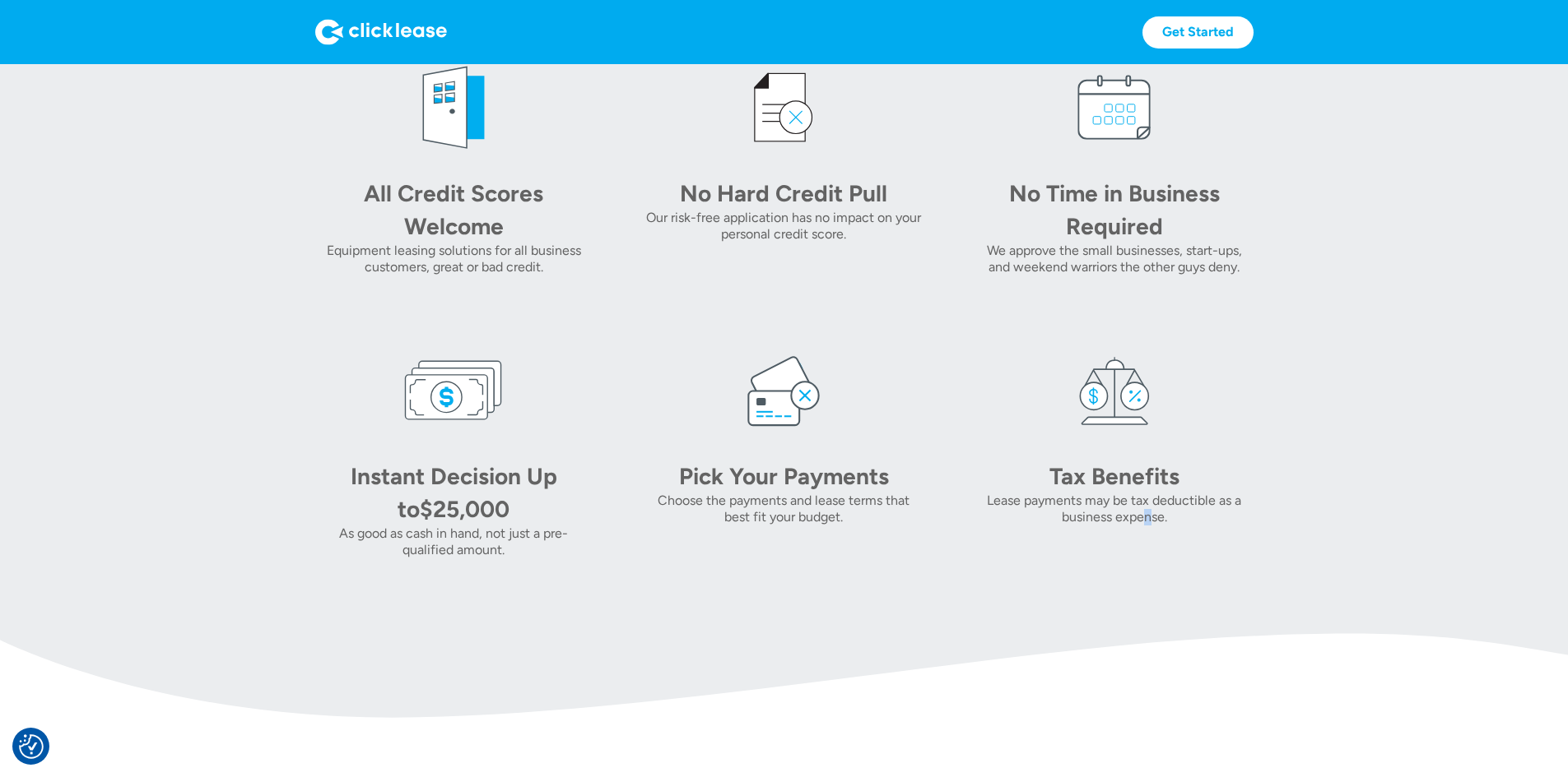
click at [1181, 525] on div "Lease payments may be tax deductible as a business expense." at bounding box center [1114, 508] width 278 height 33
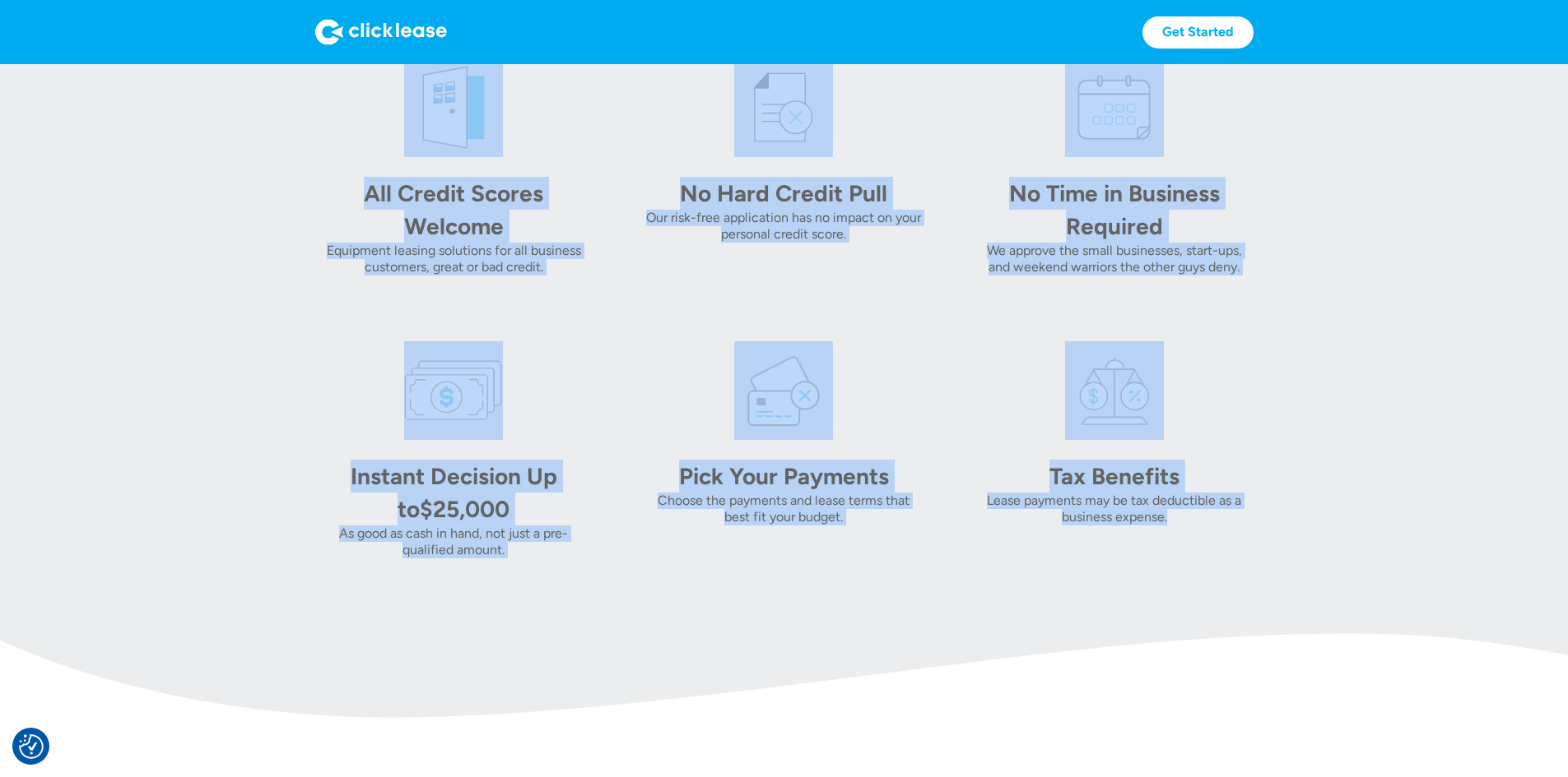
drag, startPoint x: 1232, startPoint y: 591, endPoint x: 259, endPoint y: 209, distance: 1045.3
click at [315, 209] on div "All Credit Scores Welcome Equipment leasing solutions for all business customer…" at bounding box center [784, 308] width 938 height 500
click at [605, 341] on div "All Credit Scores Welcome Equipment leasing solutions for all business customer…" at bounding box center [784, 308] width 938 height 500
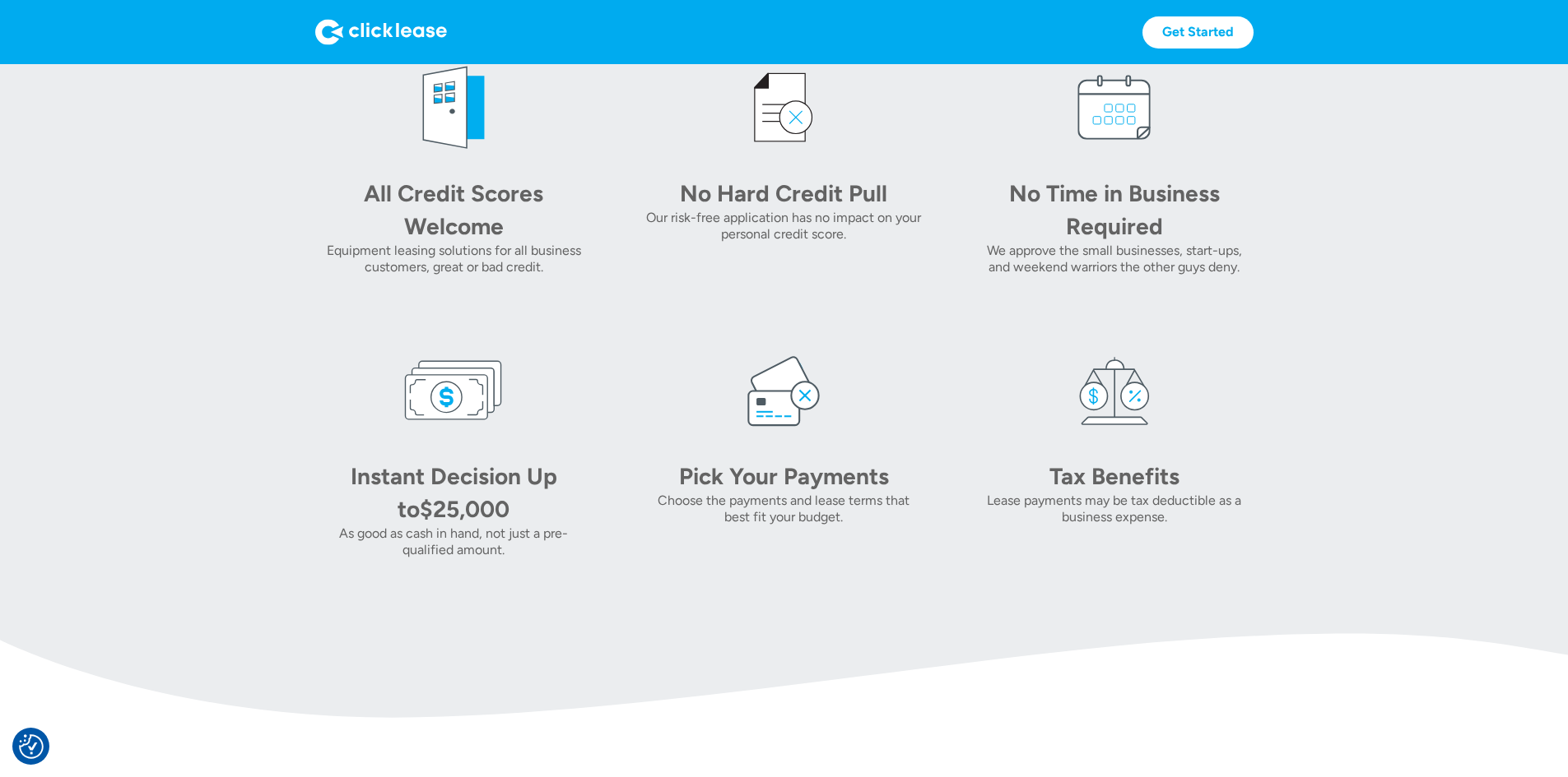
scroll to position [0, 0]
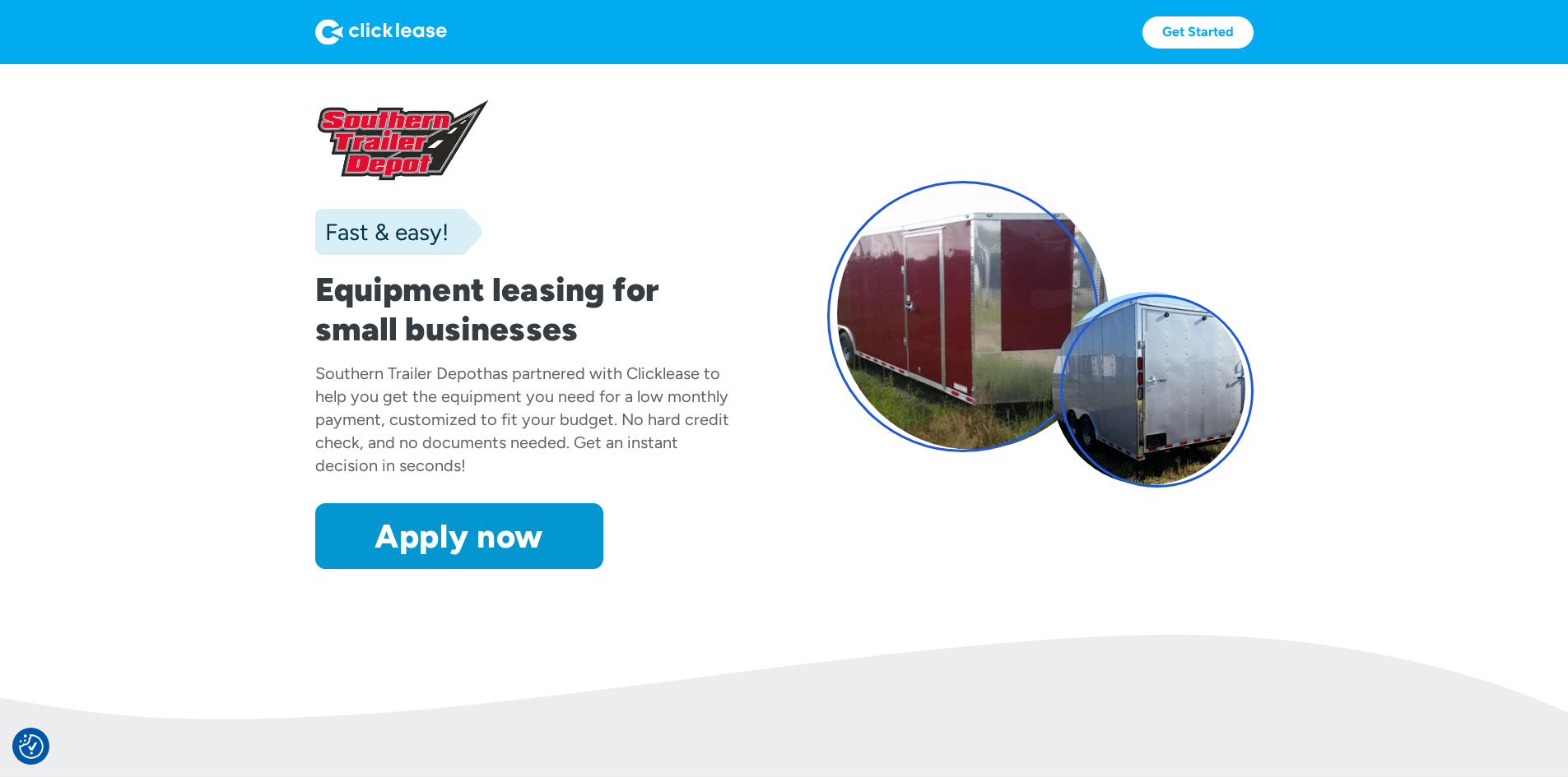
click at [315, 6] on div "Get Started Get Started" at bounding box center [784, 32] width 938 height 64
click at [315, 53] on div "Get Started Get Started" at bounding box center [784, 32] width 938 height 64
click at [315, 36] on img at bounding box center [381, 32] width 132 height 27
